Goal: Task Accomplishment & Management: Manage account settings

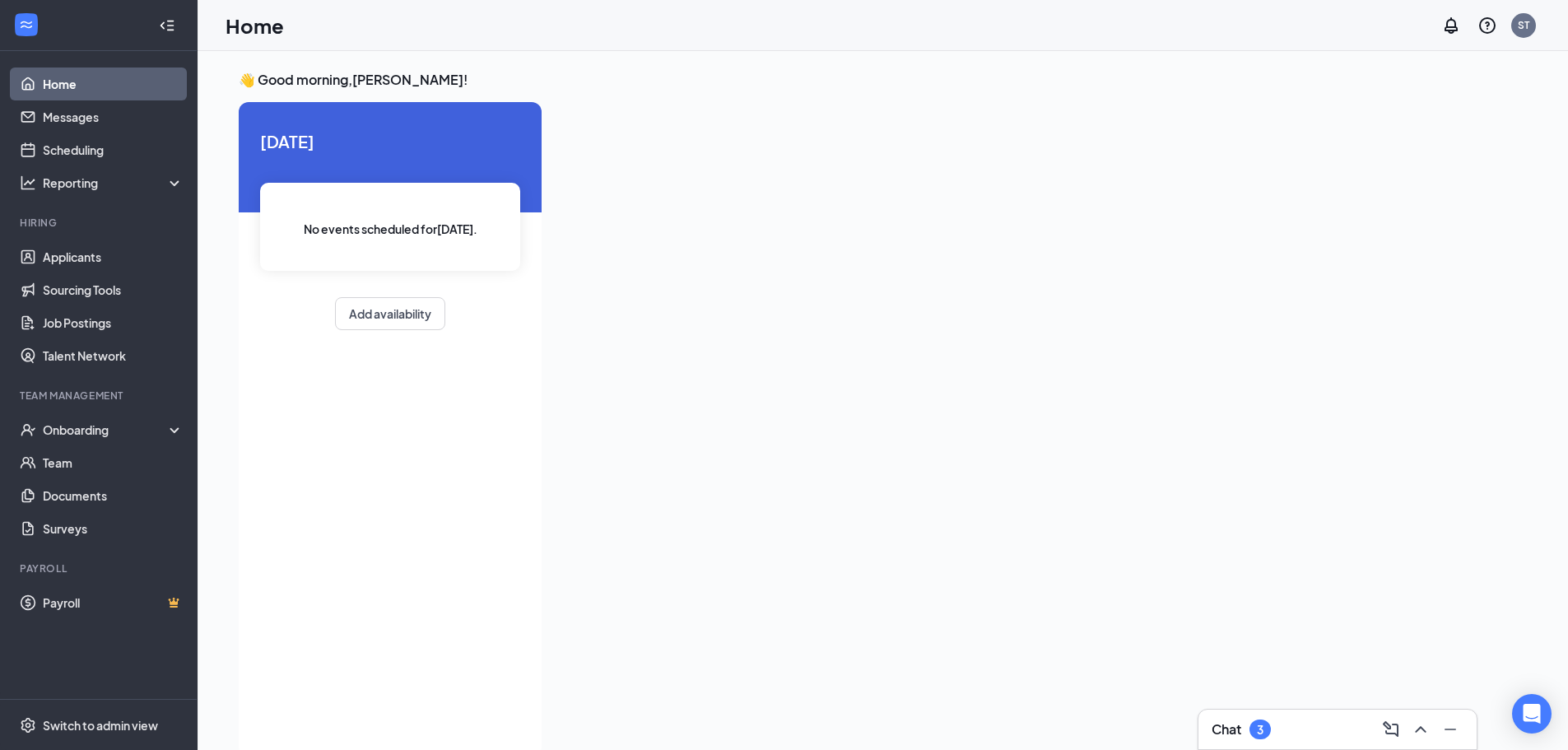
click at [1281, 719] on div "Chat 3" at bounding box center [1338, 730] width 252 height 26
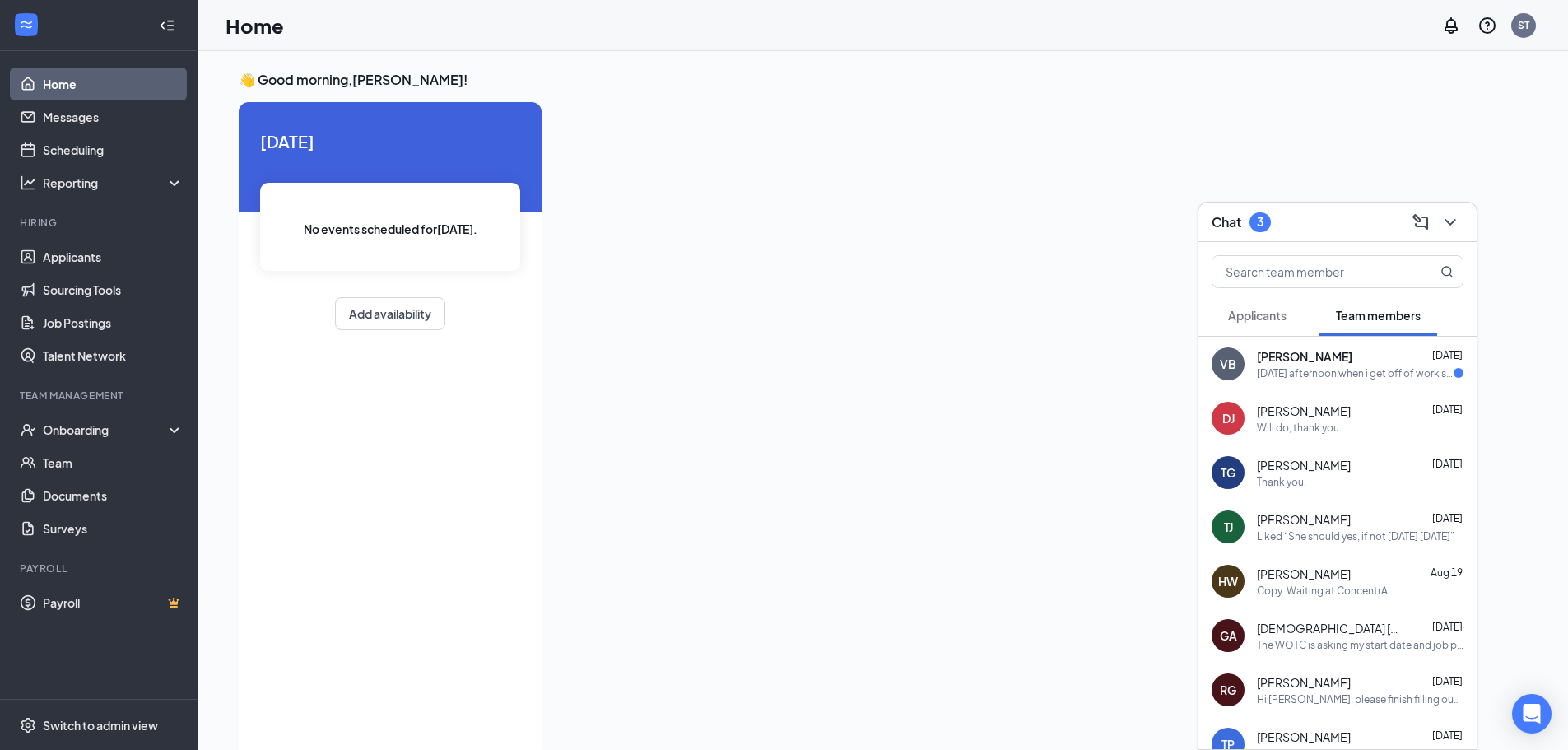
click at [1326, 361] on span "[PERSON_NAME]" at bounding box center [1305, 356] width 95 height 16
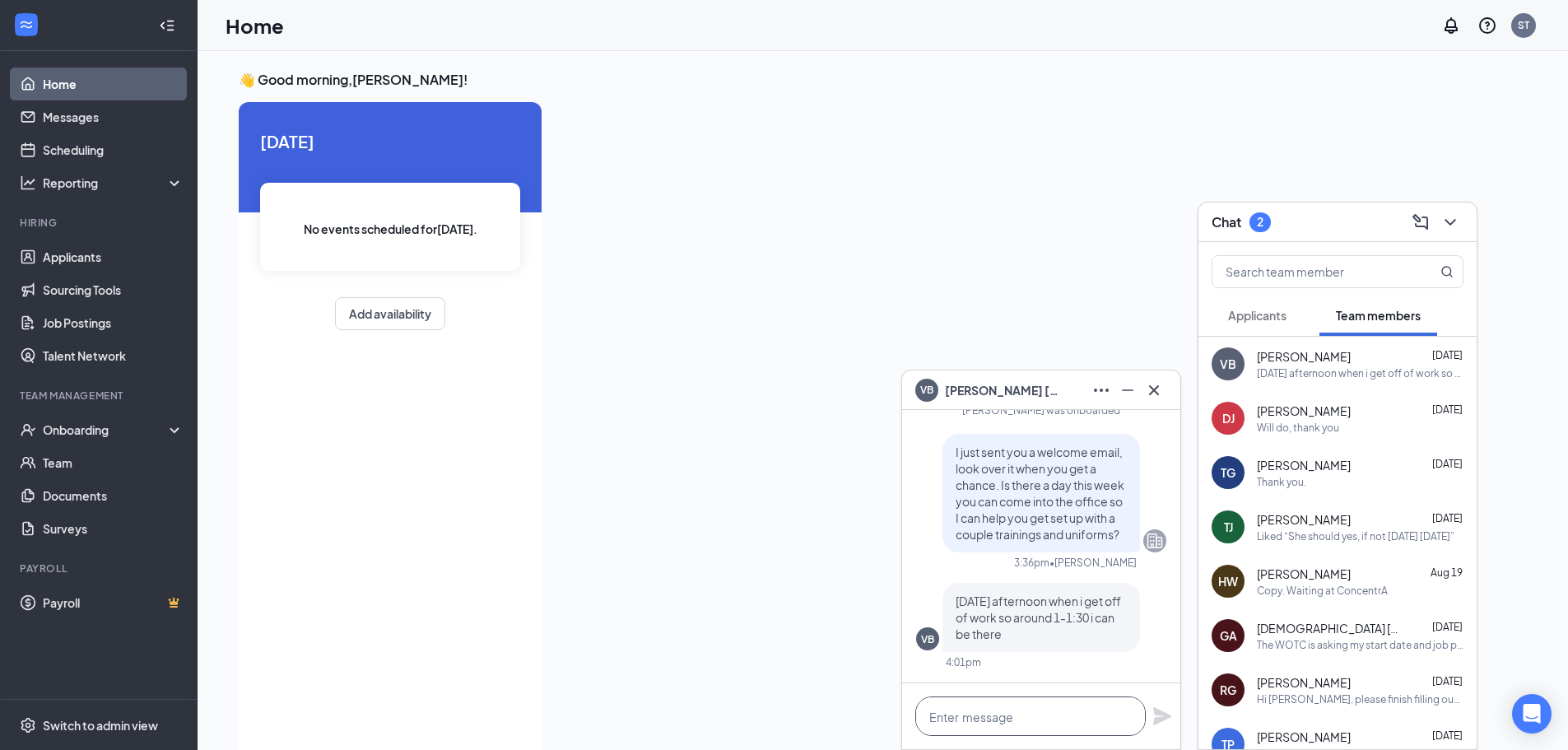
click at [968, 718] on textarea at bounding box center [1031, 716] width 231 height 40
type textarea "That works for me! See you then."
click at [1163, 720] on icon "Plane" at bounding box center [1162, 716] width 18 height 18
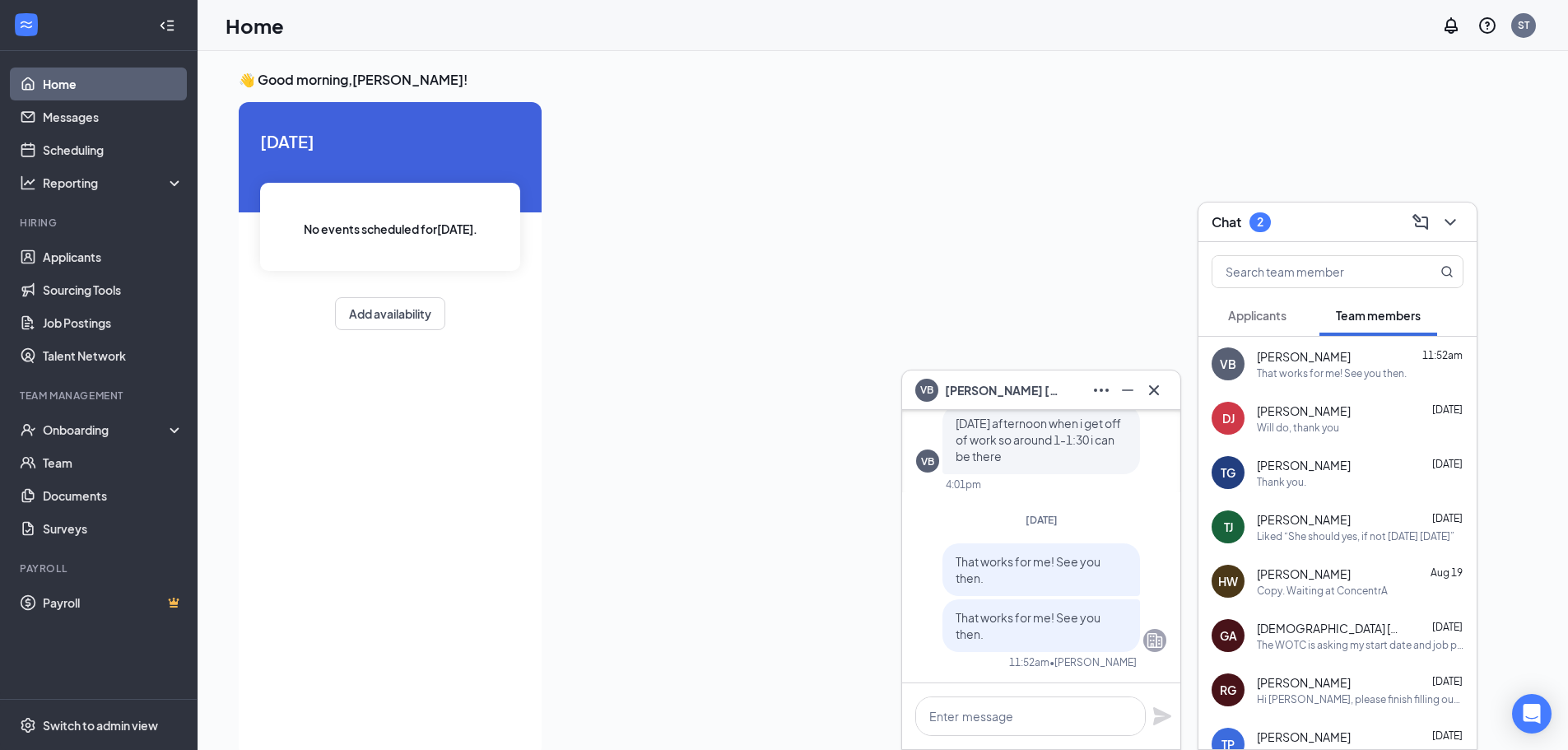
drag, startPoint x: 1156, startPoint y: 392, endPoint x: 1335, endPoint y: 318, distance: 193.7
click at [1156, 392] on icon "Cross" at bounding box center [1155, 390] width 10 height 10
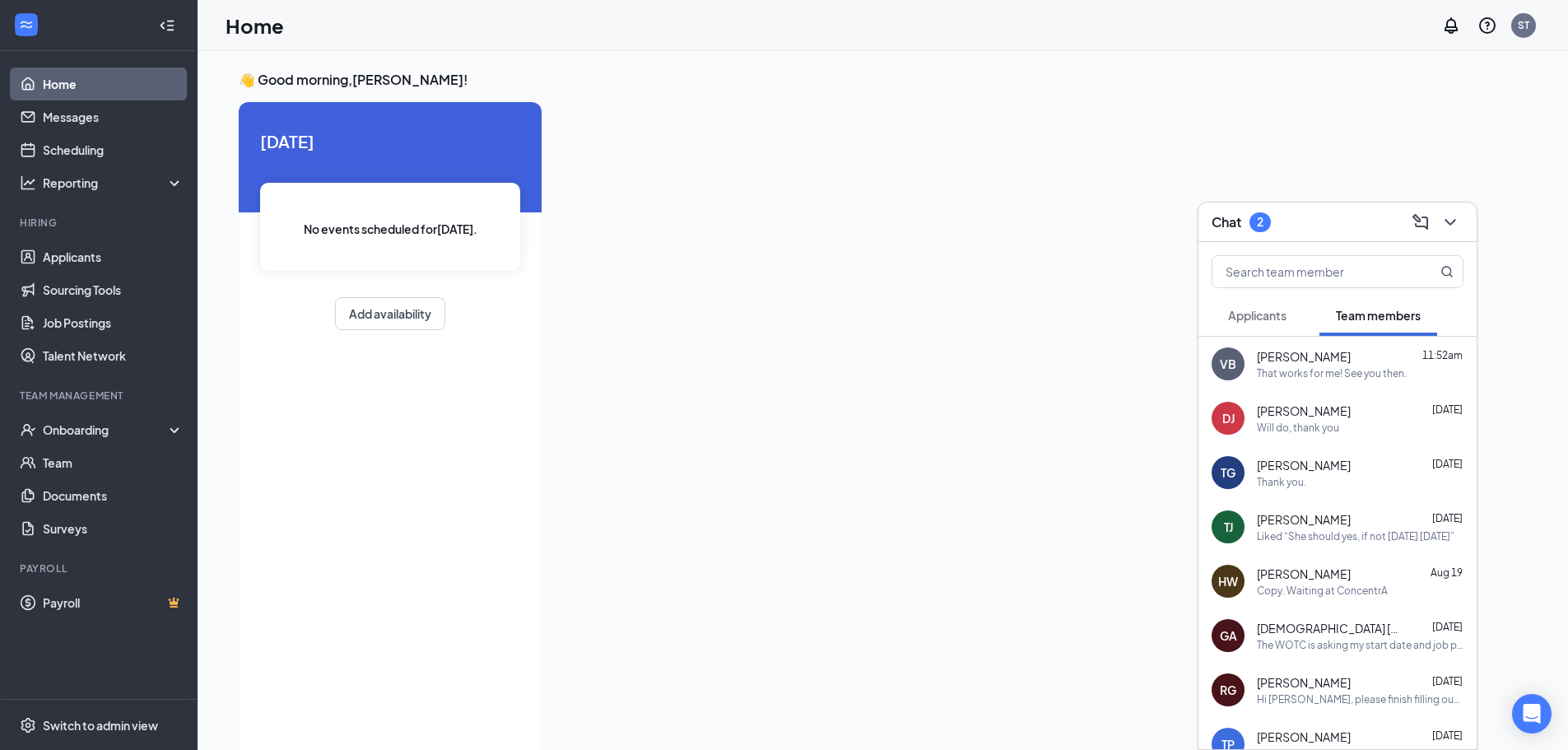
click at [1307, 323] on div "Applicants Team members" at bounding box center [1338, 315] width 252 height 41
click at [1295, 321] on button "Applicants" at bounding box center [1258, 315] width 92 height 41
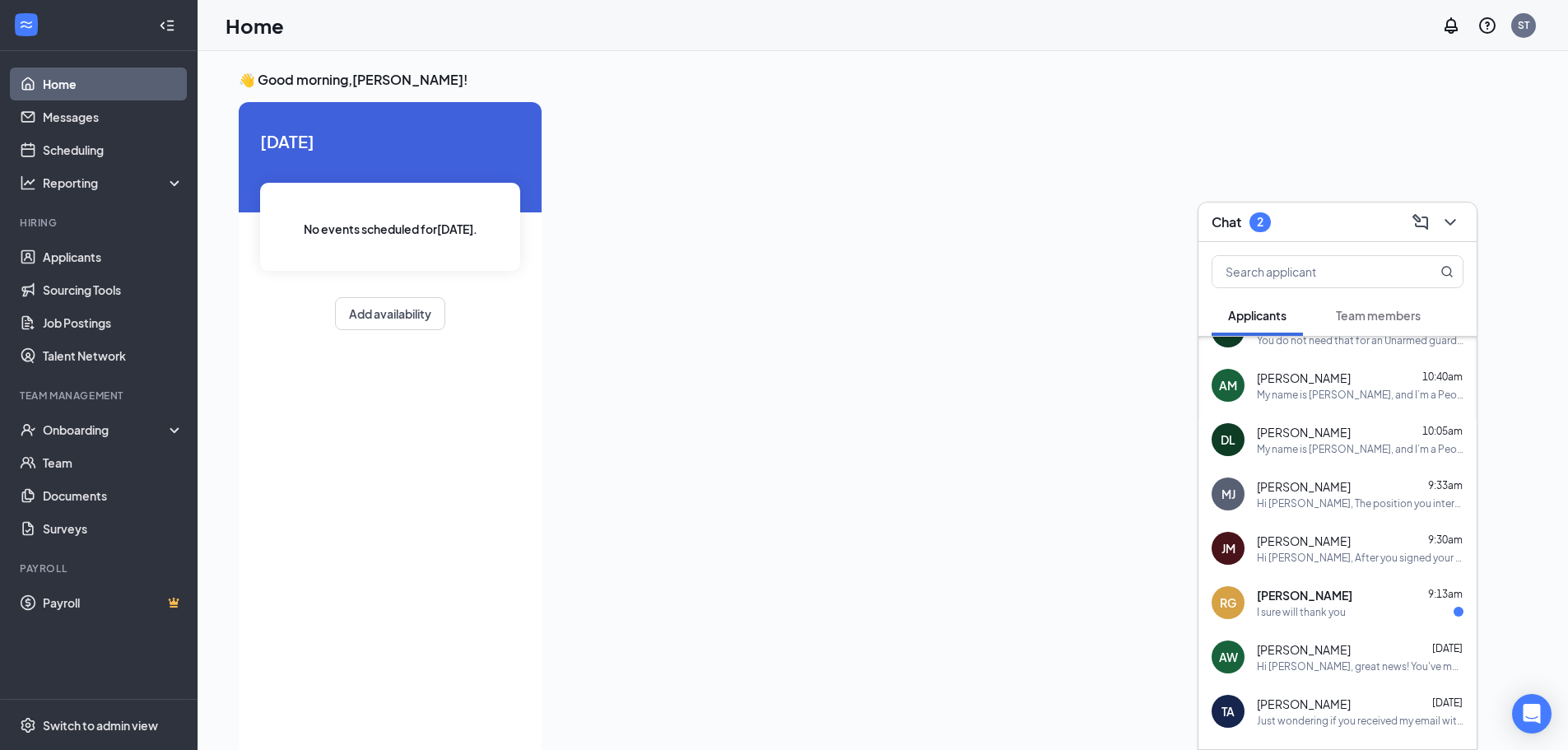
scroll to position [213, 0]
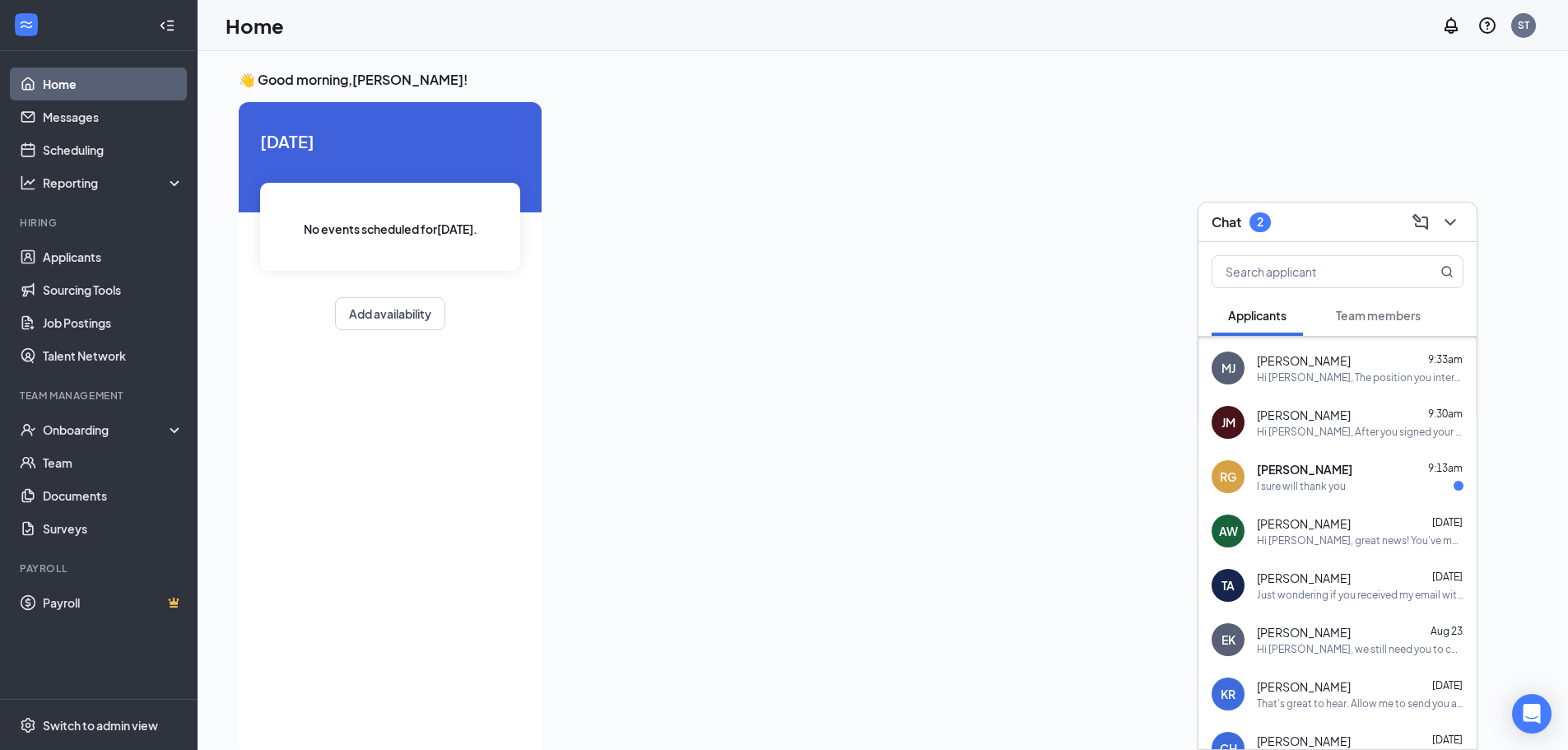
click at [1464, 230] on div "Chat 2" at bounding box center [1338, 223] width 278 height 40
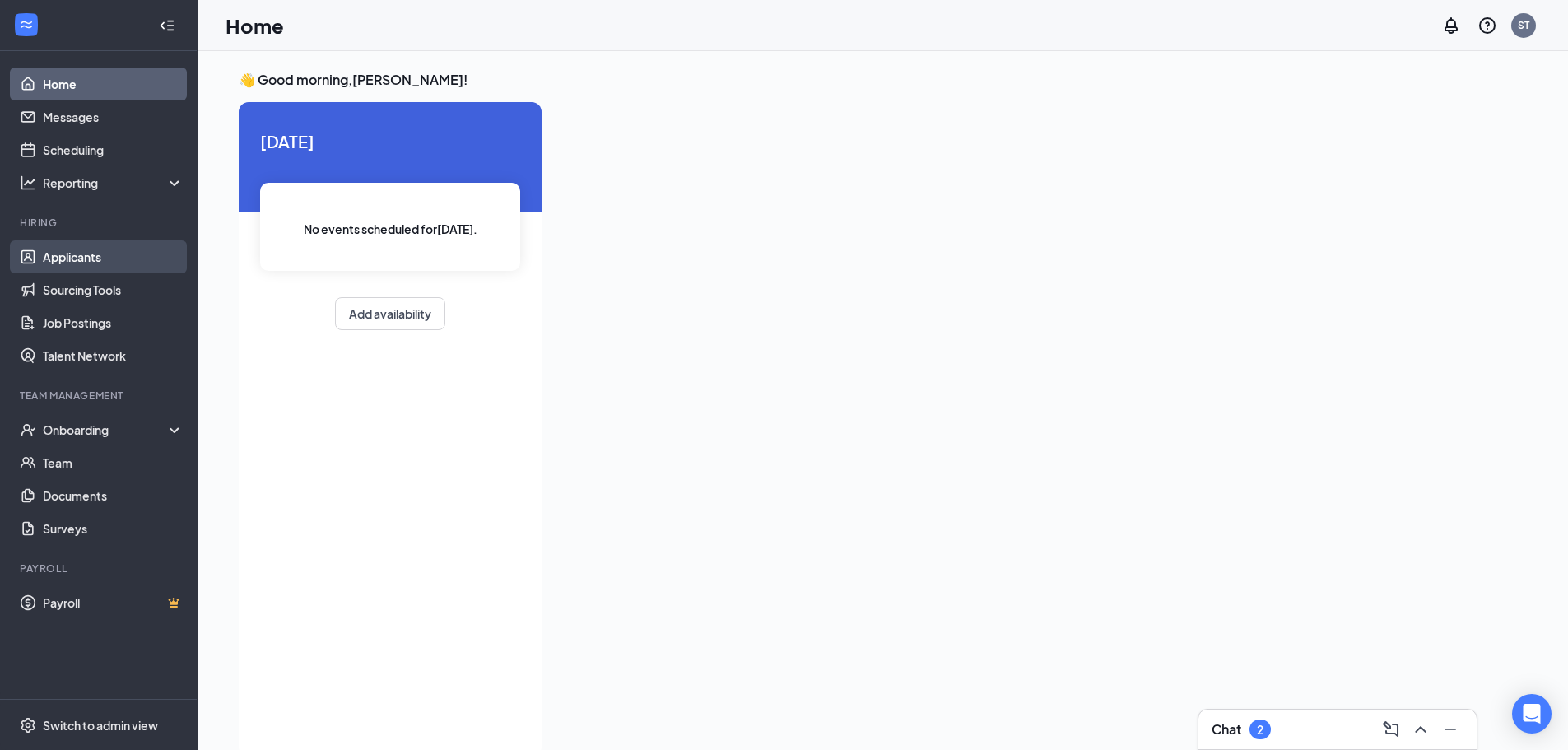
click at [119, 270] on link "Applicants" at bounding box center [113, 257] width 141 height 33
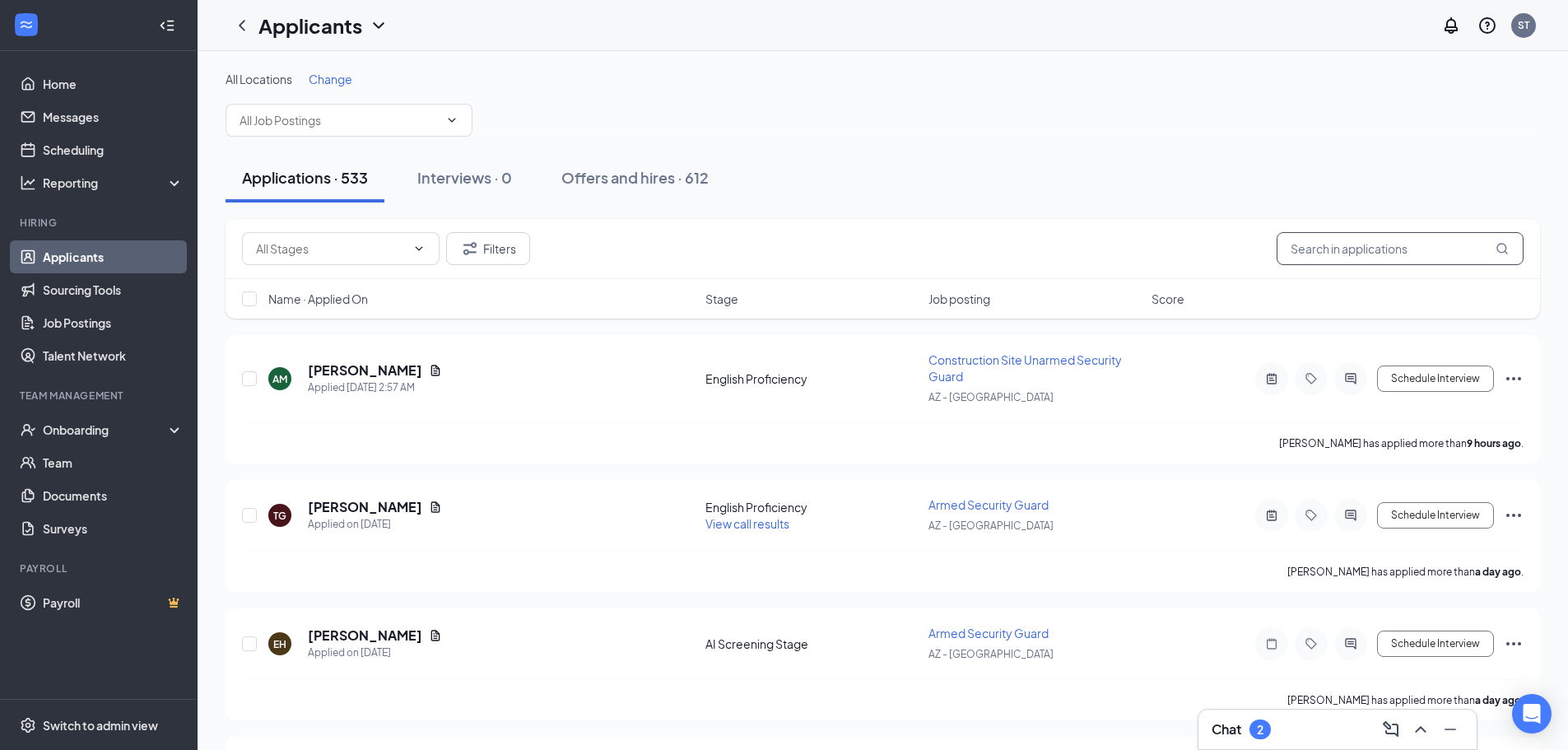
click at [1398, 257] on input "text" at bounding box center [1400, 248] width 247 height 33
type input "d"
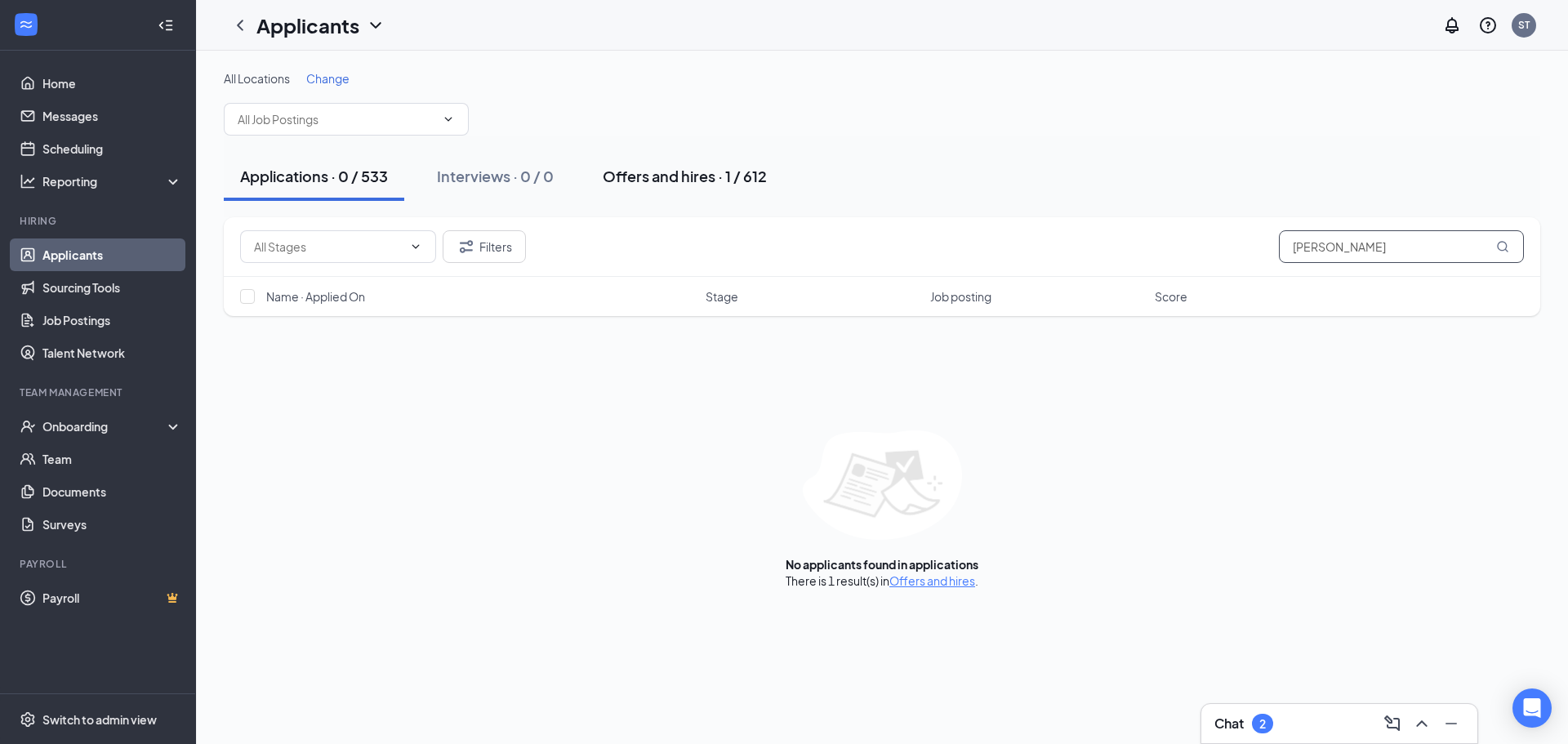
type input "[PERSON_NAME]"
click at [656, 179] on div "Offers and hires · 1 / 612" at bounding box center [685, 176] width 164 height 20
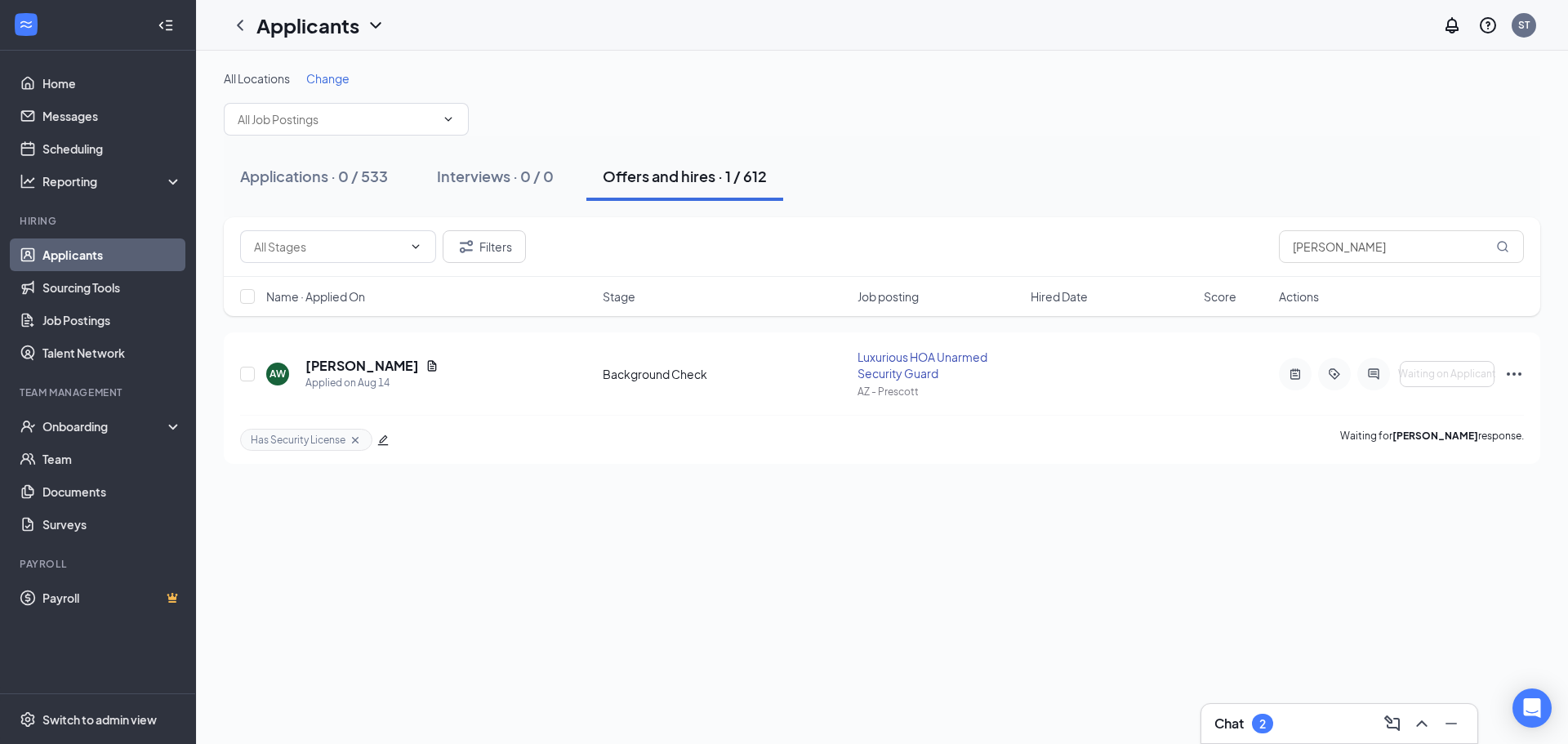
click at [1284, 698] on div "All Locations Change Applications · 0 / 533 Interviews · 0 / 0 Offers and hires…" at bounding box center [882, 397] width 1372 height 693
click at [1311, 722] on div "Chat 2" at bounding box center [1339, 724] width 250 height 26
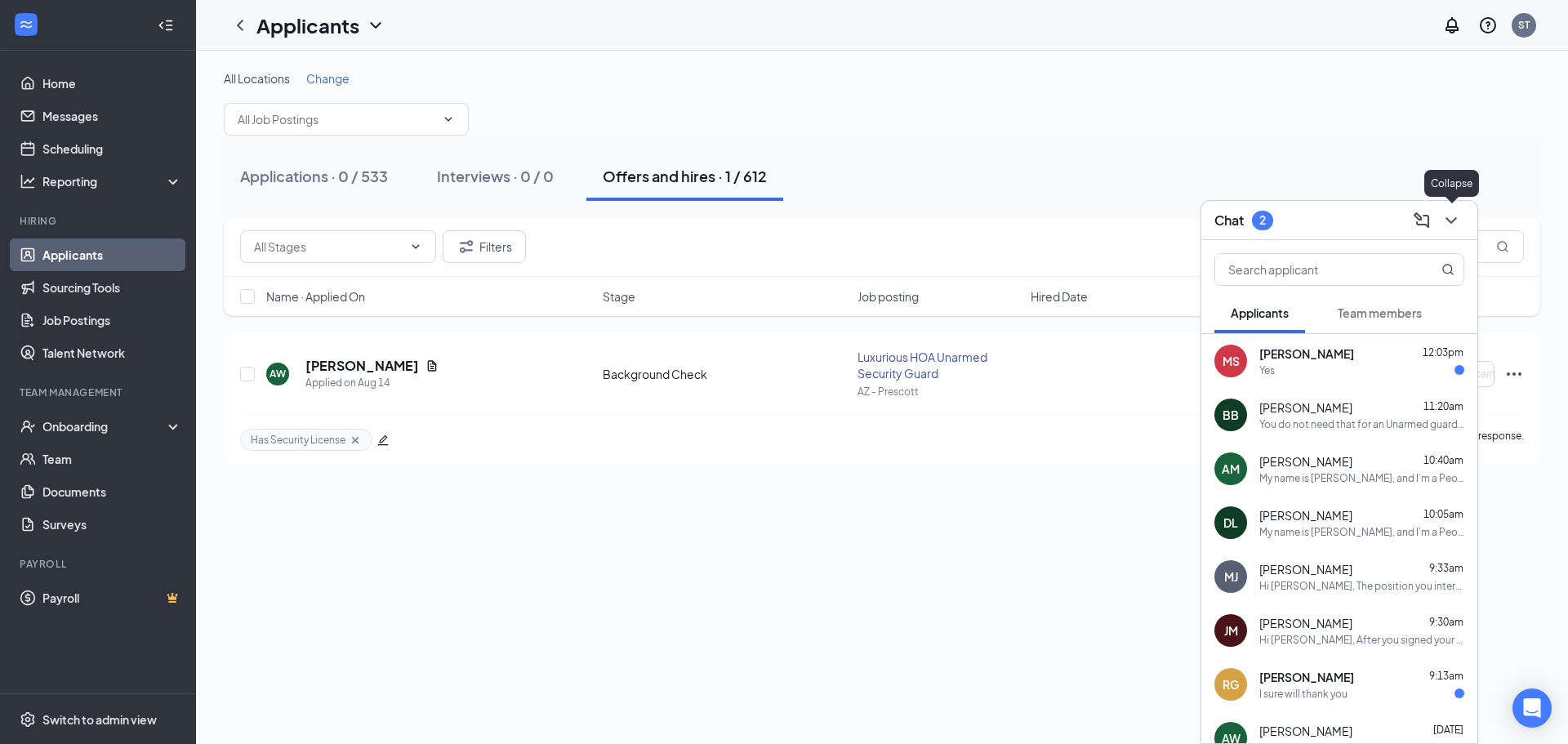
click at [1453, 218] on icon "ChevronDown" at bounding box center [1451, 220] width 19 height 19
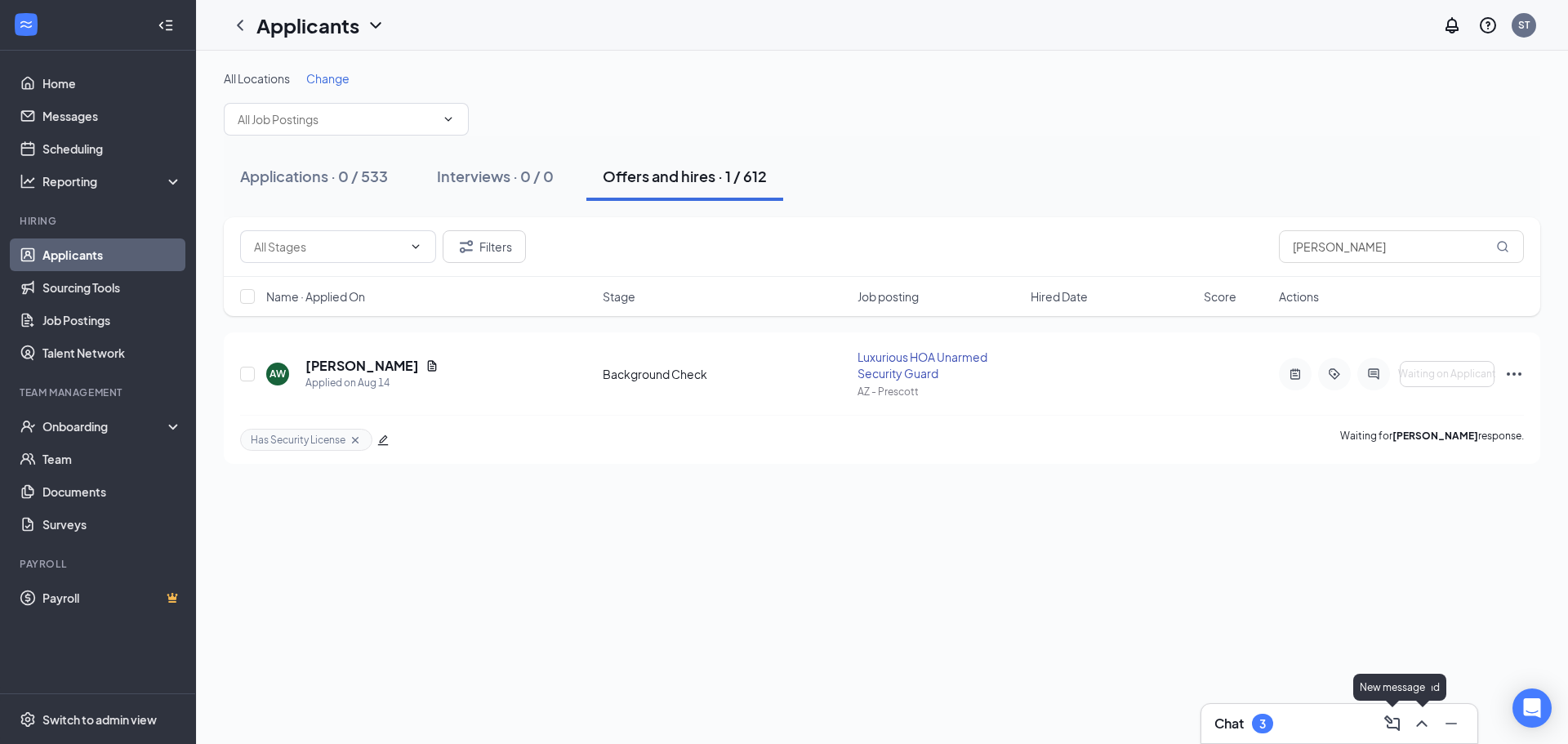
click at [1379, 722] on div "Chat 3" at bounding box center [1339, 724] width 250 height 26
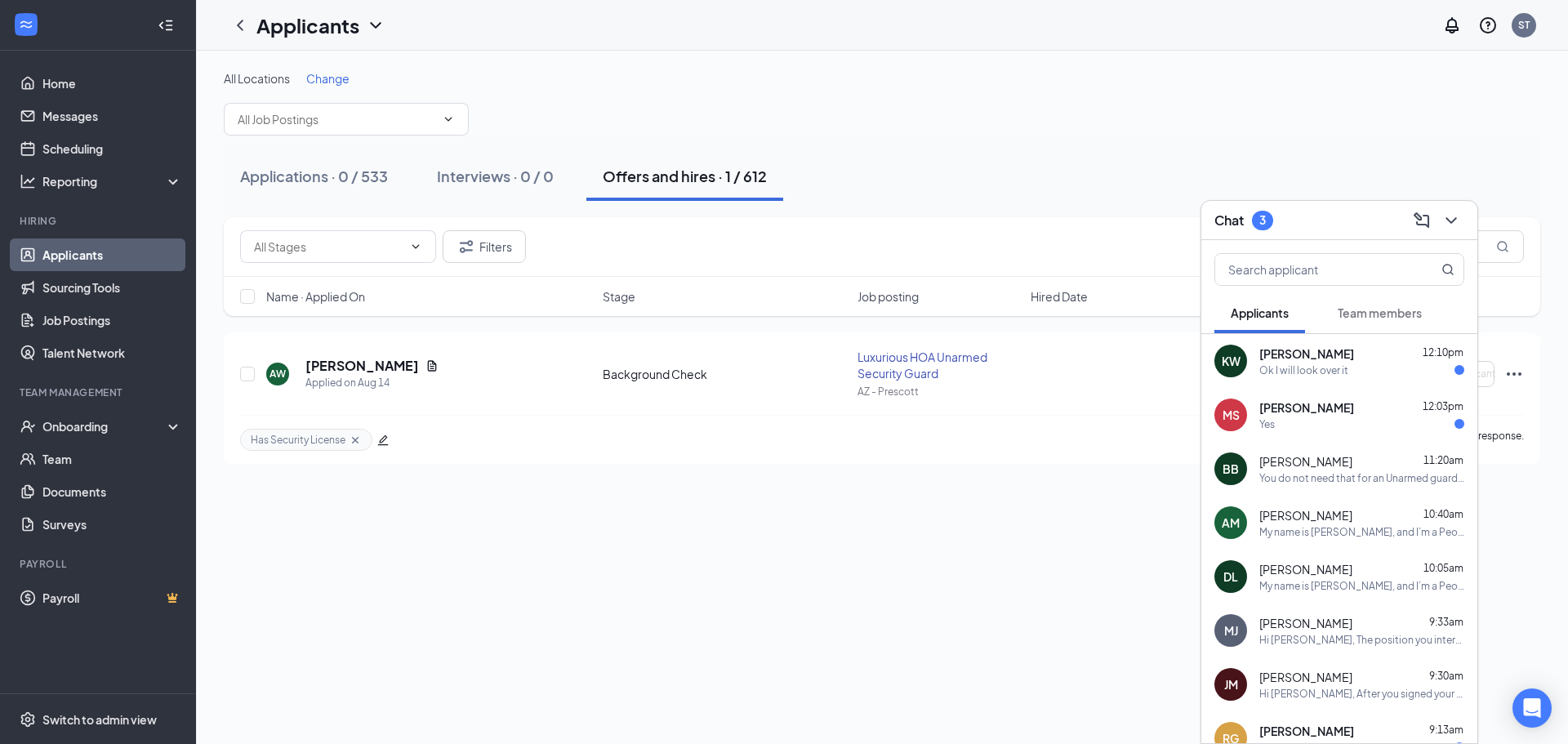
click at [1352, 300] on button "Team members" at bounding box center [1379, 313] width 117 height 40
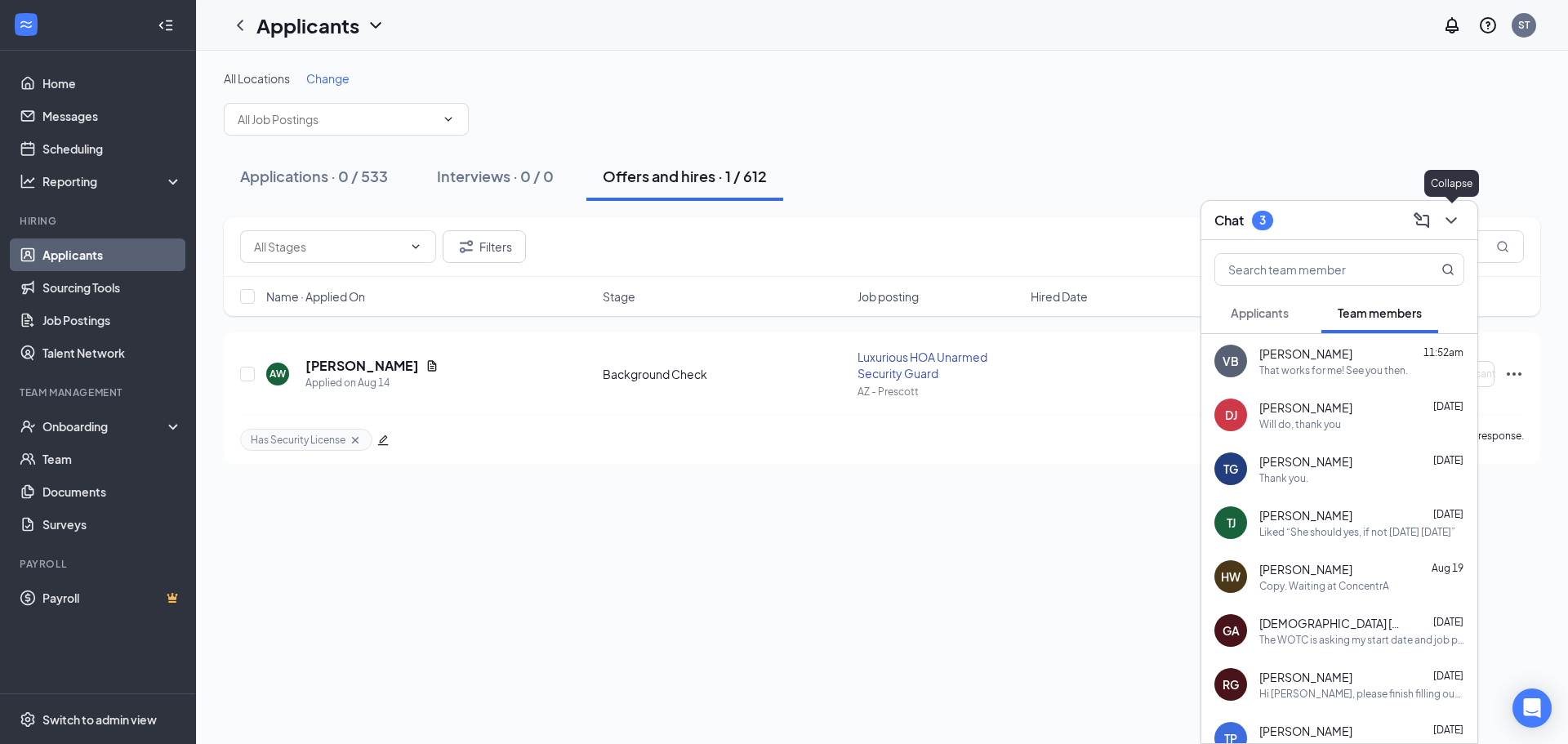
click at [1442, 221] on icon "ChevronDown" at bounding box center [1451, 220] width 19 height 19
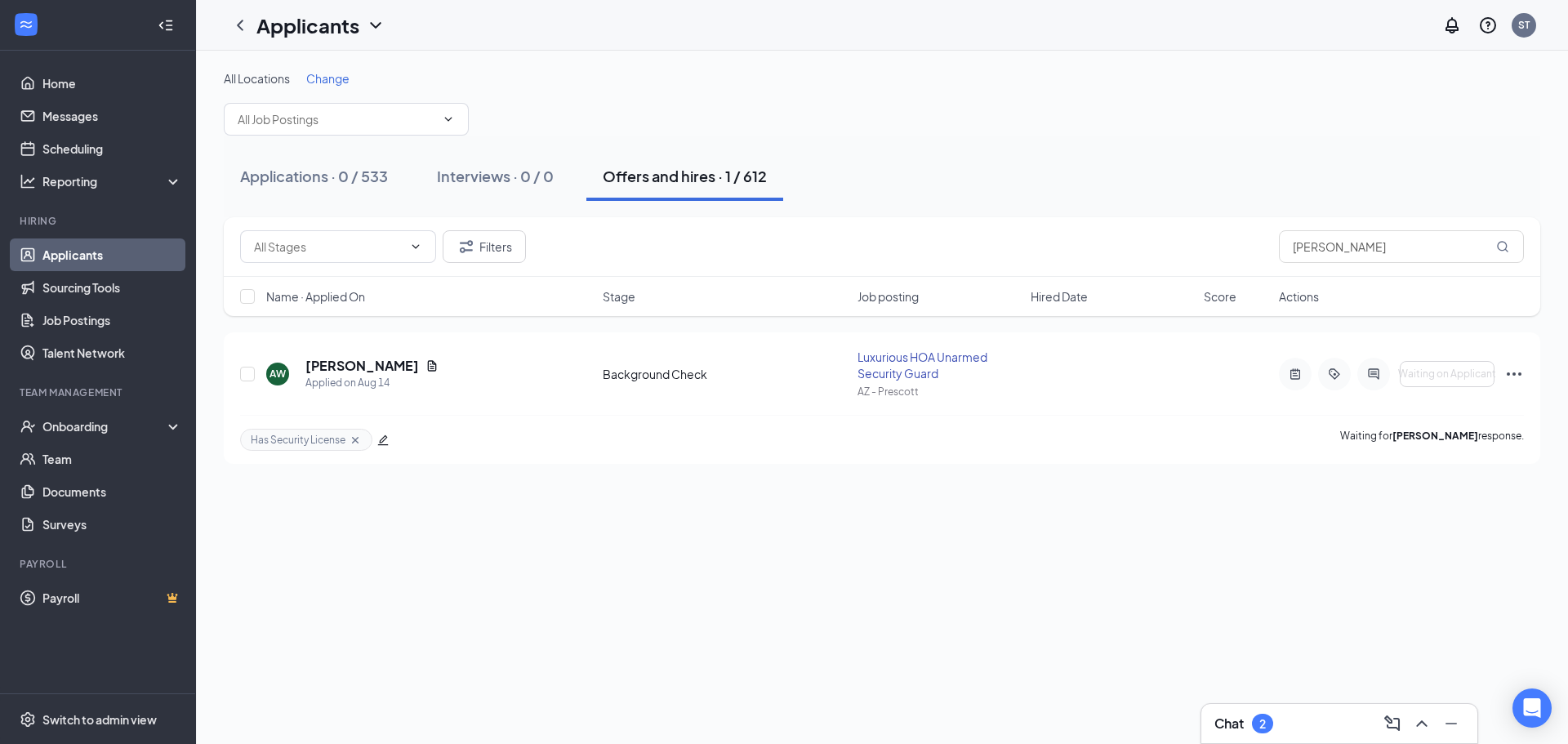
click at [1279, 719] on div "Chat 2" at bounding box center [1339, 724] width 250 height 26
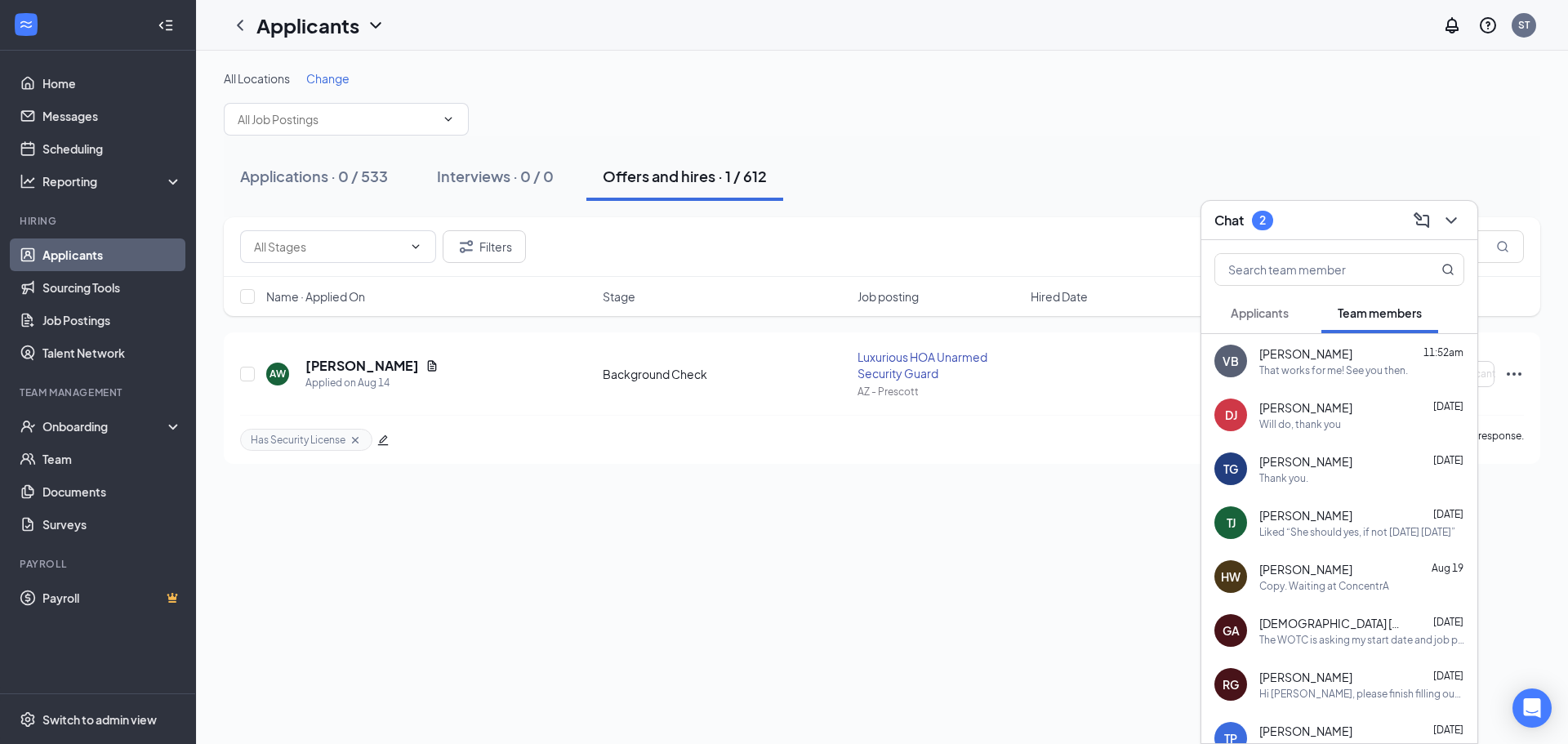
click at [1259, 312] on span "Applicants" at bounding box center [1259, 313] width 58 height 14
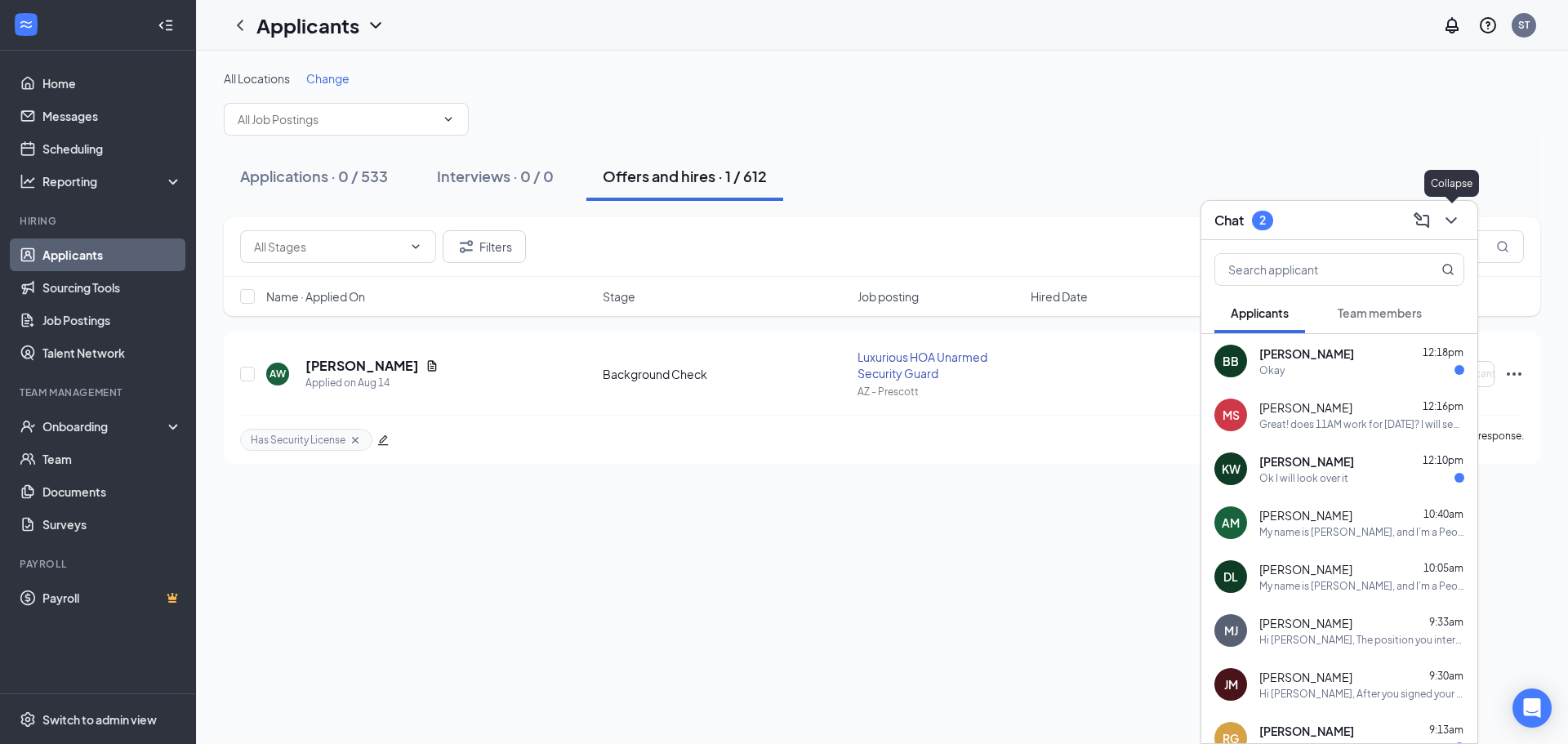
click at [1462, 224] on button at bounding box center [1451, 220] width 26 height 26
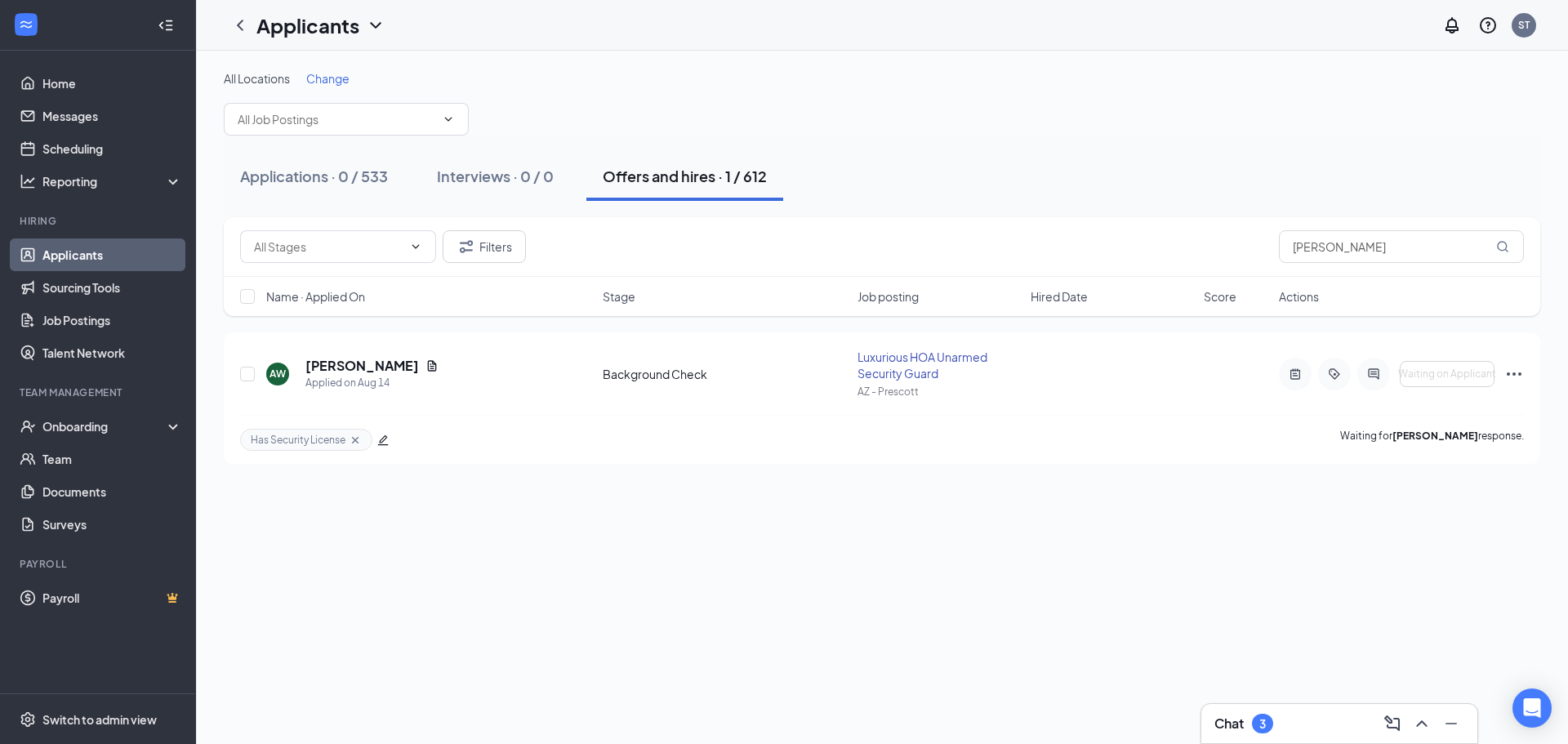
drag, startPoint x: 1356, startPoint y: 727, endPoint x: 1355, endPoint y: 716, distance: 11.0
click at [1356, 727] on div "Chat 3" at bounding box center [1339, 724] width 250 height 26
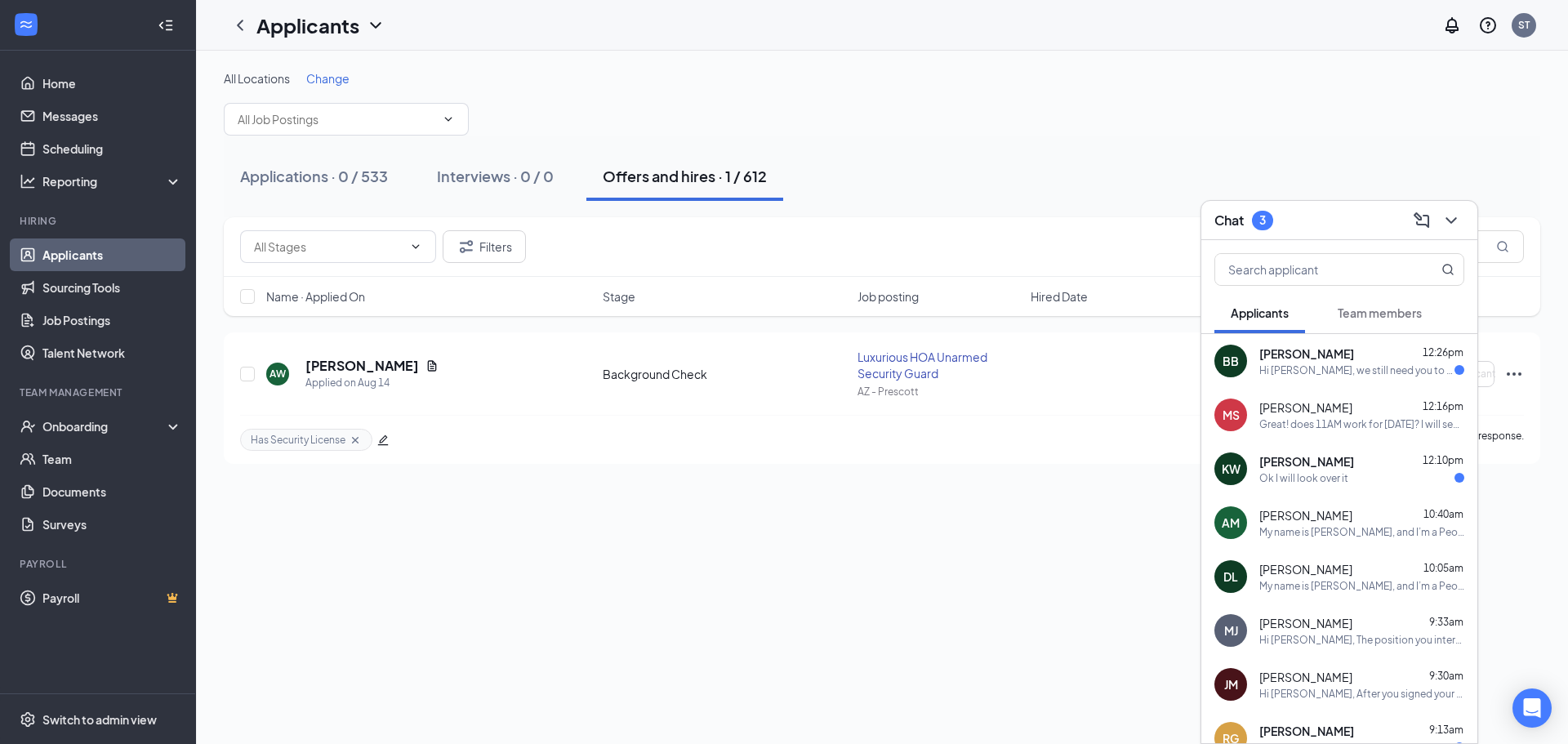
click at [1384, 319] on span "Team members" at bounding box center [1380, 313] width 84 height 14
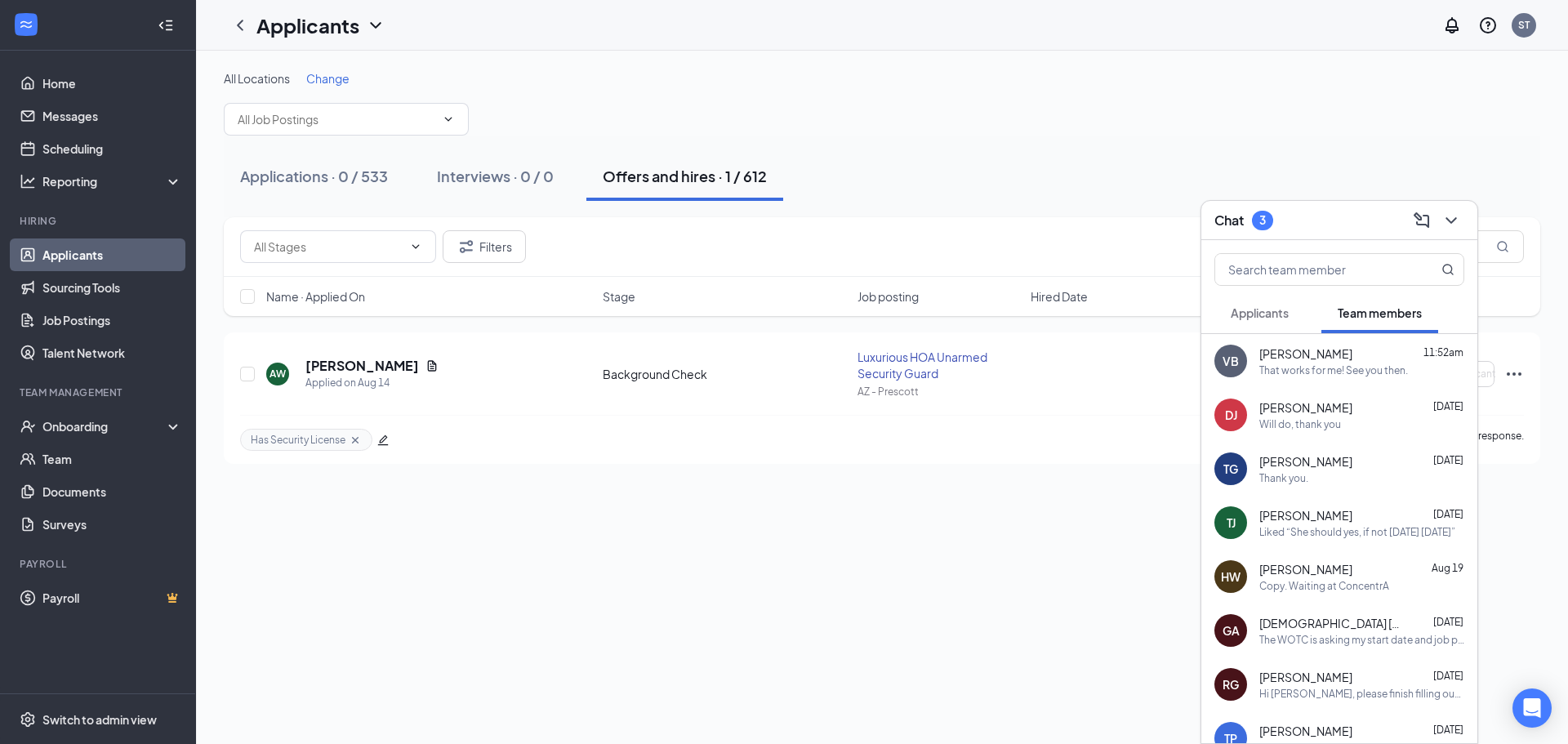
click at [1288, 319] on span "Applicants" at bounding box center [1259, 313] width 58 height 14
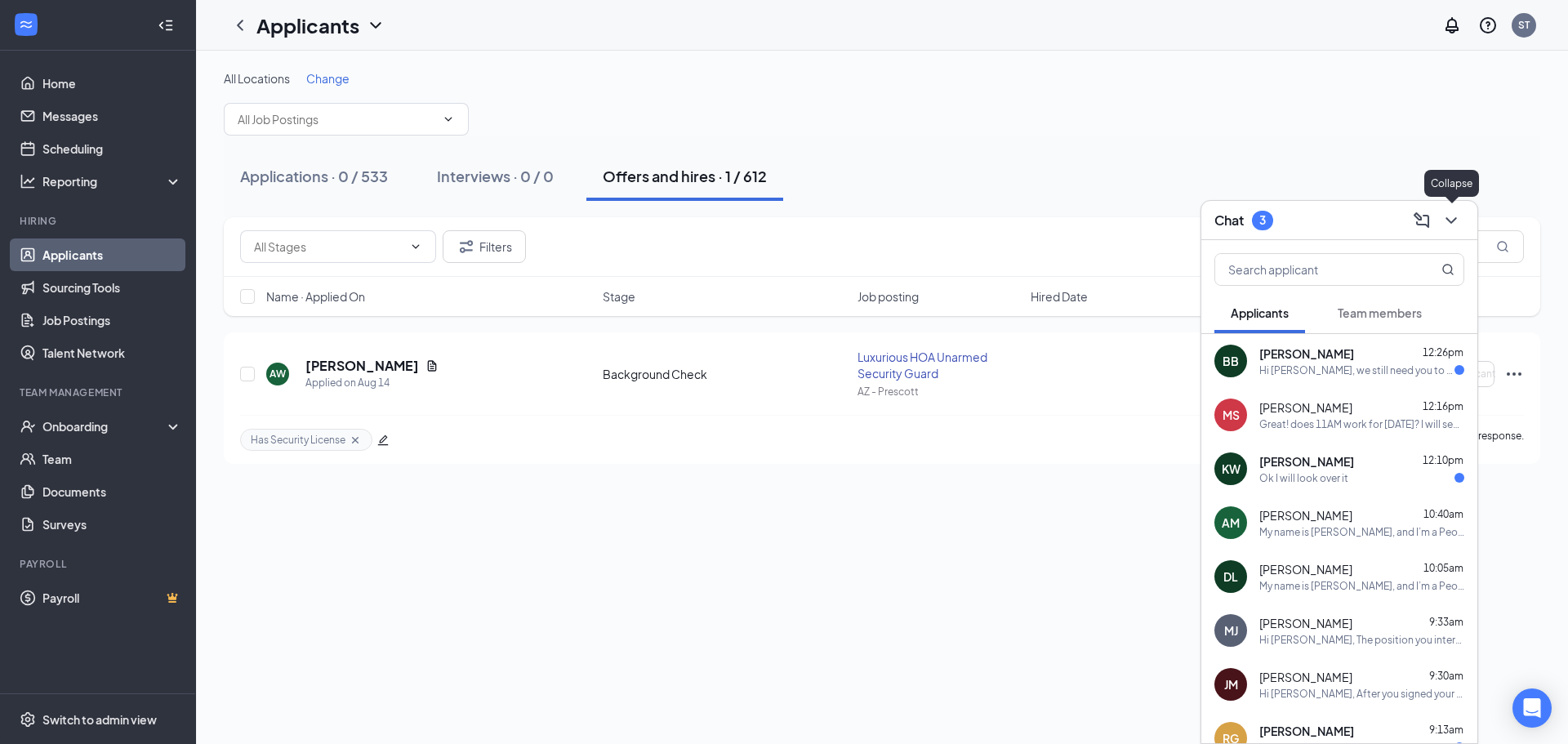
click at [1463, 224] on button at bounding box center [1451, 220] width 26 height 26
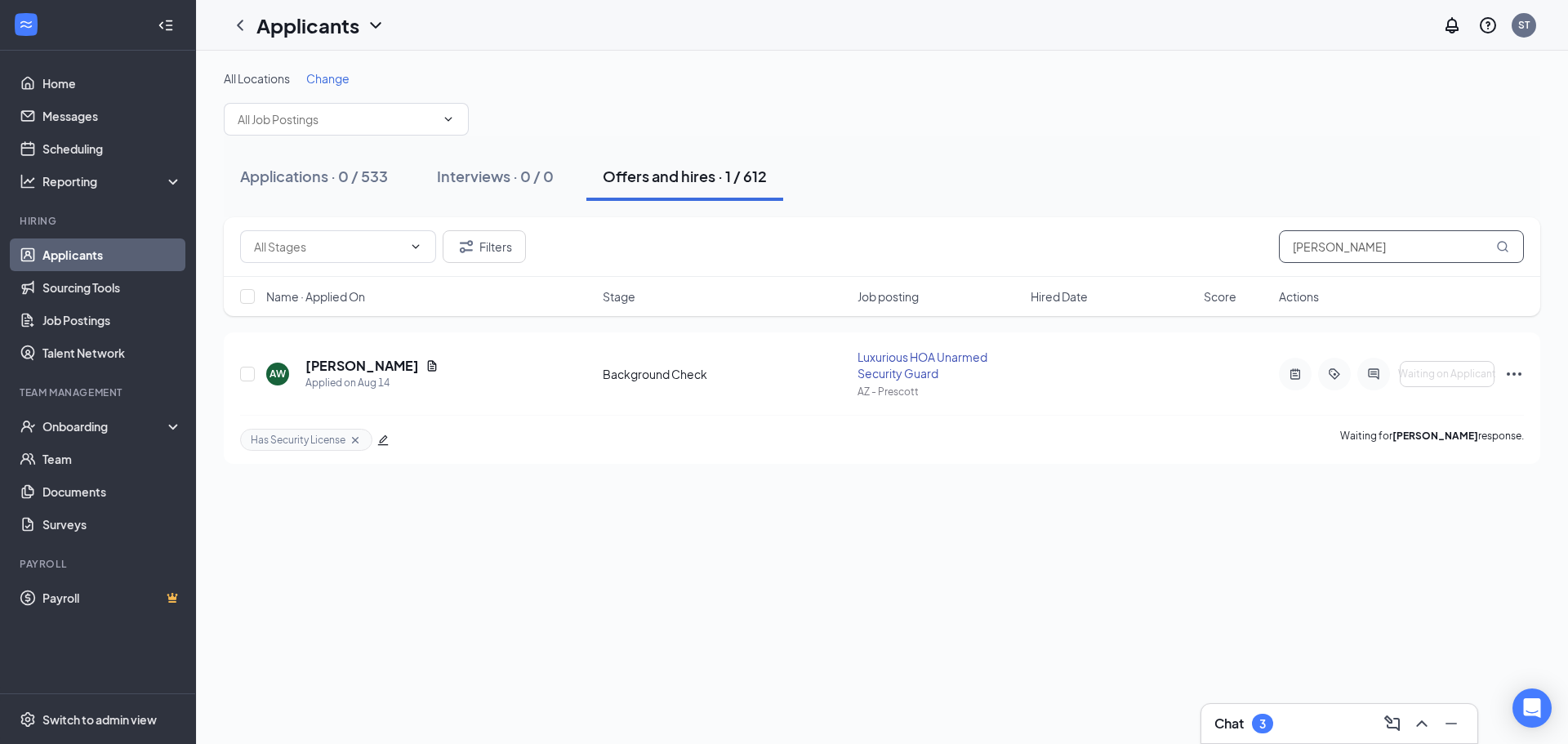
drag, startPoint x: 1340, startPoint y: 245, endPoint x: 1176, endPoint y: 244, distance: 164.0
click at [1213, 244] on div "Filters [PERSON_NAME]" at bounding box center [882, 246] width 1284 height 33
type input "n"
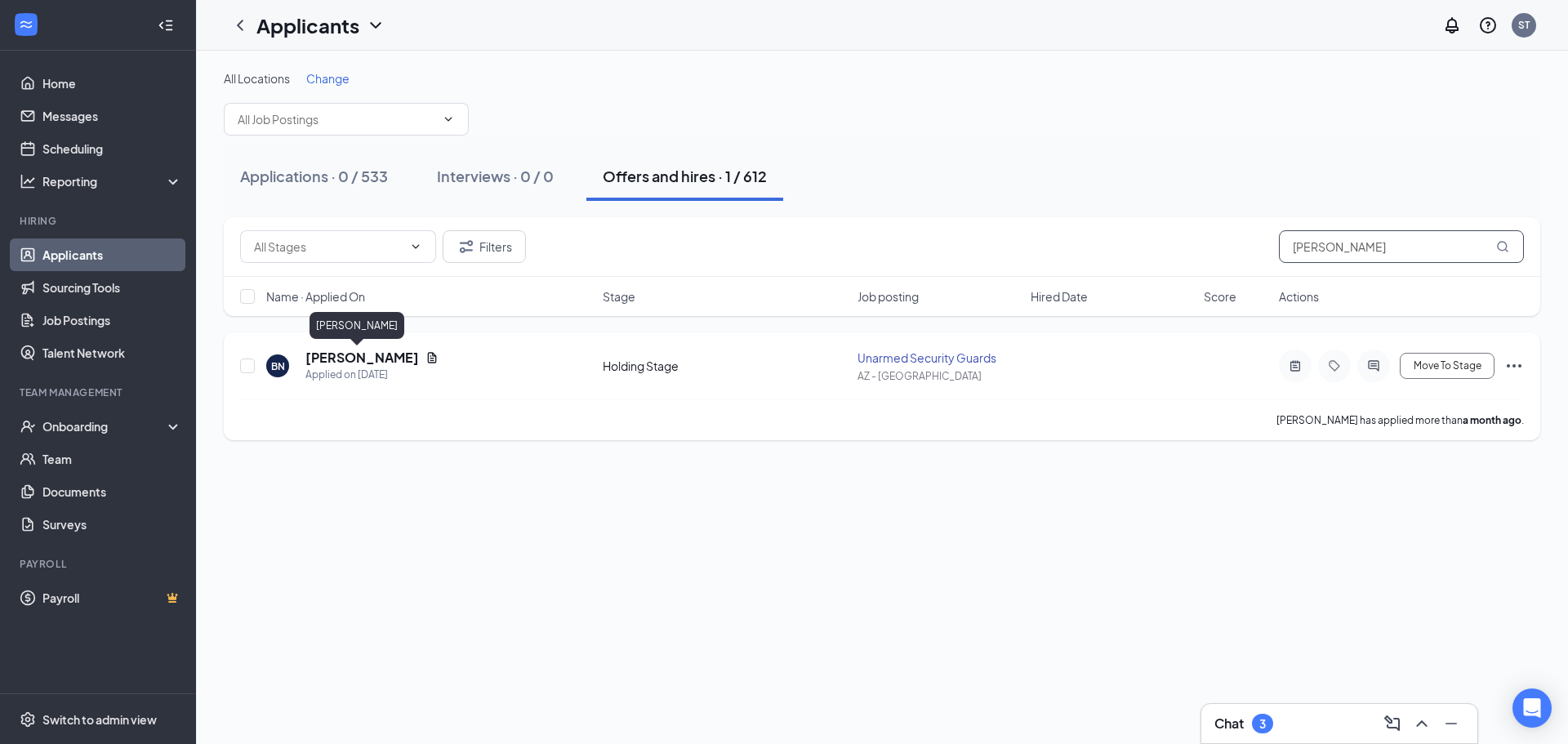
type input "[PERSON_NAME]"
click at [363, 350] on h5 "[PERSON_NAME]" at bounding box center [362, 357] width 114 height 18
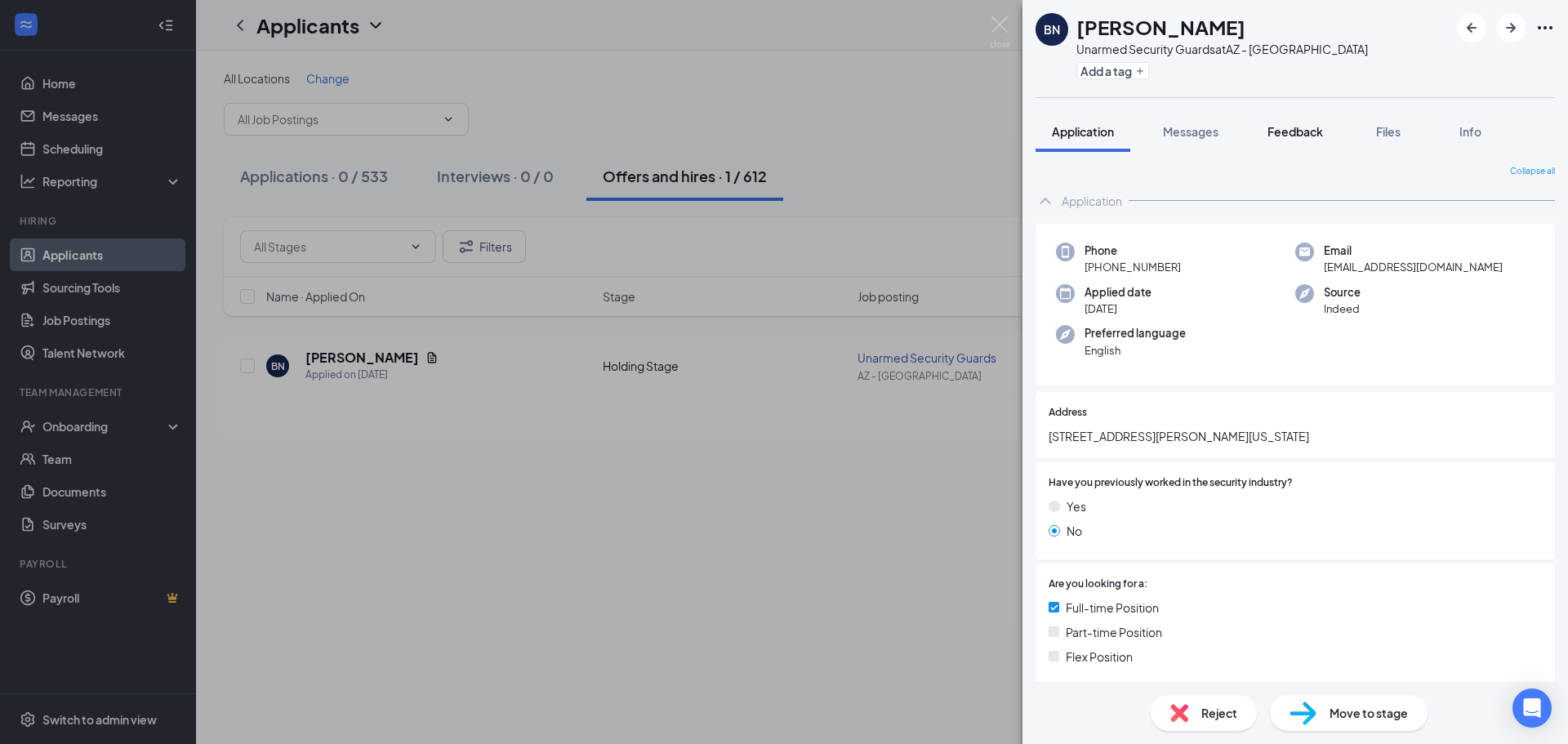
click at [1329, 138] on button "Feedback" at bounding box center [1295, 131] width 88 height 40
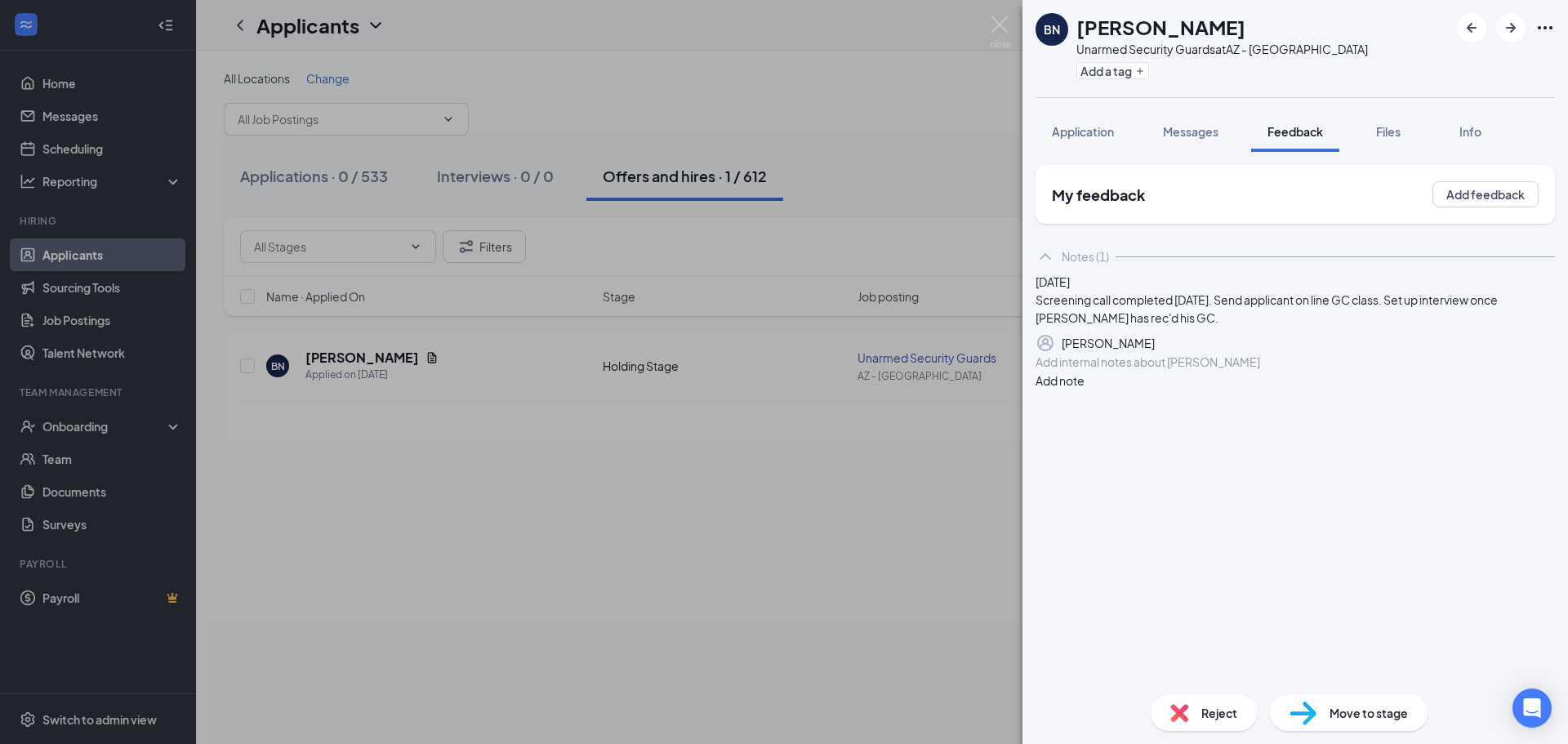
click at [276, 234] on div "BN [PERSON_NAME] Unarmed Security Guards at AZ - Phoenix Add a tag Application …" at bounding box center [784, 372] width 1568 height 744
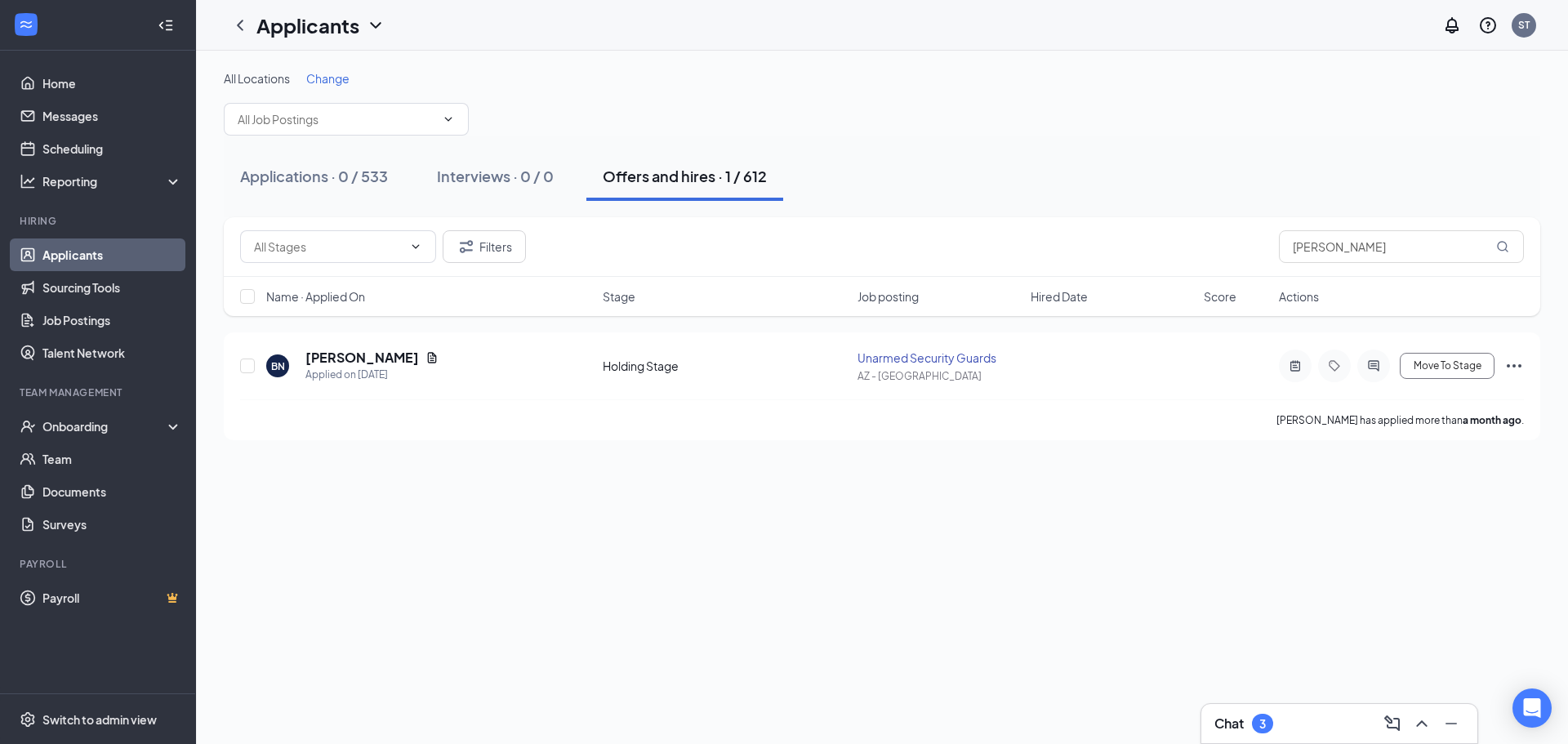
click at [100, 255] on link "Applicants" at bounding box center [112, 254] width 140 height 33
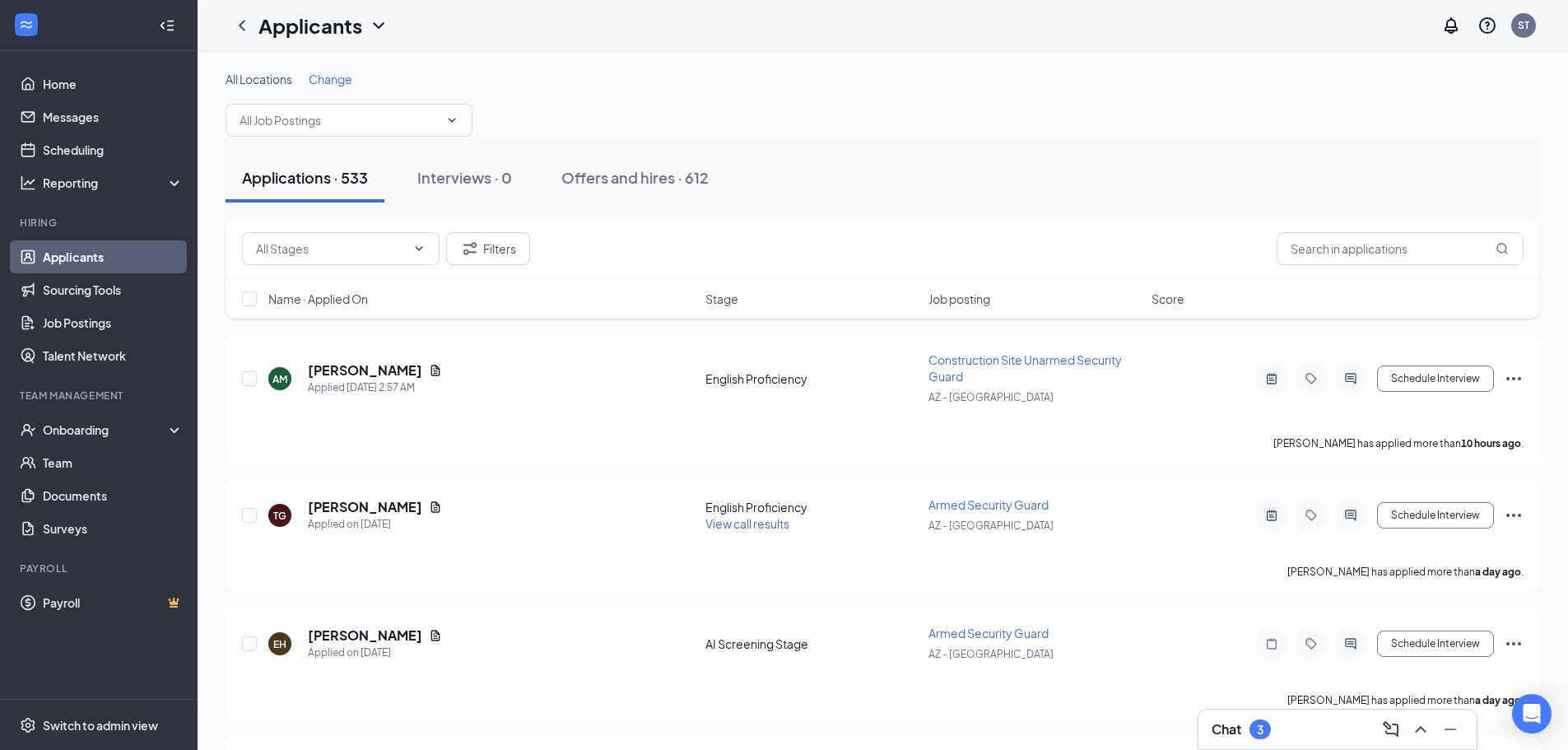
click at [1303, 719] on div "Chat 3" at bounding box center [1338, 730] width 252 height 26
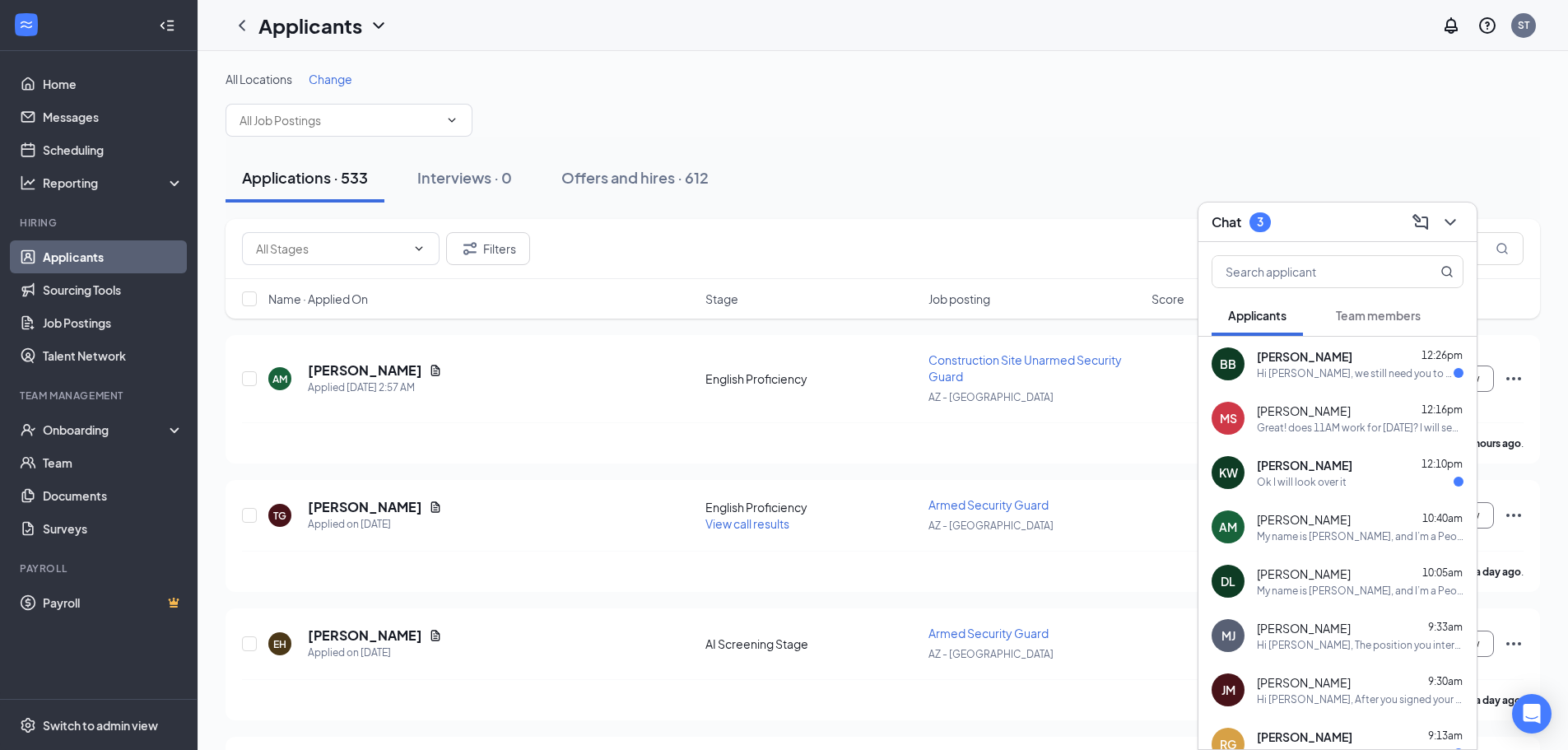
click at [1284, 369] on div "Hi [PERSON_NAME], we still need you to complete your screening call for your ap…" at bounding box center [1356, 374] width 197 height 14
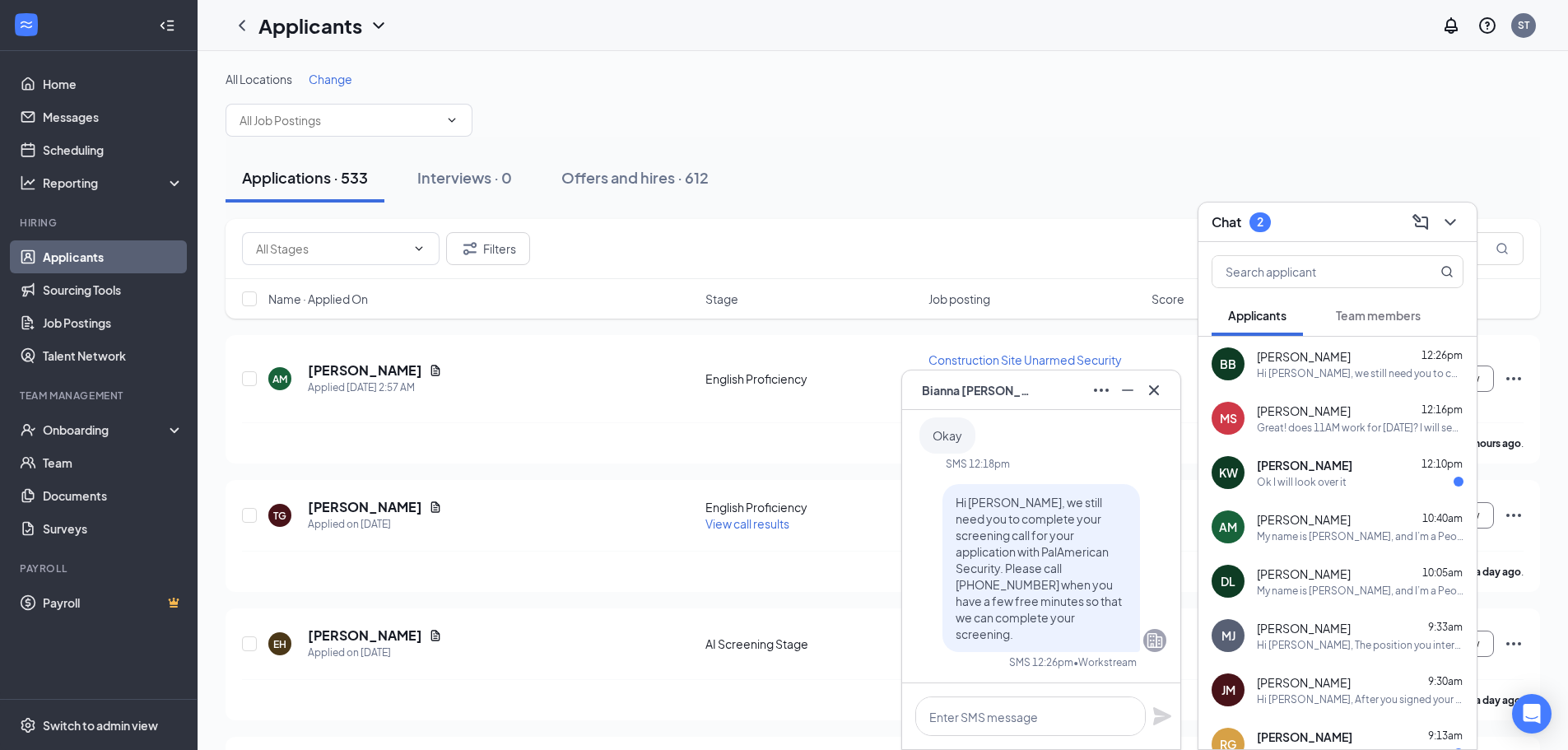
click at [1320, 482] on div "Ok I will look over it" at bounding box center [1302, 482] width 90 height 14
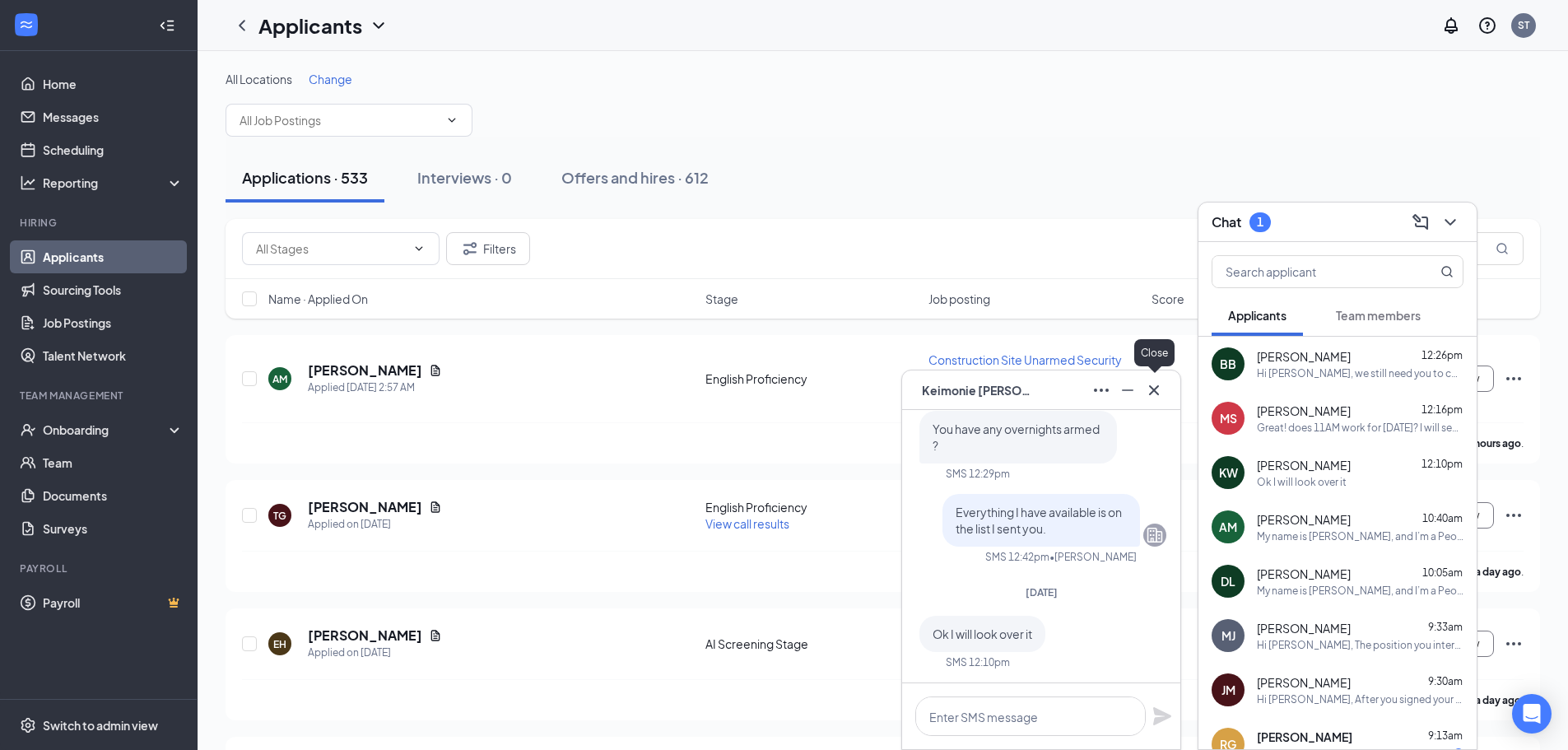
click at [1161, 396] on icon "Cross" at bounding box center [1154, 390] width 20 height 20
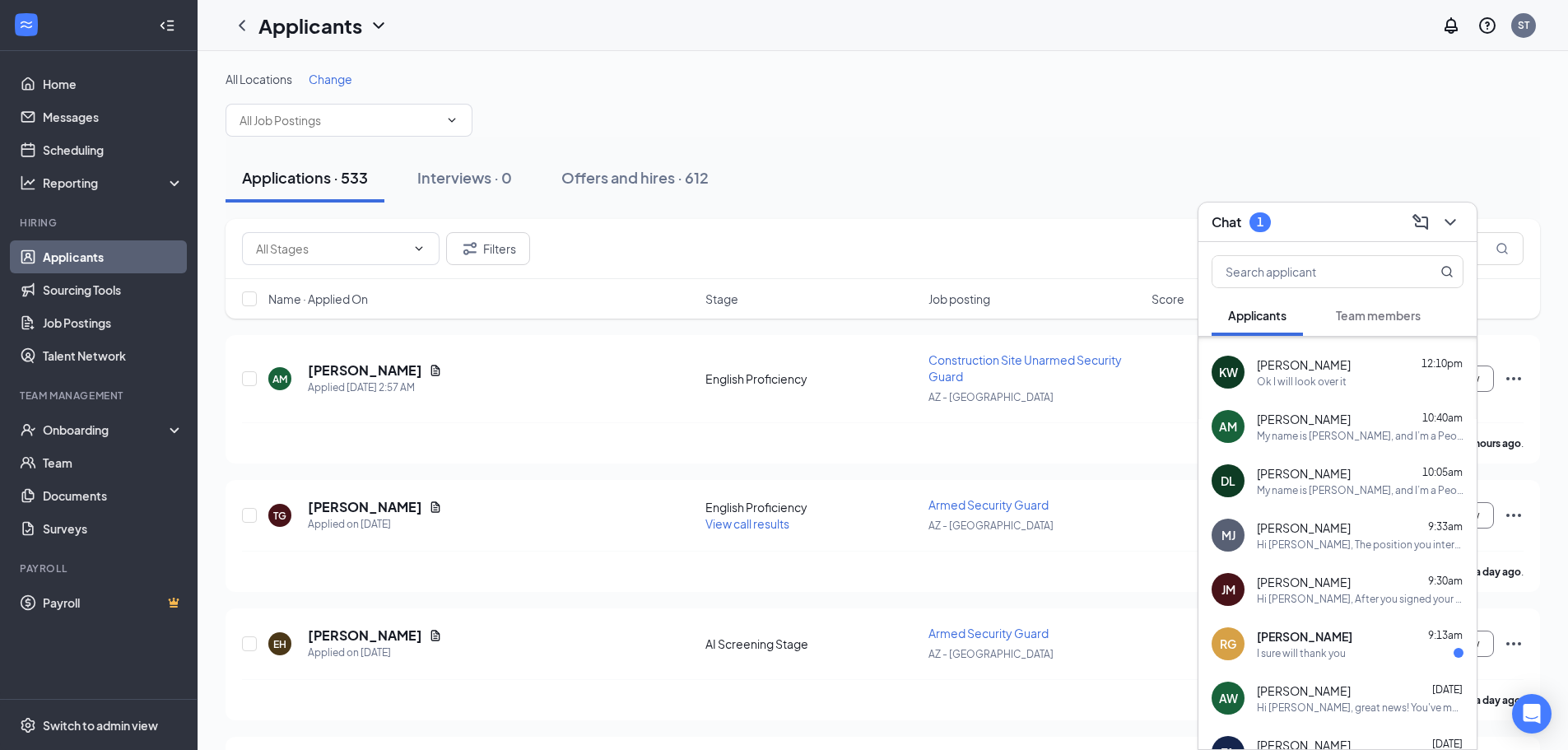
scroll to position [213, 0]
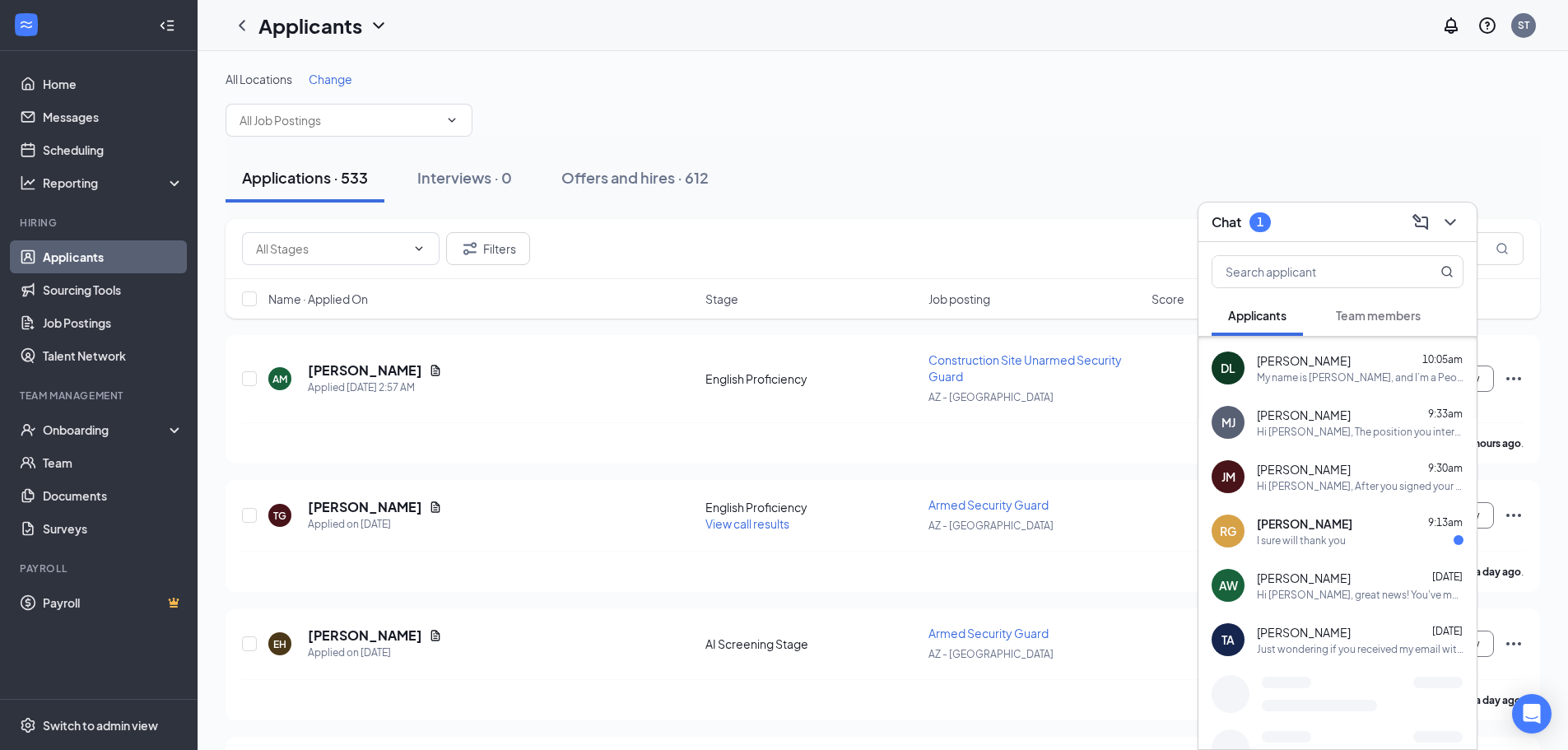
click at [1343, 518] on div "[PERSON_NAME] 9:13am" at bounding box center [1360, 523] width 206 height 16
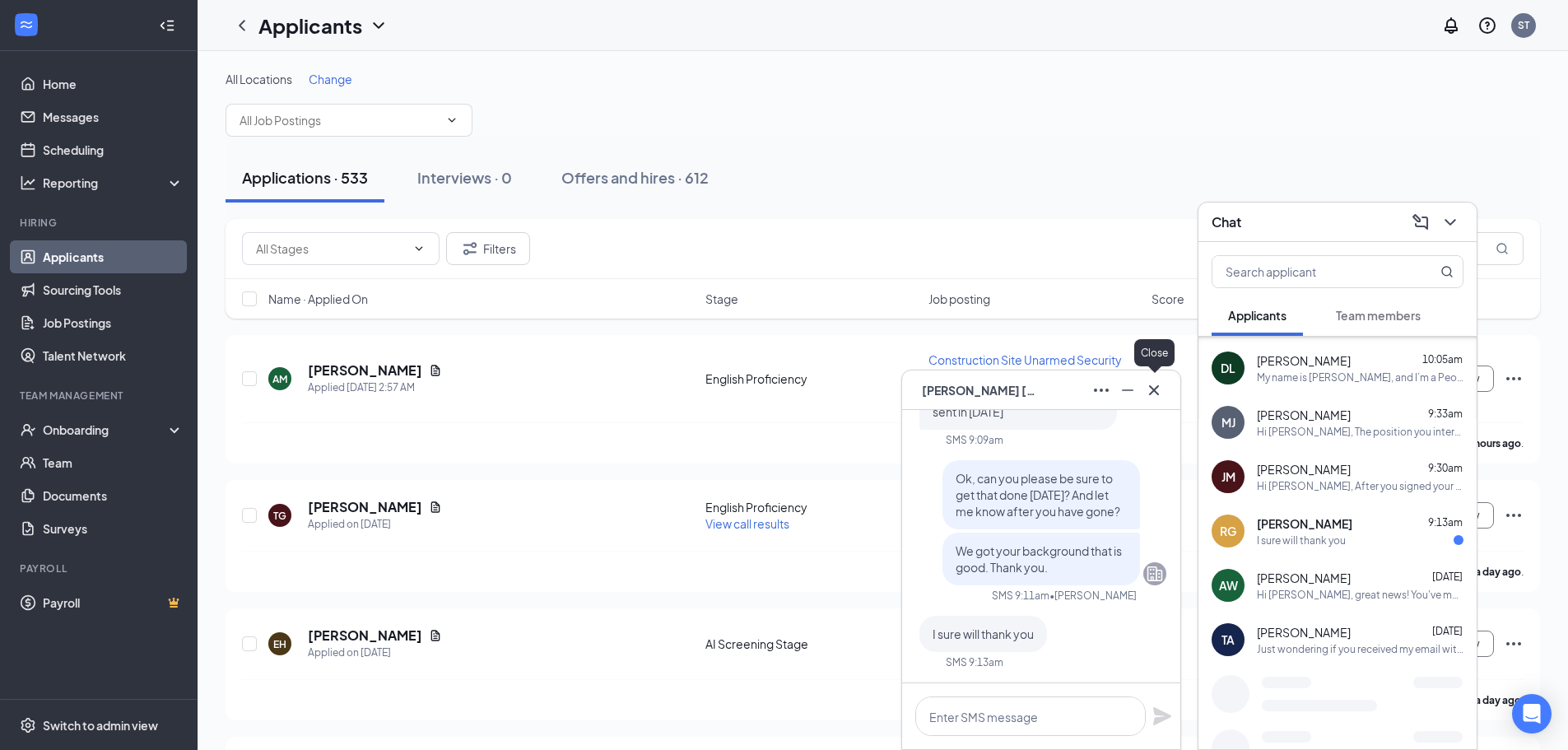
click at [1153, 395] on icon "Cross" at bounding box center [1154, 390] width 20 height 20
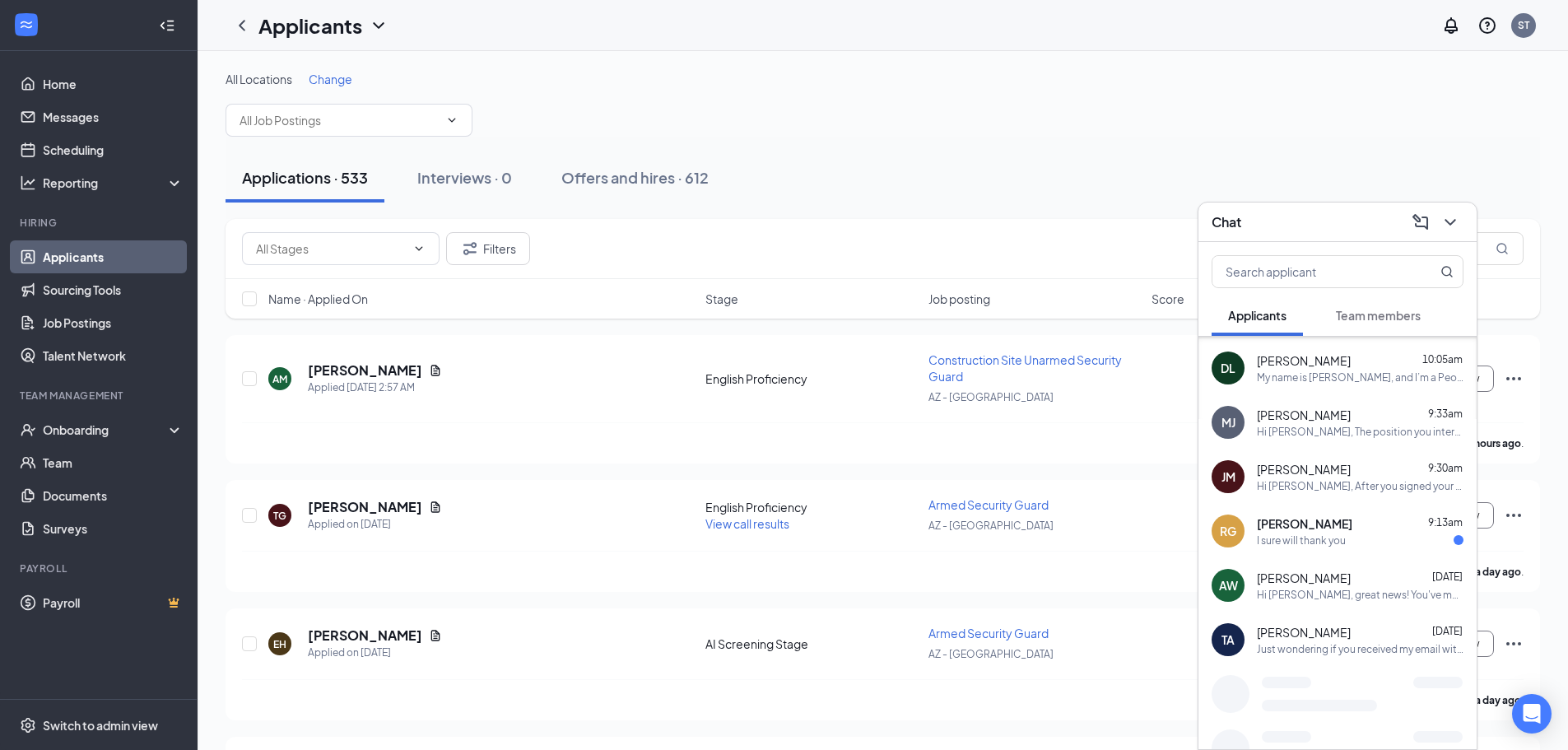
drag, startPoint x: 1327, startPoint y: 318, endPoint x: 1357, endPoint y: 319, distance: 30.0
click at [1328, 318] on button "Team members" at bounding box center [1379, 315] width 118 height 41
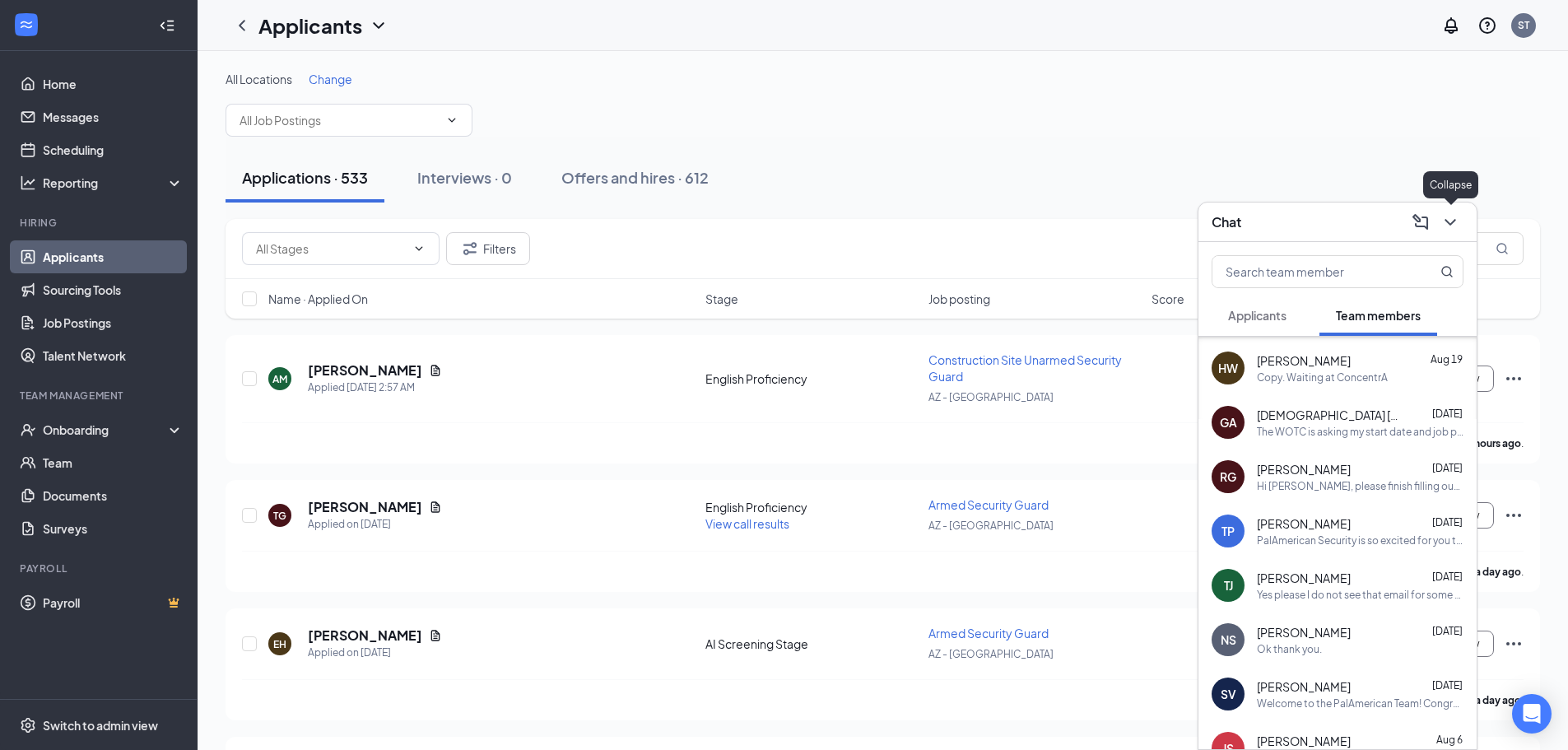
click at [1451, 228] on icon "ChevronDown" at bounding box center [1450, 222] width 20 height 20
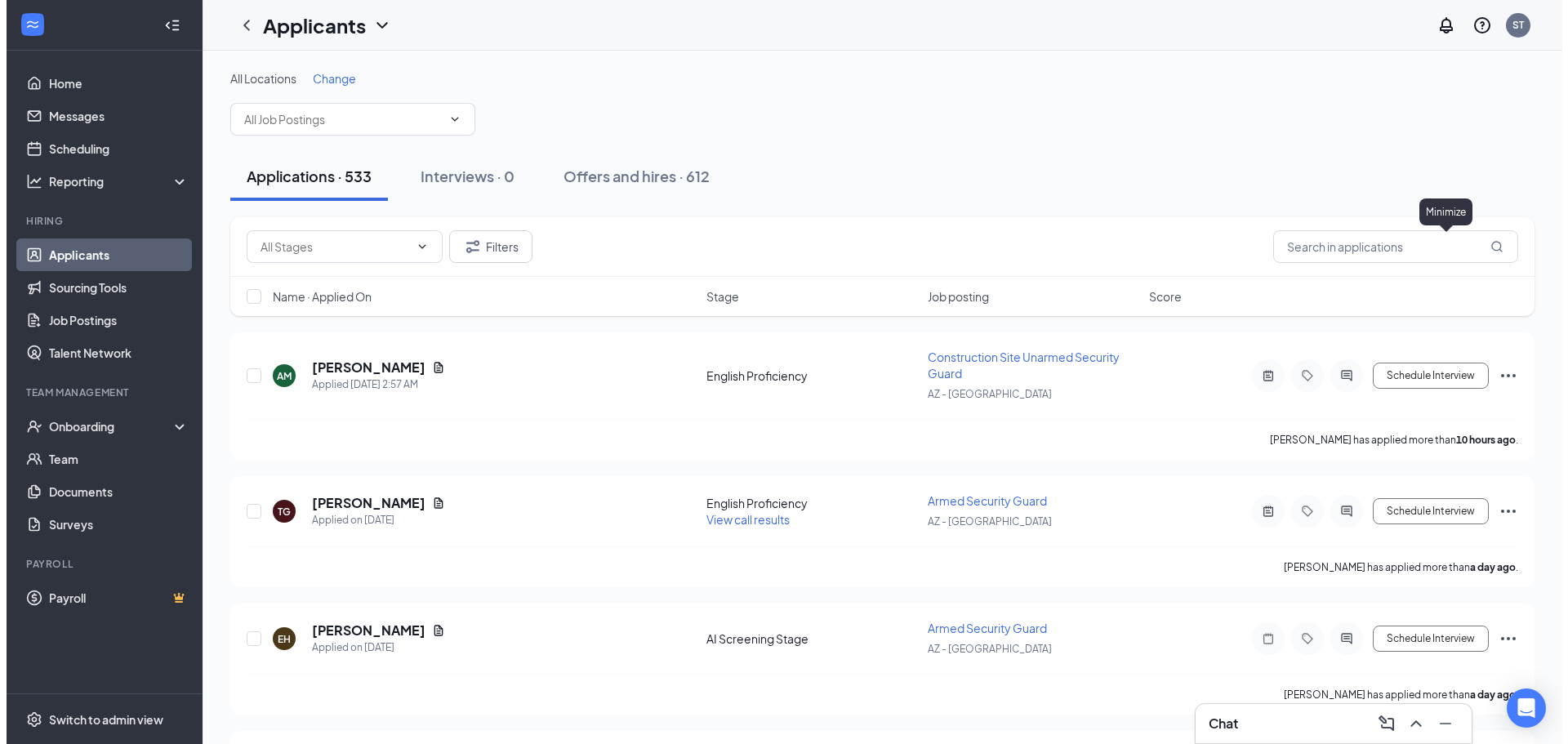
scroll to position [0, 0]
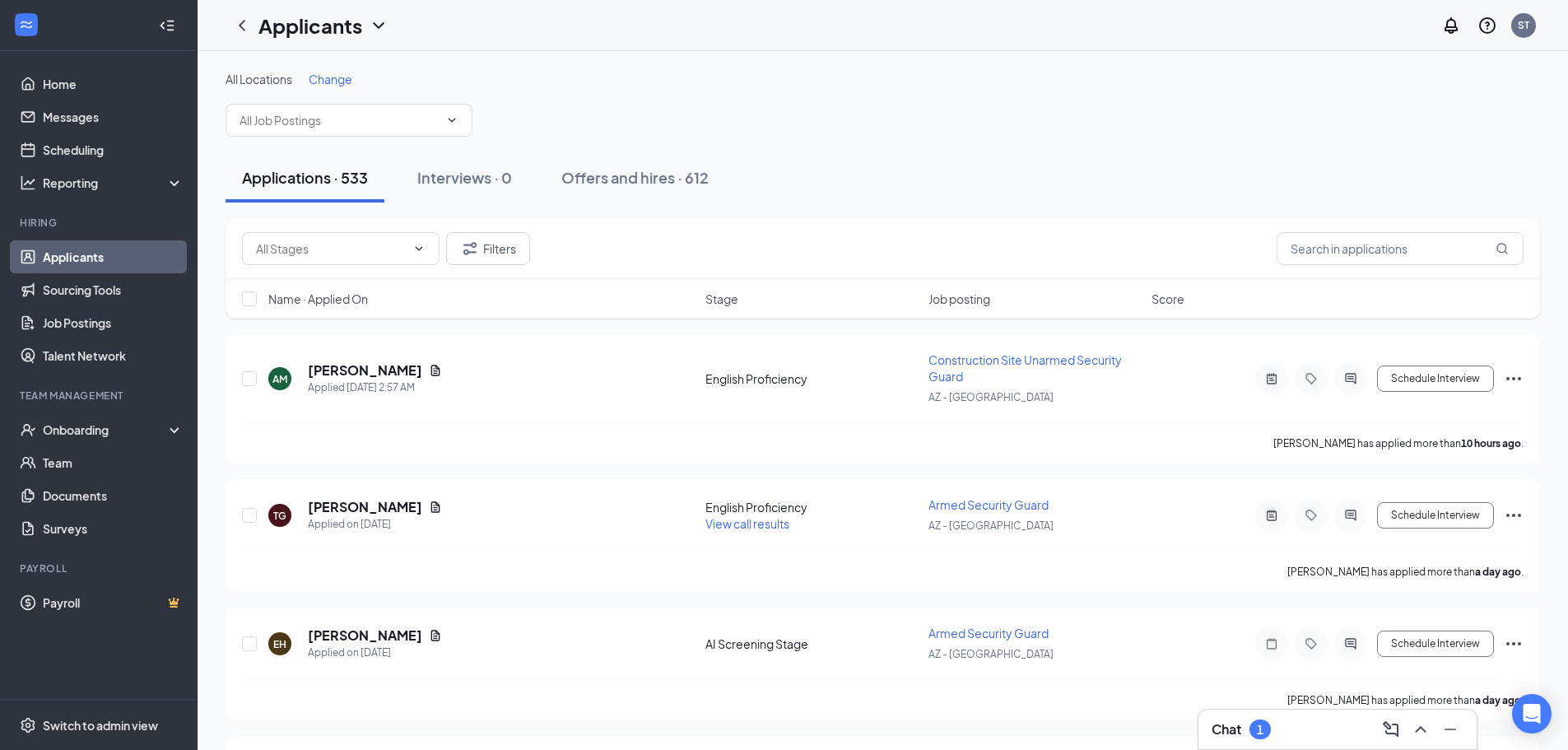
click at [1237, 723] on h3 "Chat" at bounding box center [1227, 730] width 30 height 18
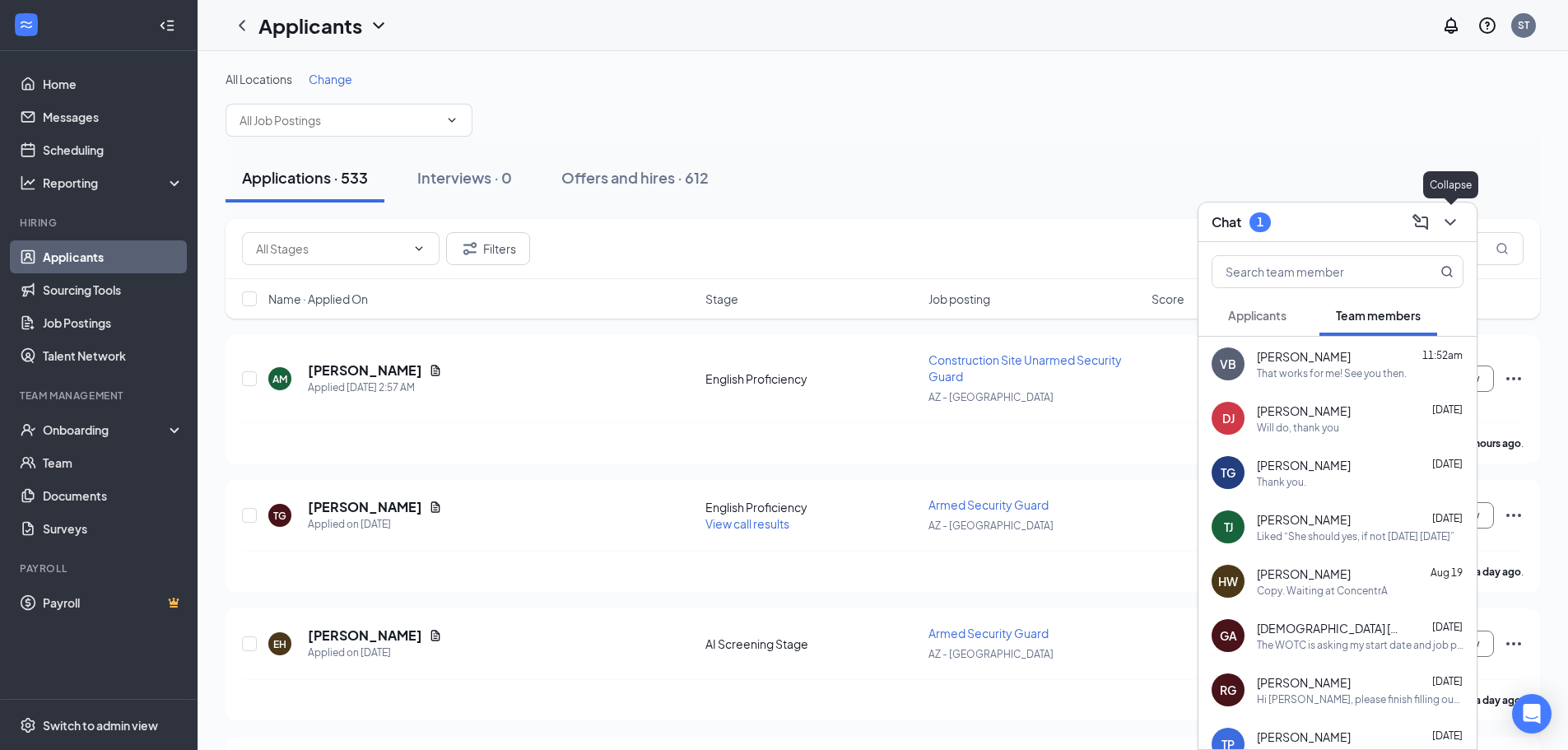
click at [1447, 230] on icon "ChevronDown" at bounding box center [1450, 222] width 20 height 20
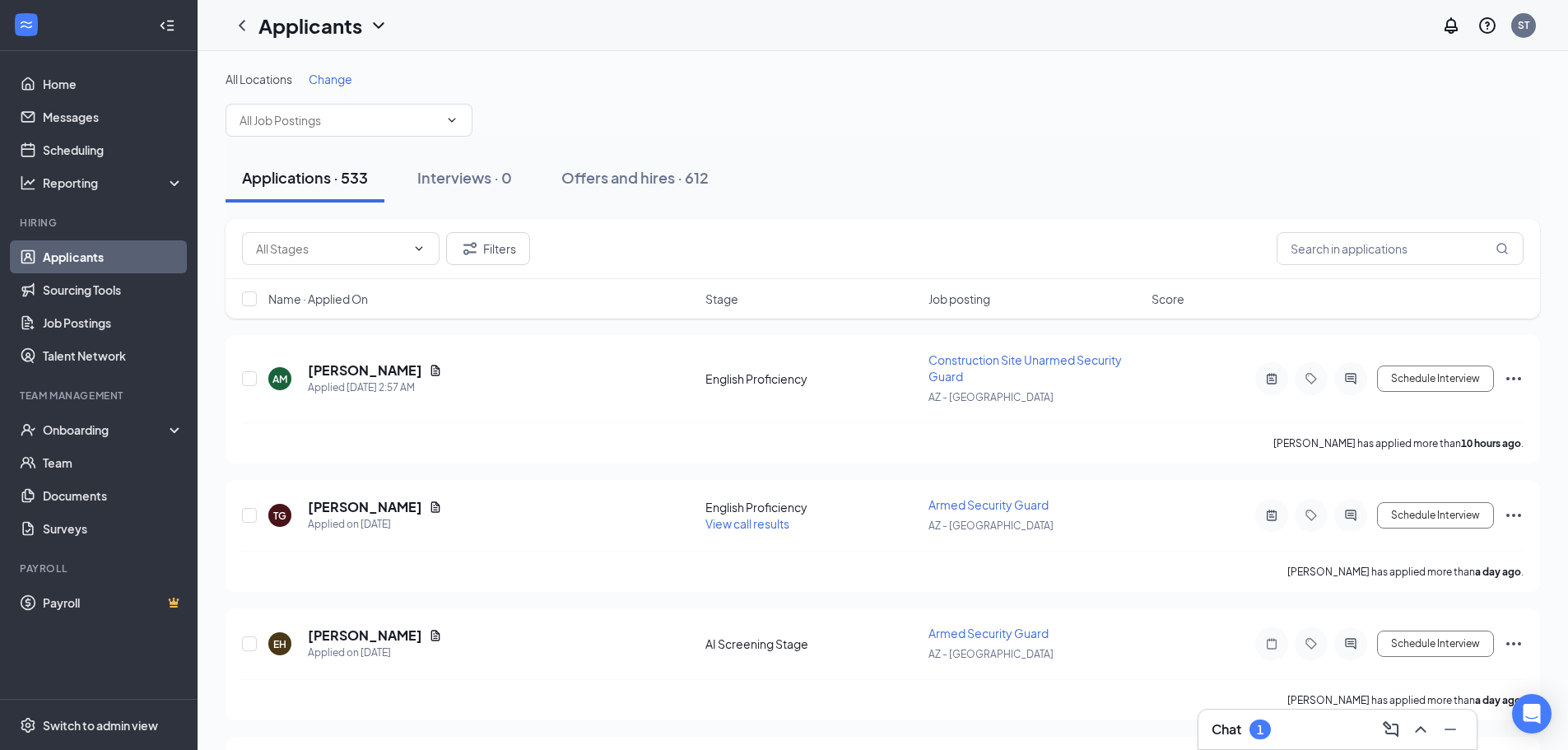
click at [1272, 181] on div "Applications · 533 Interviews · 0 Offers and hires · 612" at bounding box center [883, 178] width 1315 height 49
click at [1322, 238] on input "text" at bounding box center [1400, 248] width 247 height 33
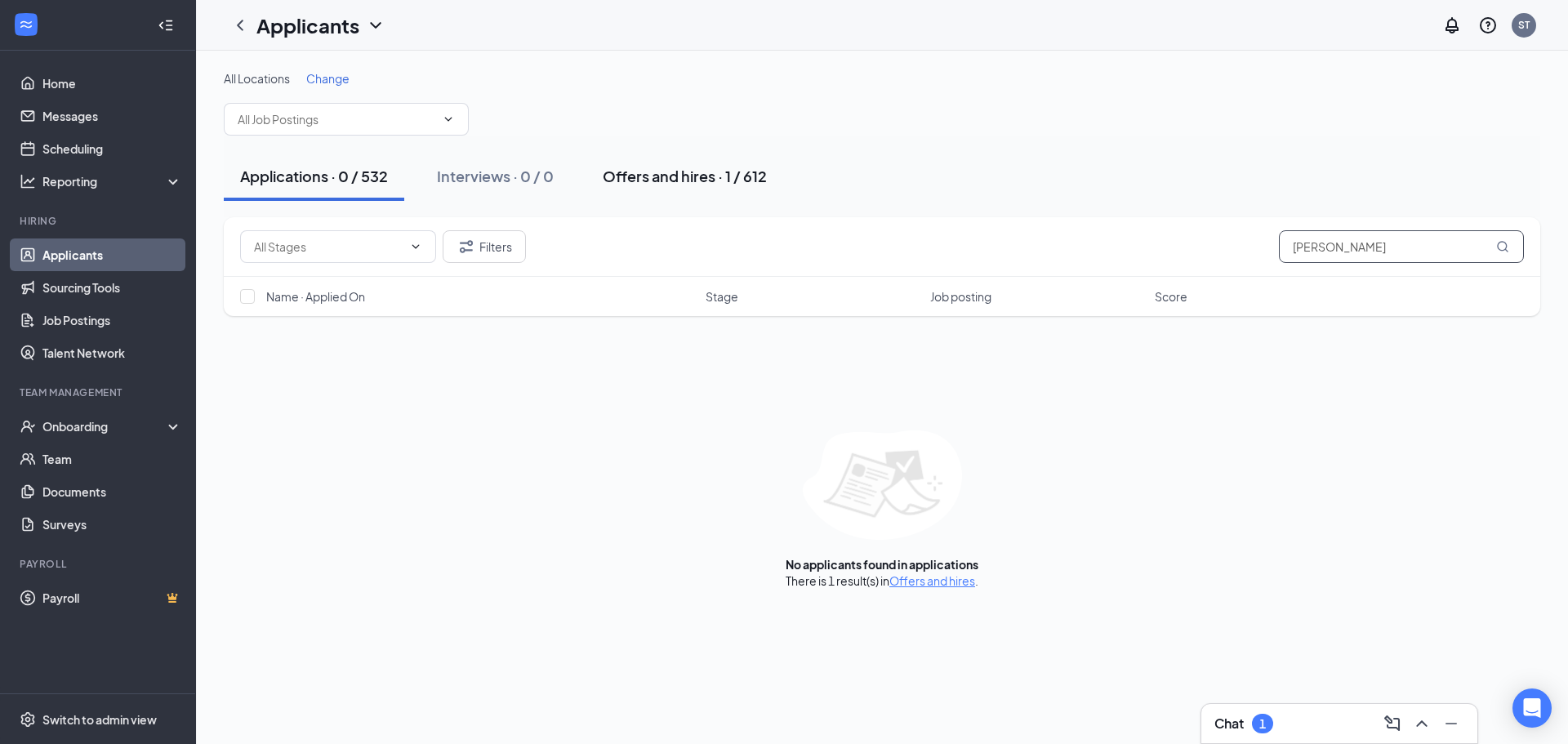
type input "[PERSON_NAME]"
click at [750, 185] on div "Offers and hires · 1 / 612" at bounding box center [685, 176] width 164 height 20
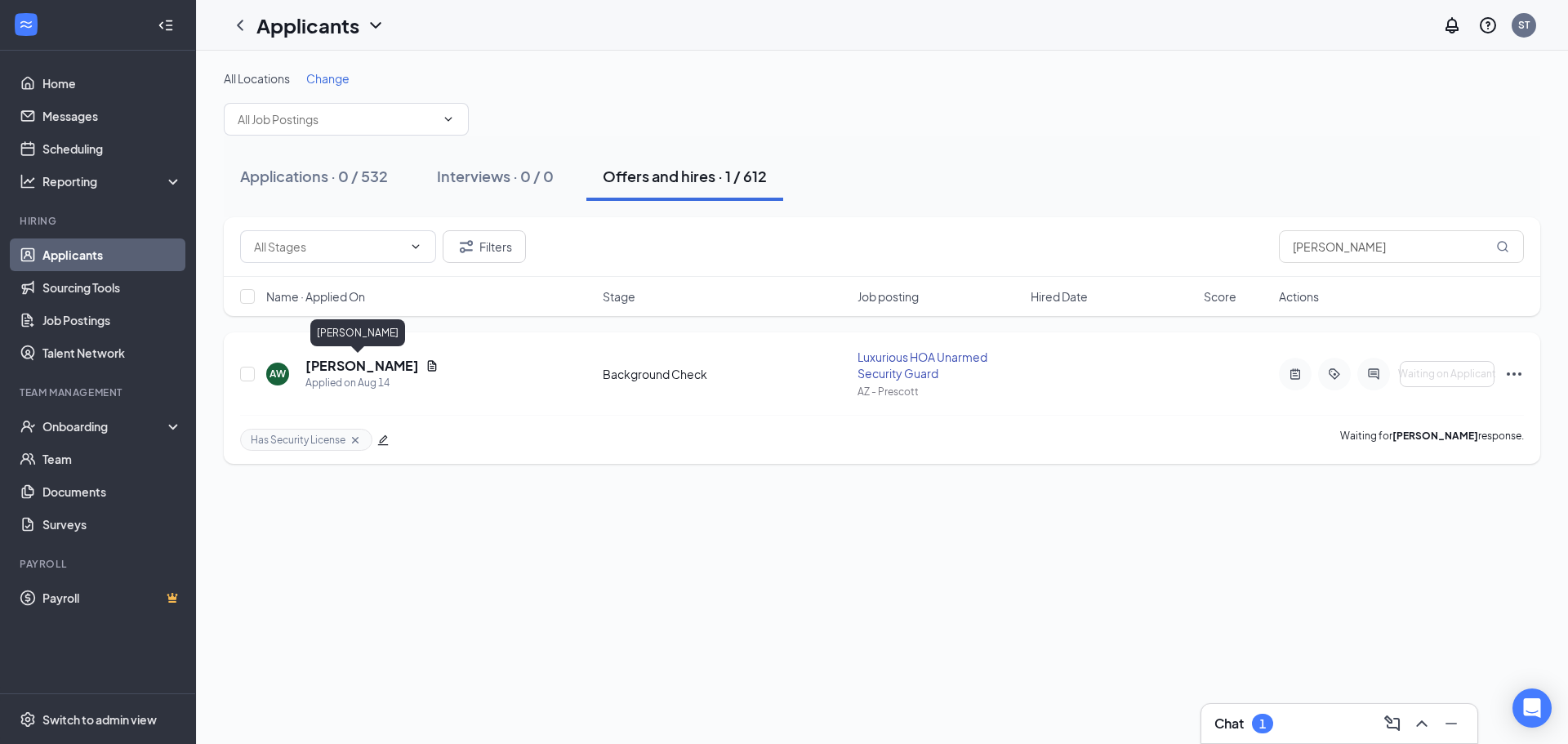
click at [340, 365] on h5 "[PERSON_NAME]" at bounding box center [362, 366] width 114 height 18
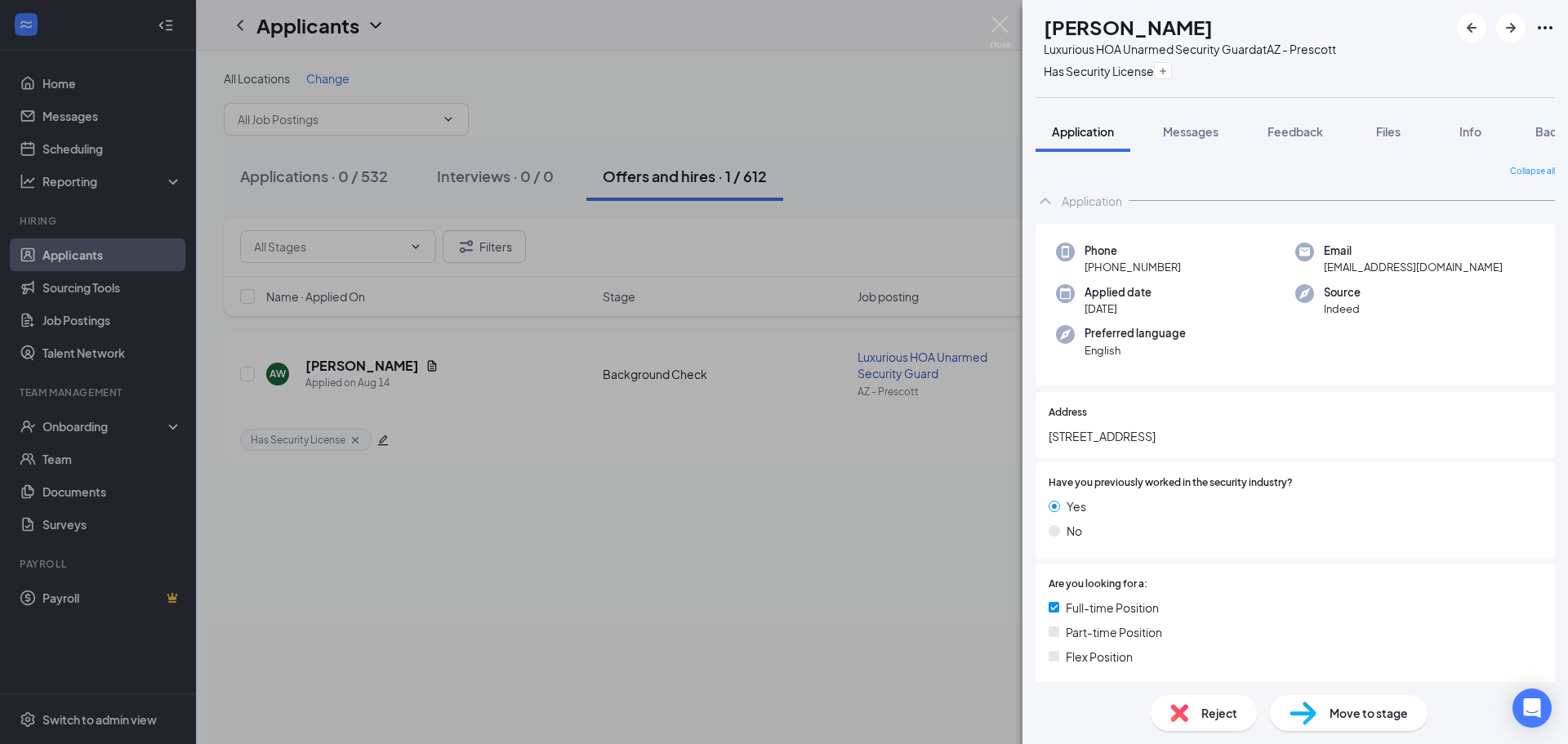
click at [1369, 713] on span "Move to stage" at bounding box center [1368, 713] width 78 height 18
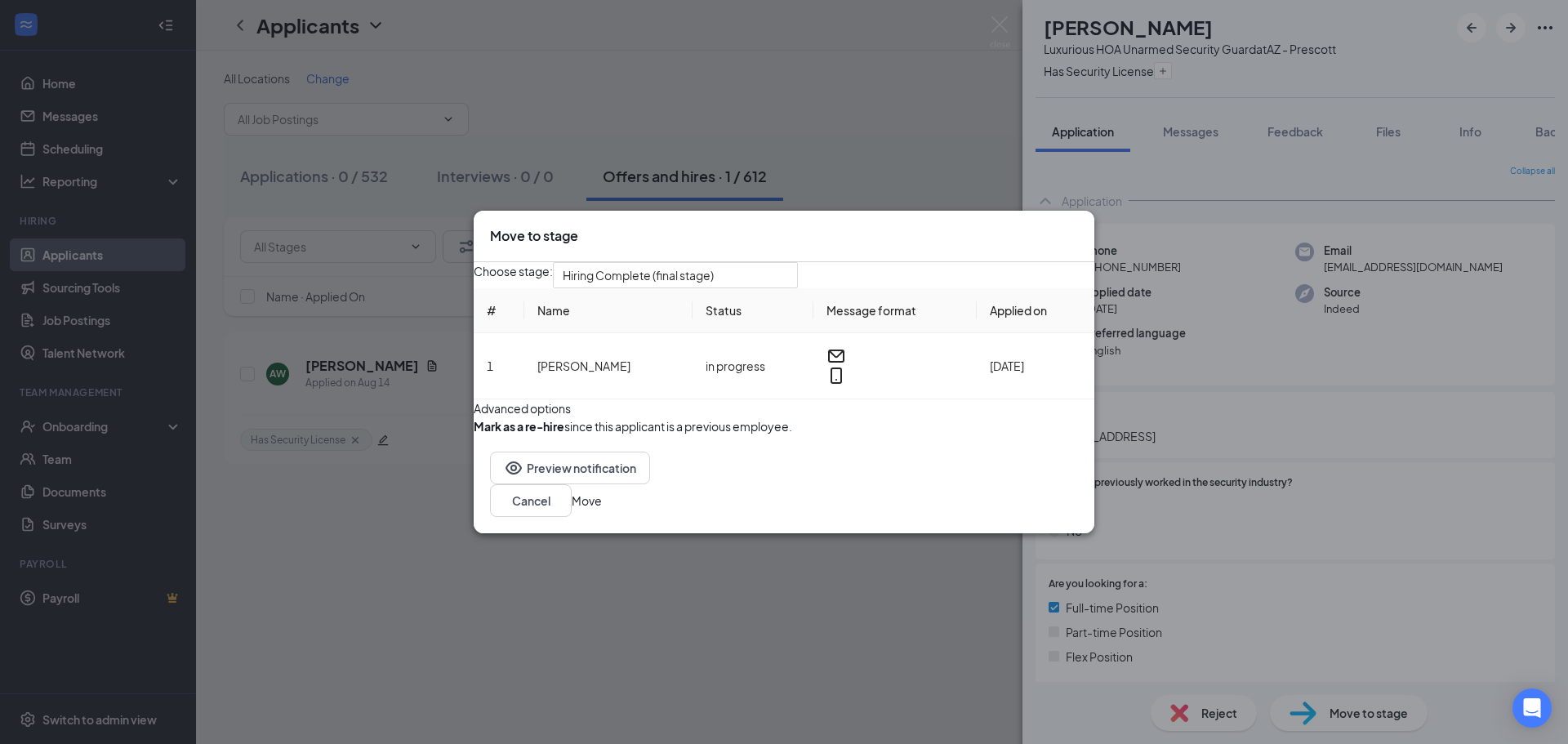
click at [750, 272] on div "Choose stage: Hiring Complete (final stage) # Name Status Message format Applie…" at bounding box center [783, 349] width 621 height 174
click at [752, 263] on span "Hiring Complete (final stage)" at bounding box center [668, 285] width 211 height 44
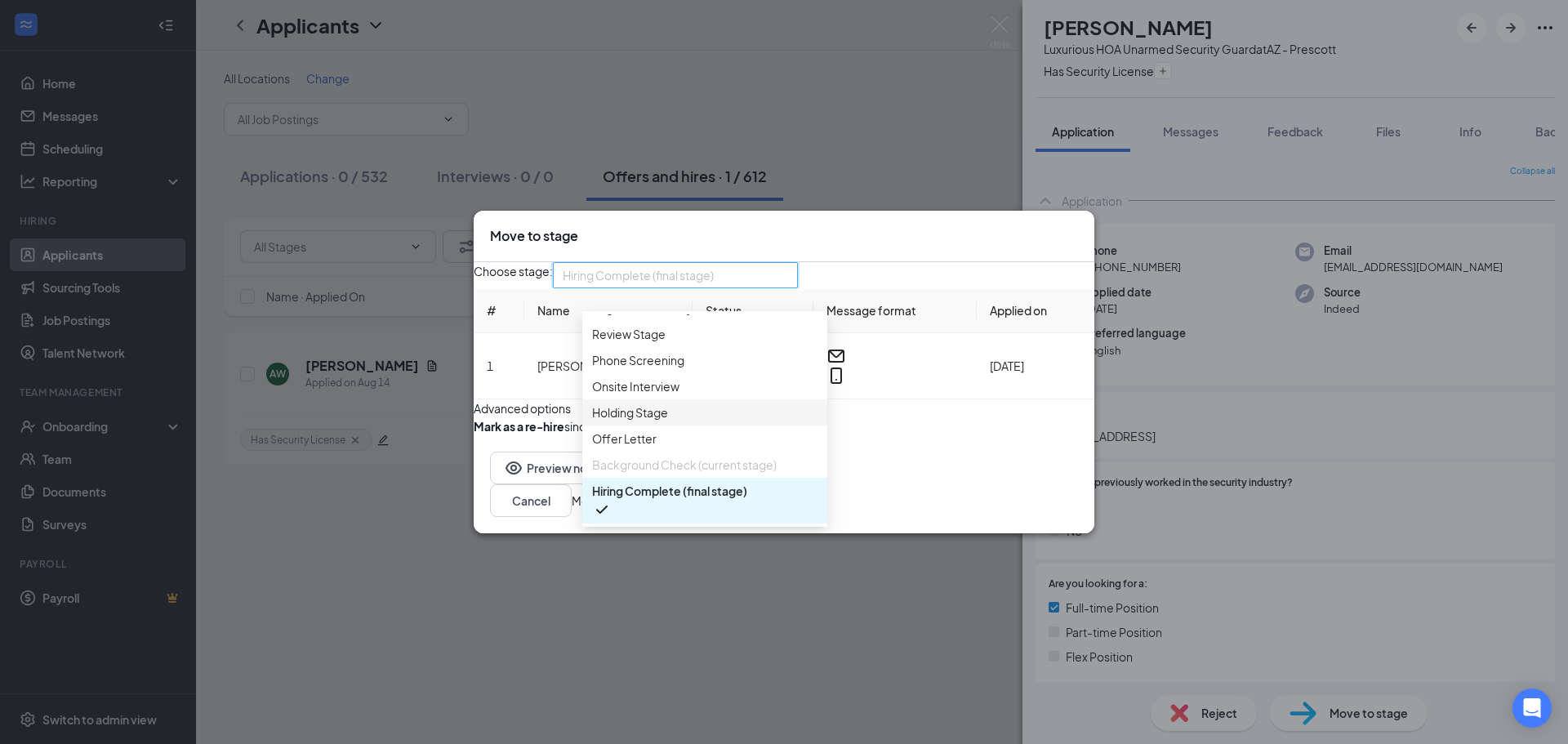
scroll to position [131, 0]
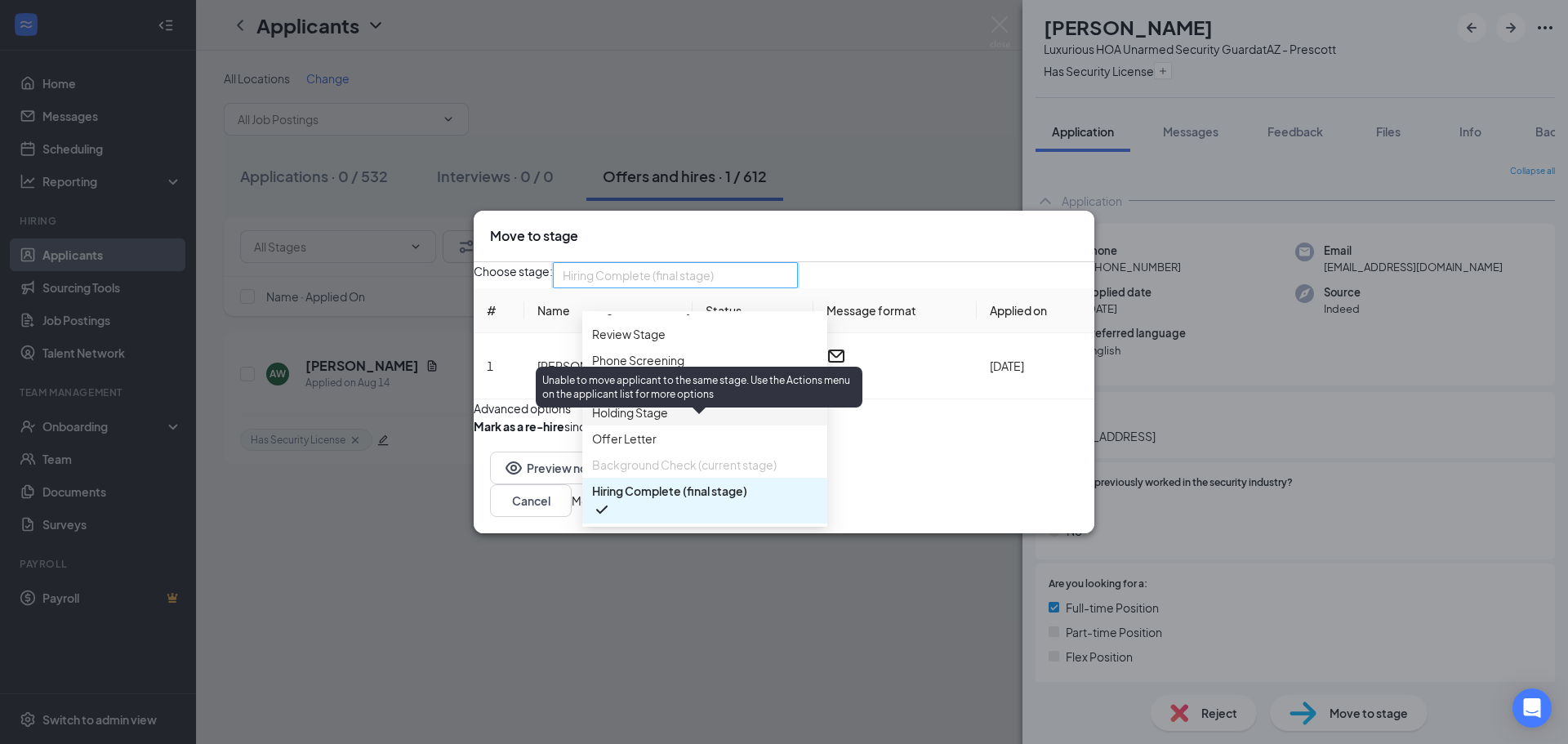
click at [718, 456] on span "Background Check (current stage)" at bounding box center [684, 464] width 184 height 18
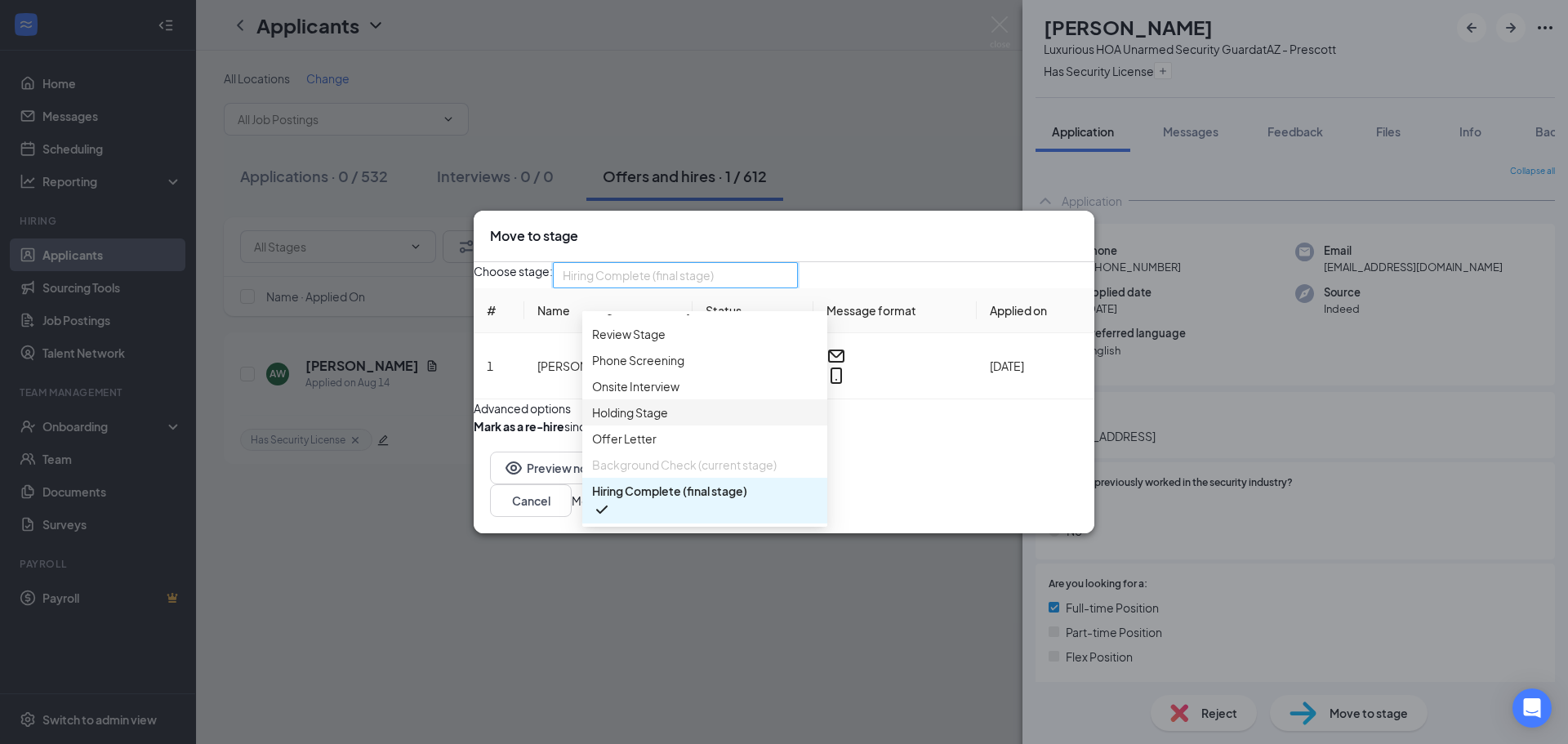
click at [681, 404] on span "Holding Stage" at bounding box center [705, 412] width 226 height 18
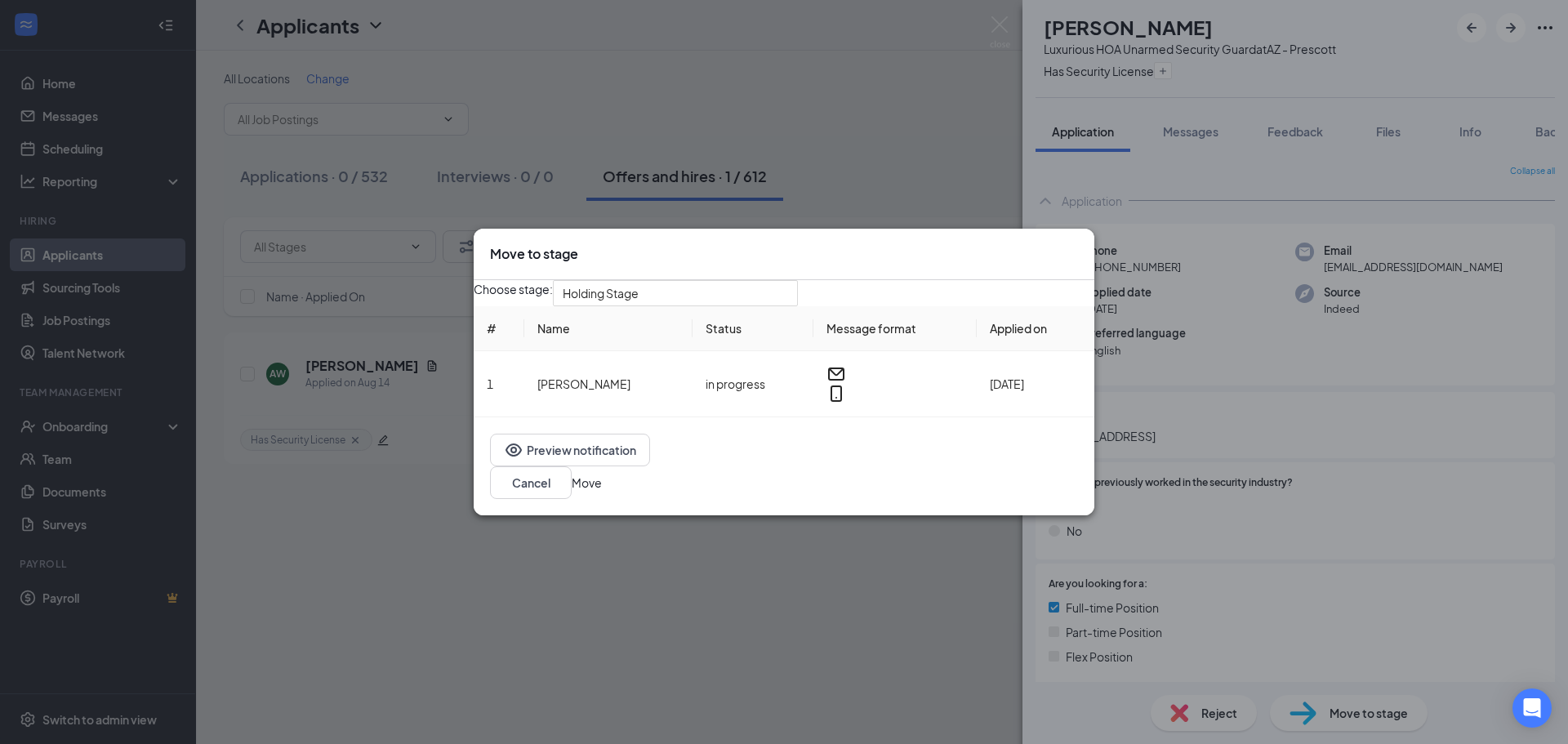
click at [602, 488] on button "Move" at bounding box center [587, 482] width 30 height 18
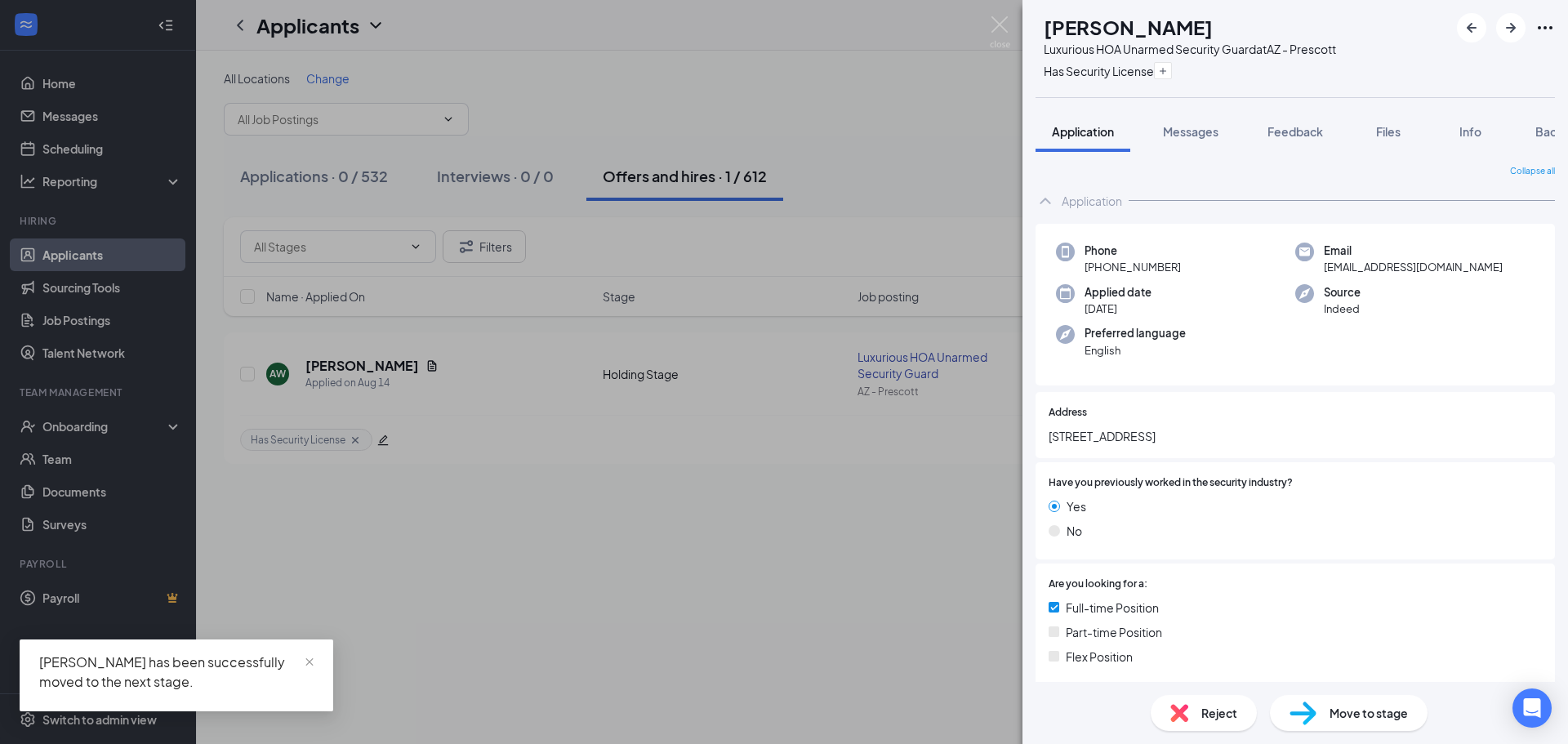
click at [945, 477] on div "AW [PERSON_NAME] Luxurious HOA Unarmed Security Guard at [GEOGRAPHIC_DATA] - Pr…" at bounding box center [784, 372] width 1568 height 744
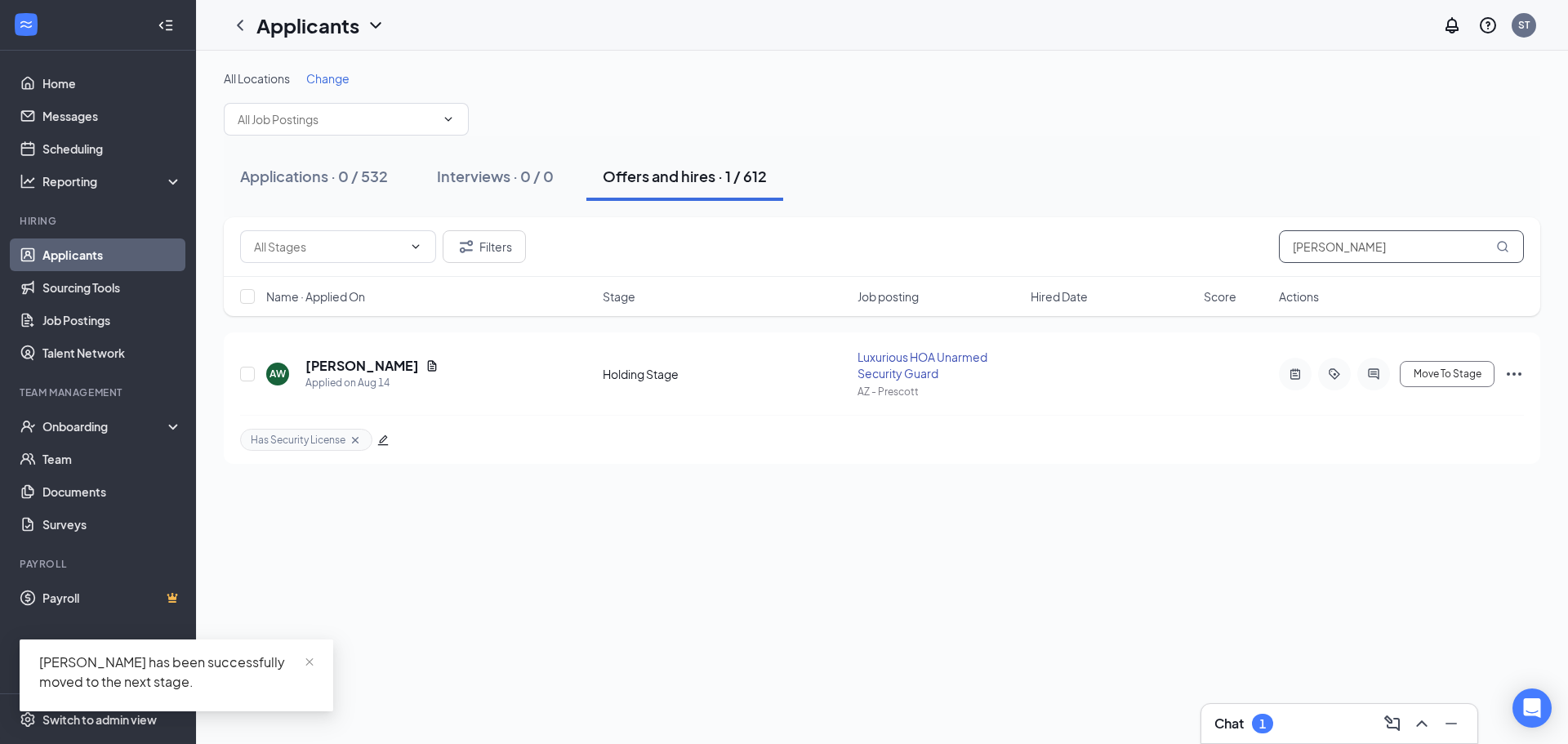
click at [1402, 254] on input "[PERSON_NAME]" at bounding box center [1401, 246] width 245 height 33
click at [537, 184] on div "Interviews · 0 / 0" at bounding box center [495, 176] width 117 height 20
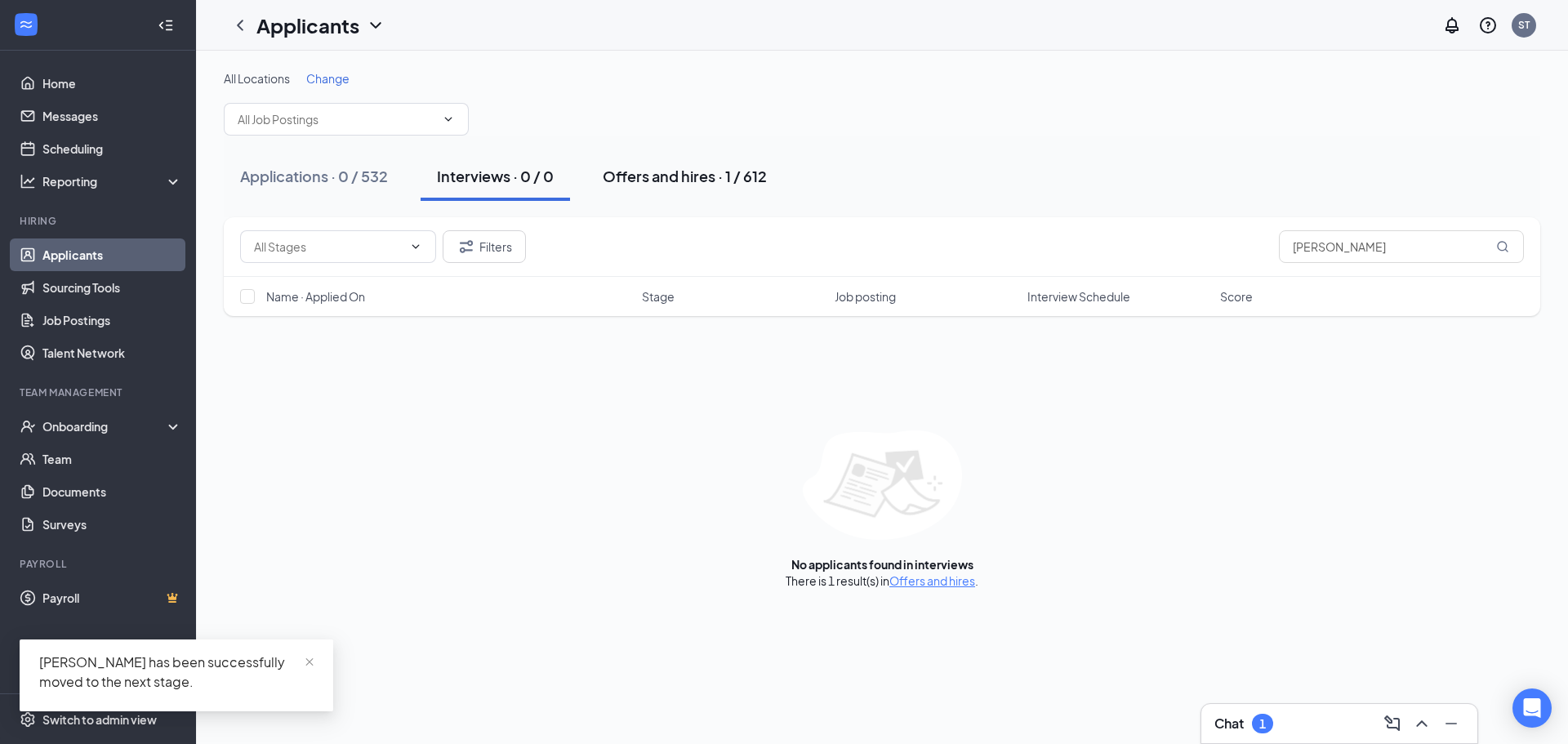
click at [636, 183] on div "Offers and hires · 1 / 612" at bounding box center [685, 176] width 164 height 20
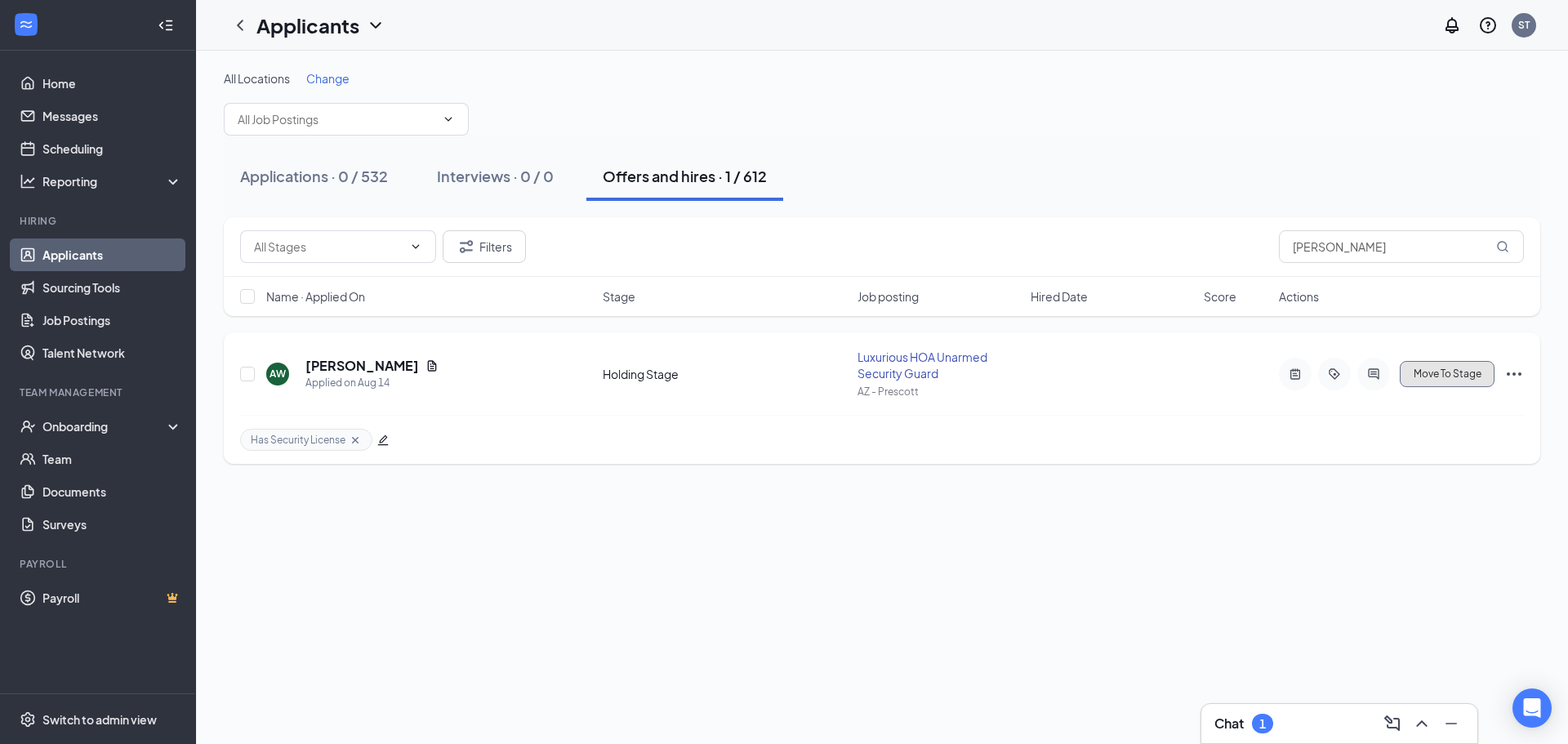
click at [1479, 383] on button "Move To Stage" at bounding box center [1447, 374] width 94 height 26
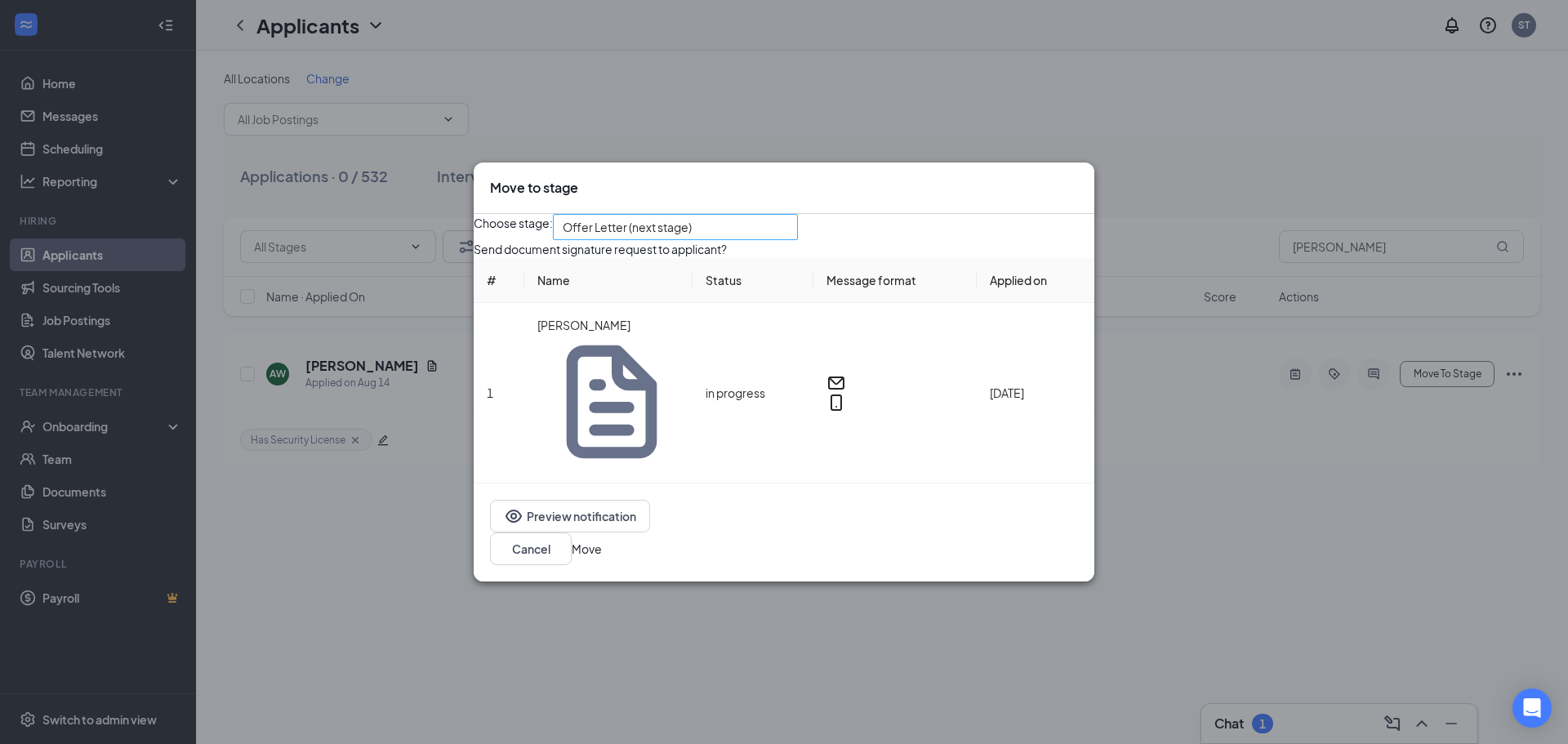
click at [788, 239] on span "Offer Letter (next stage)" at bounding box center [675, 227] width 226 height 24
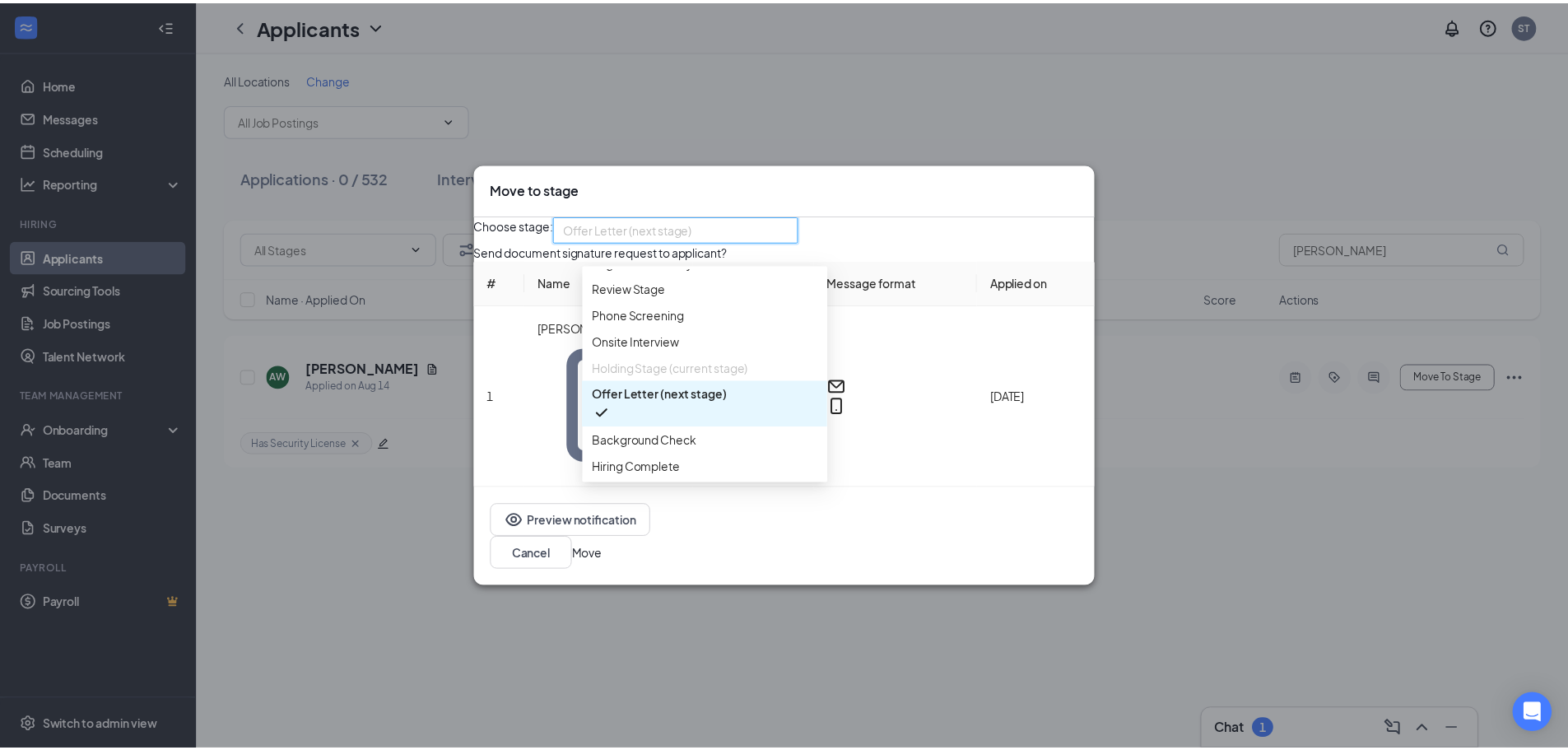
scroll to position [132, 0]
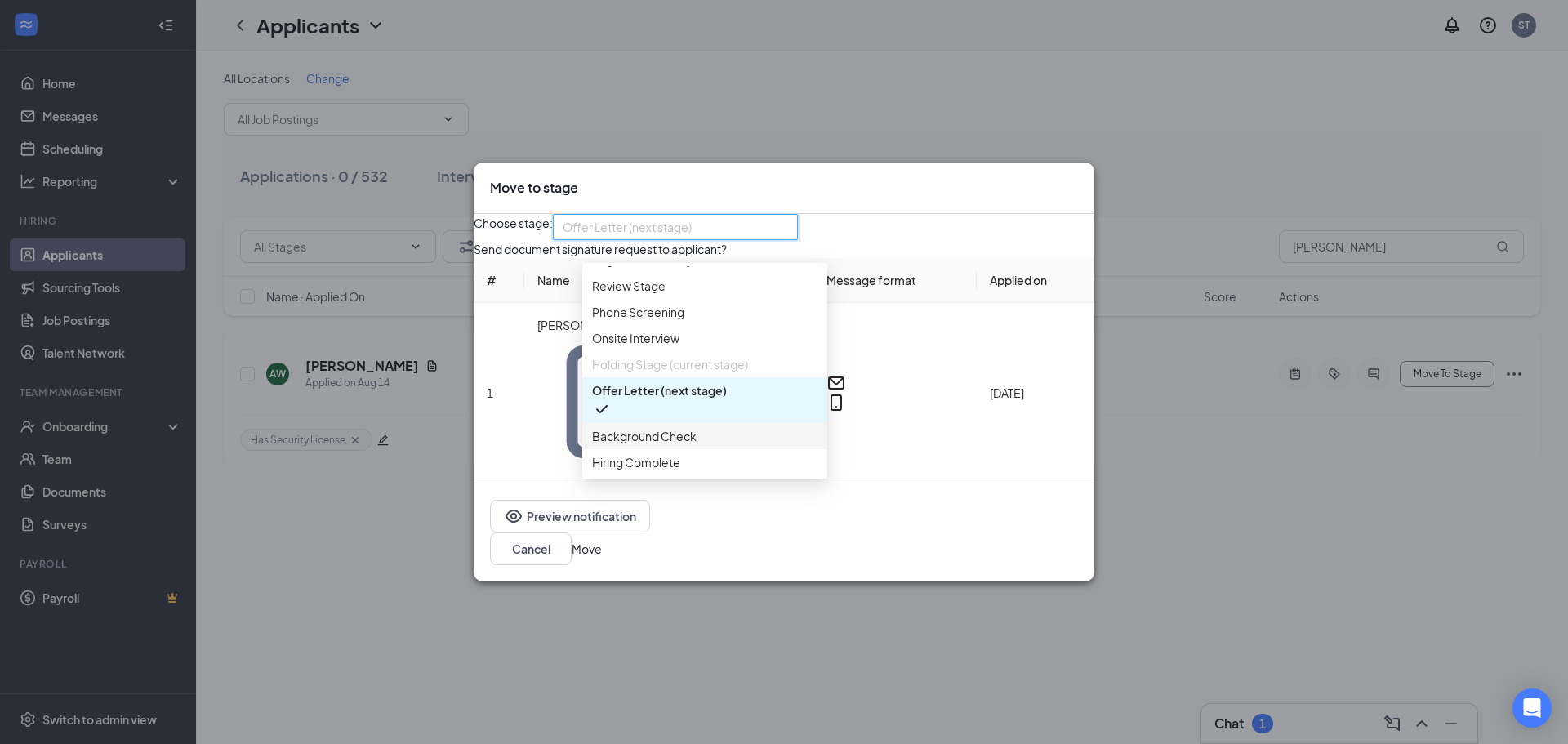
click at [683, 446] on span "Background Check" at bounding box center [644, 436] width 104 height 18
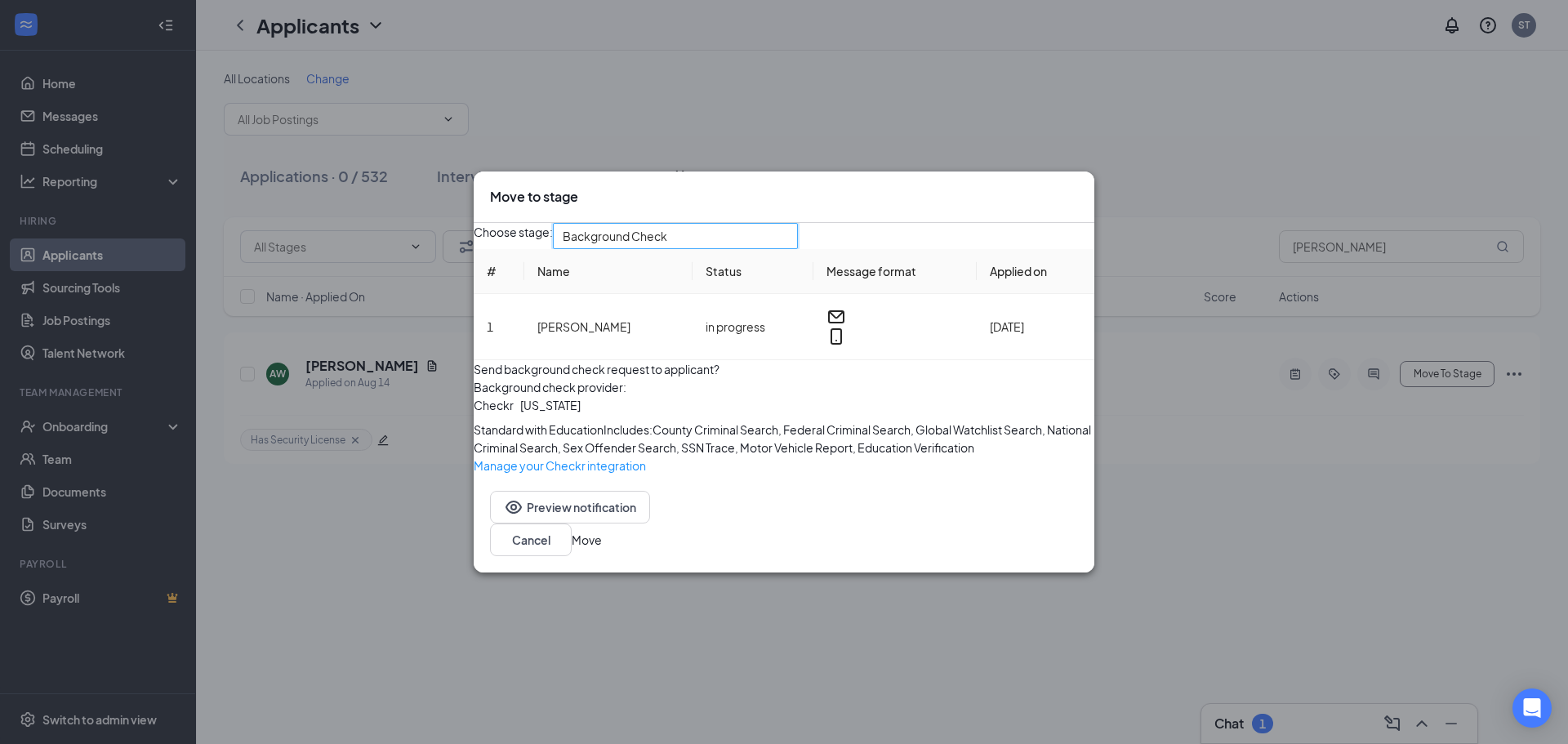
click at [602, 549] on button "Move" at bounding box center [587, 539] width 30 height 18
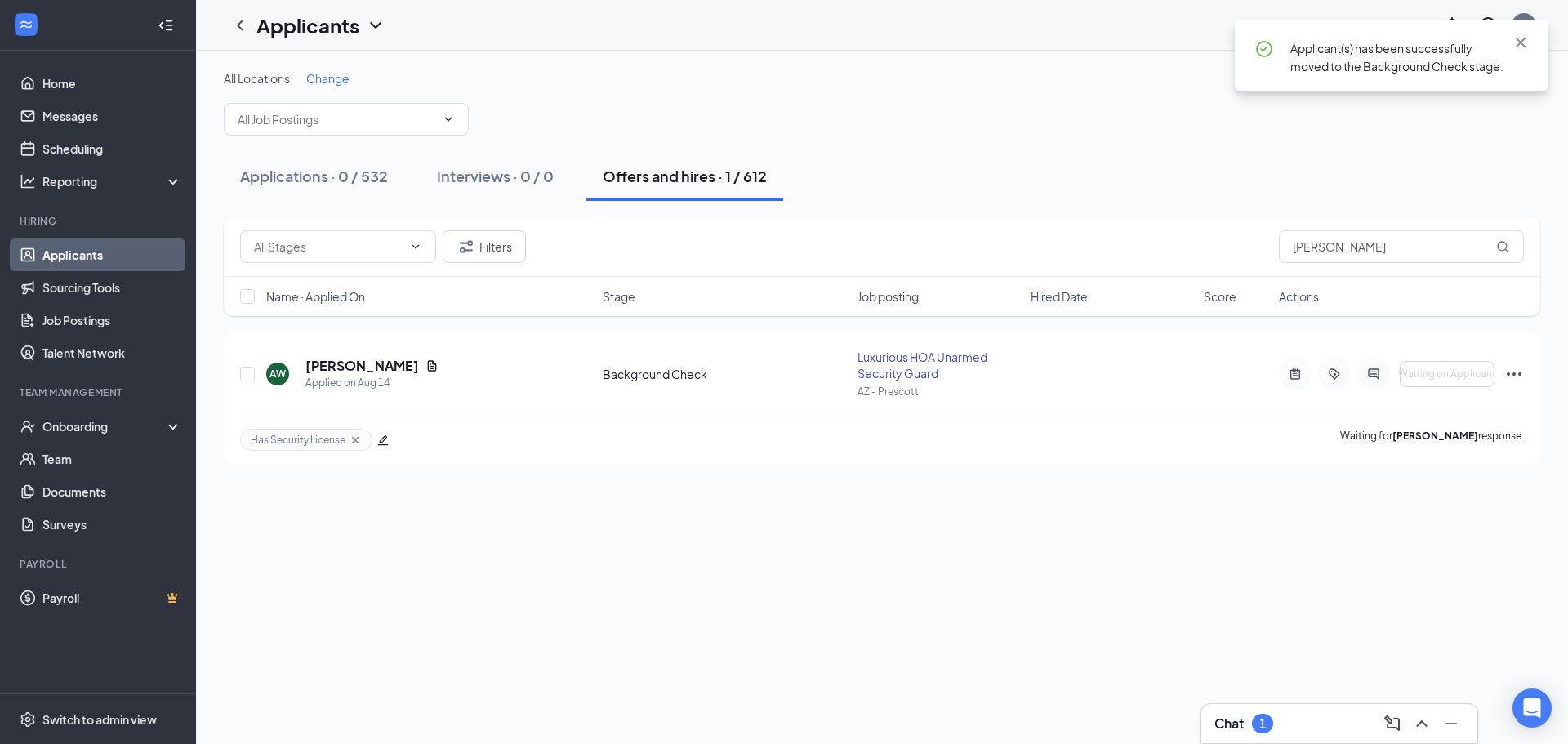
click at [108, 254] on link "Applicants" at bounding box center [112, 254] width 140 height 33
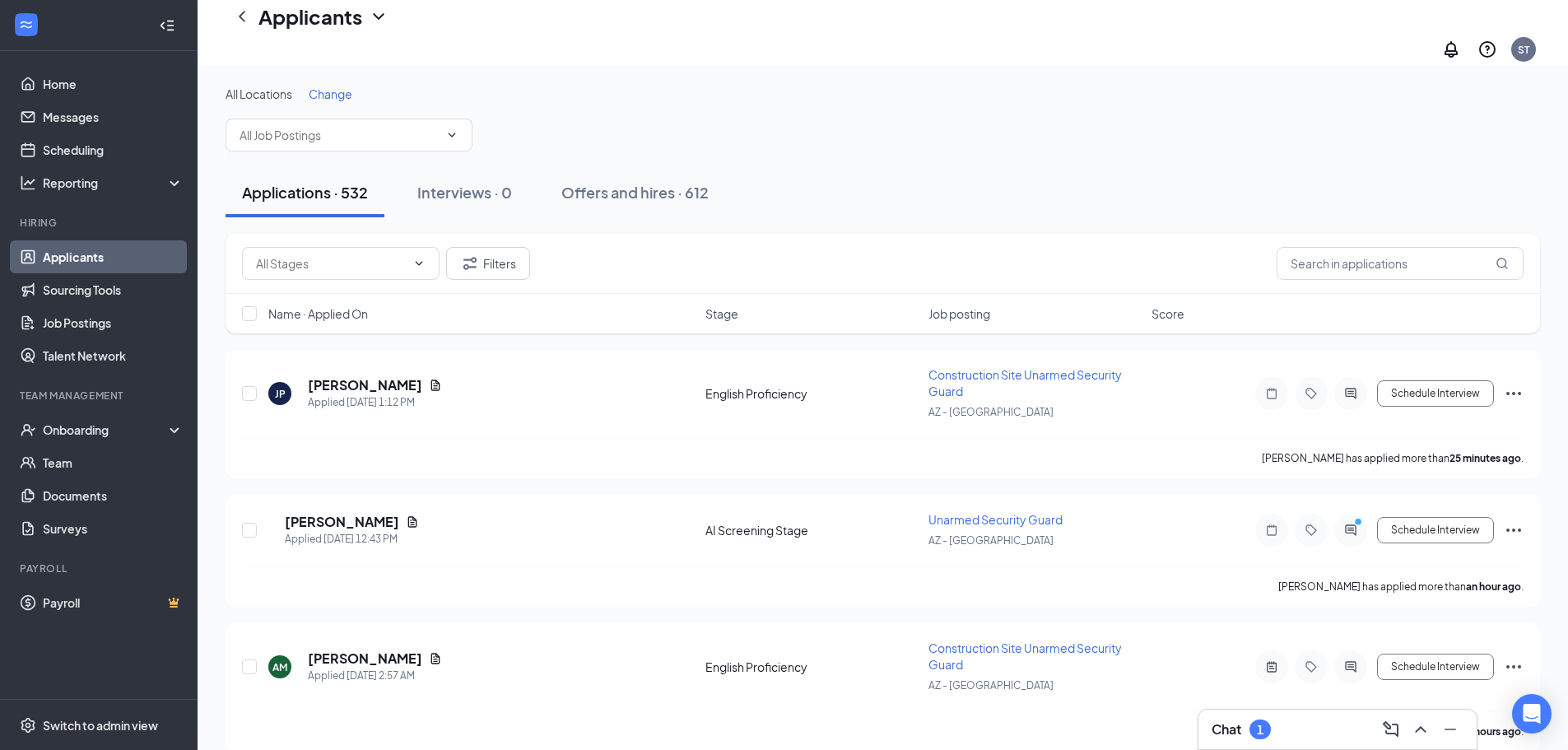
scroll to position [247, 0]
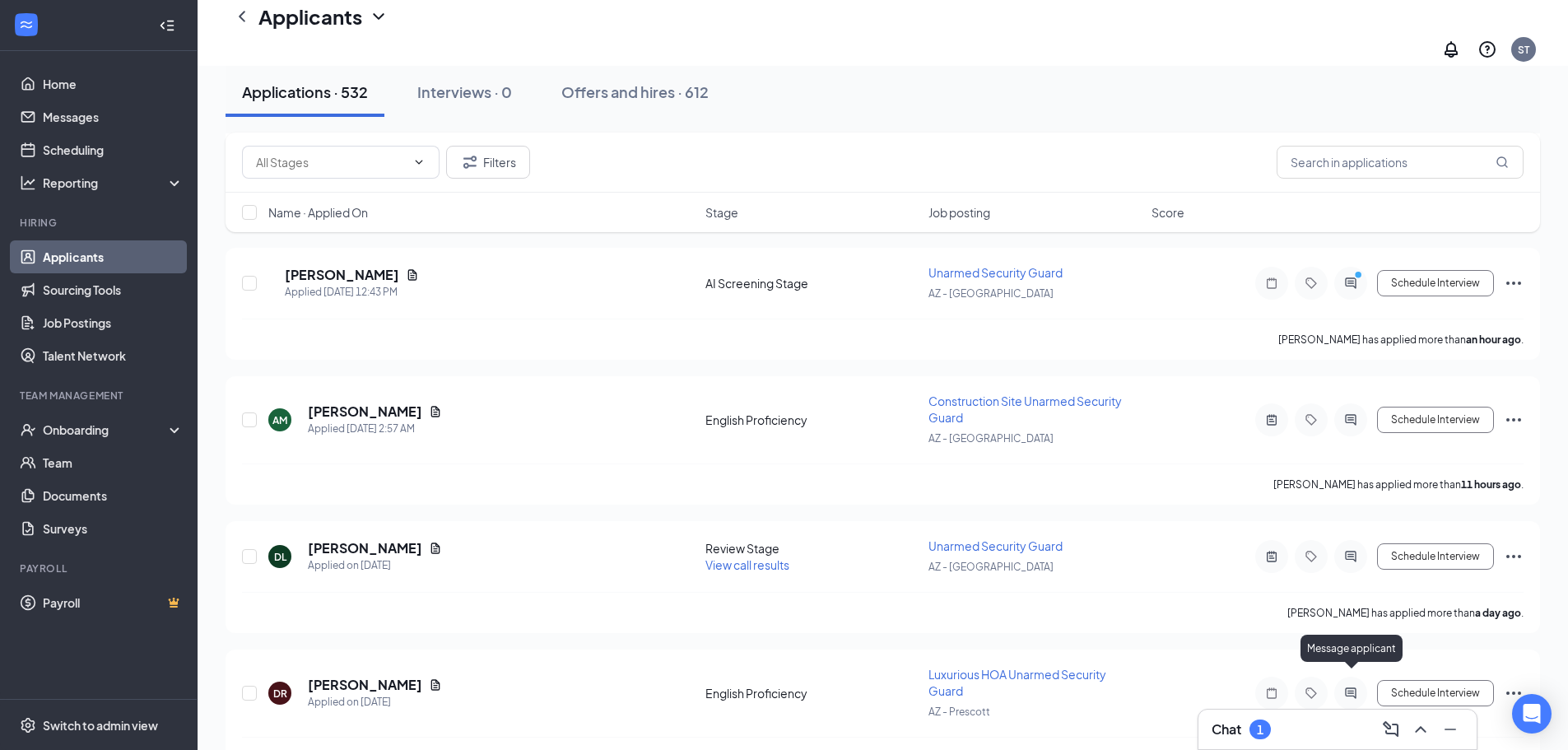
click at [1284, 736] on div "Chat 1" at bounding box center [1338, 730] width 252 height 26
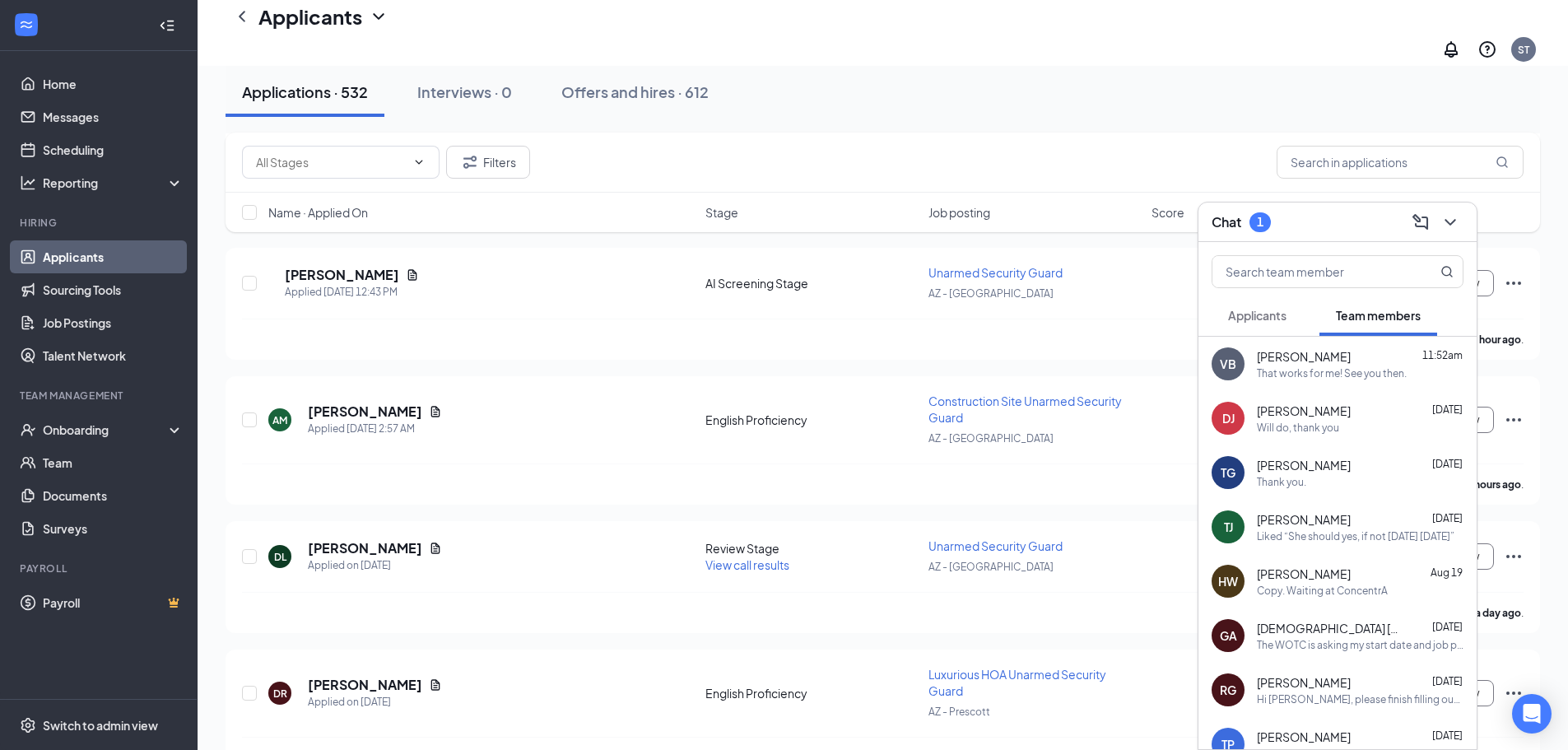
click at [1264, 318] on span "Applicants" at bounding box center [1257, 315] width 59 height 14
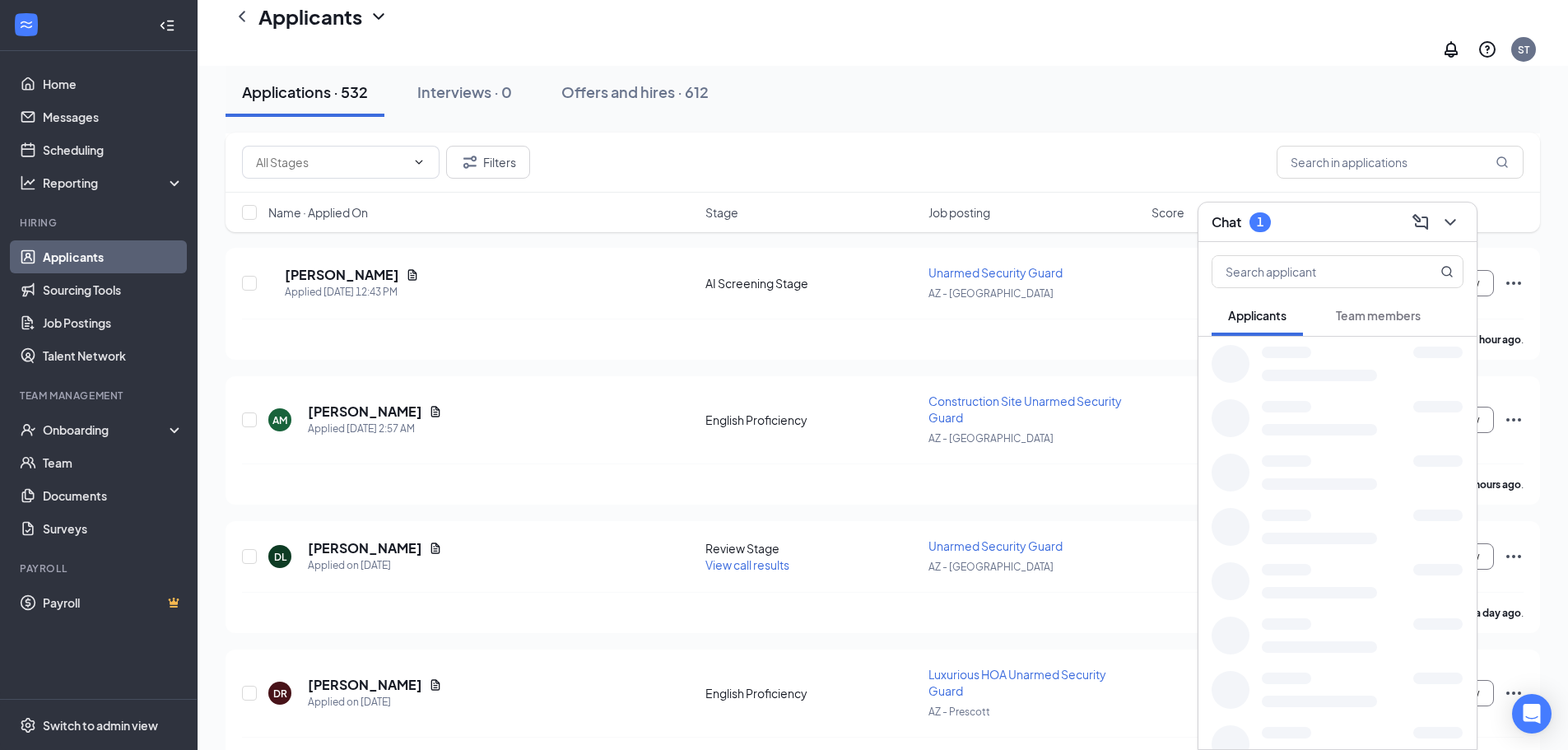
click at [1264, 318] on span "Applicants" at bounding box center [1257, 315] width 59 height 14
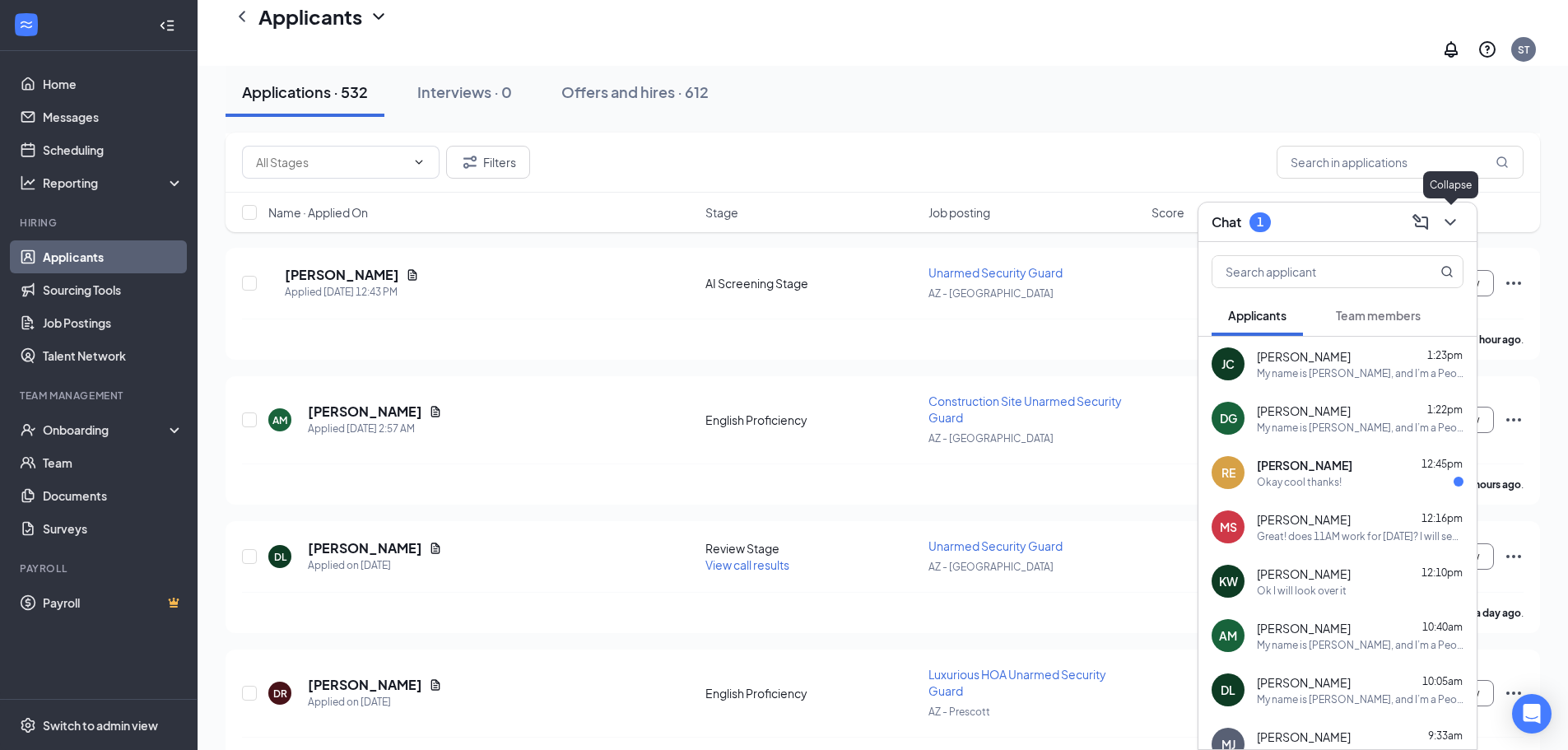
click at [1461, 229] on button at bounding box center [1450, 222] width 26 height 26
